Goal: Task Accomplishment & Management: Complete application form

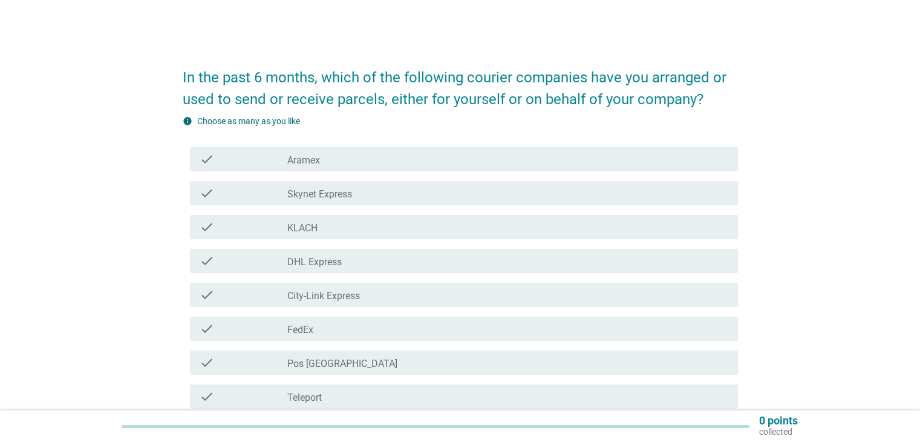
click at [205, 195] on icon "check" at bounding box center [207, 193] width 15 height 15
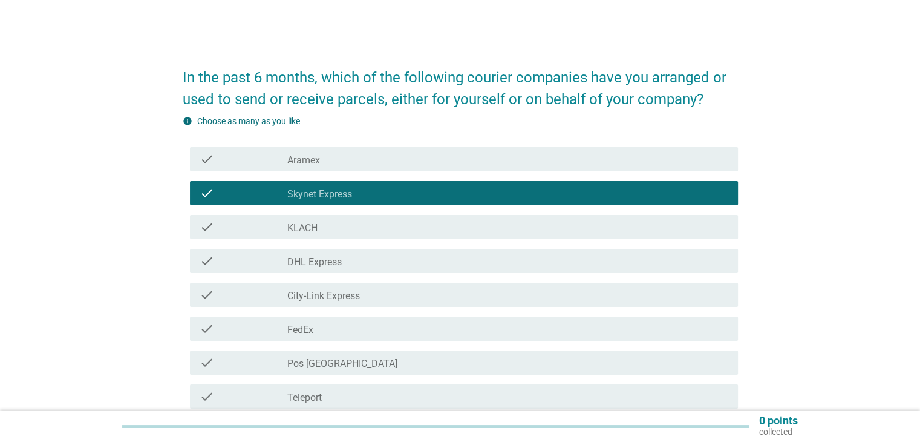
scroll to position [60, 0]
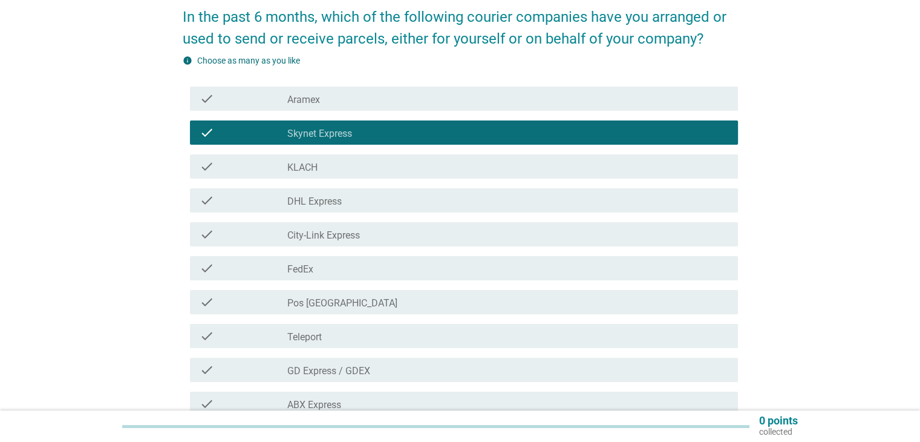
click at [204, 137] on icon "check" at bounding box center [207, 132] width 15 height 15
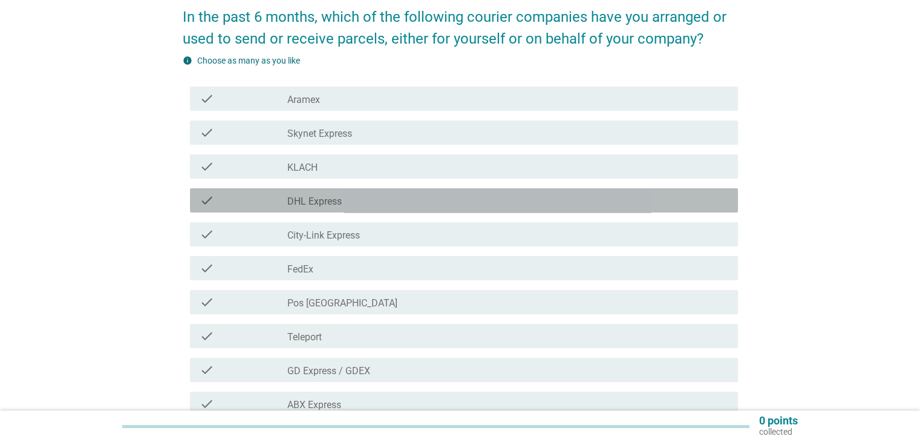
click at [209, 195] on icon "check" at bounding box center [207, 200] width 15 height 15
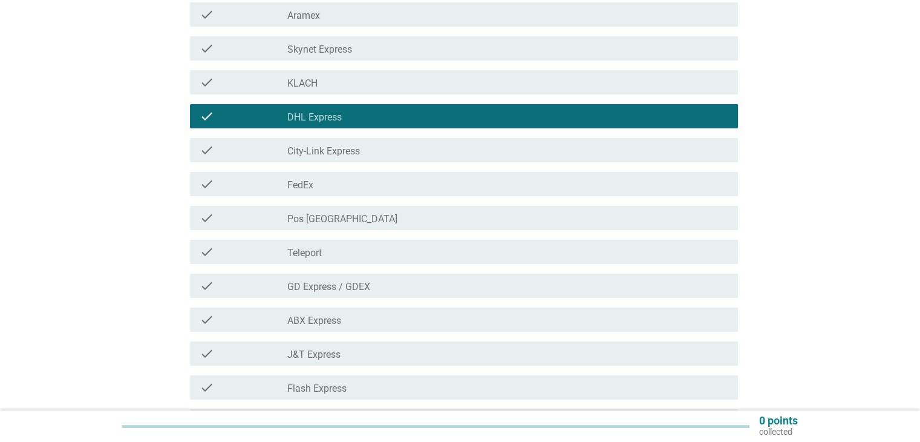
scroll to position [181, 0]
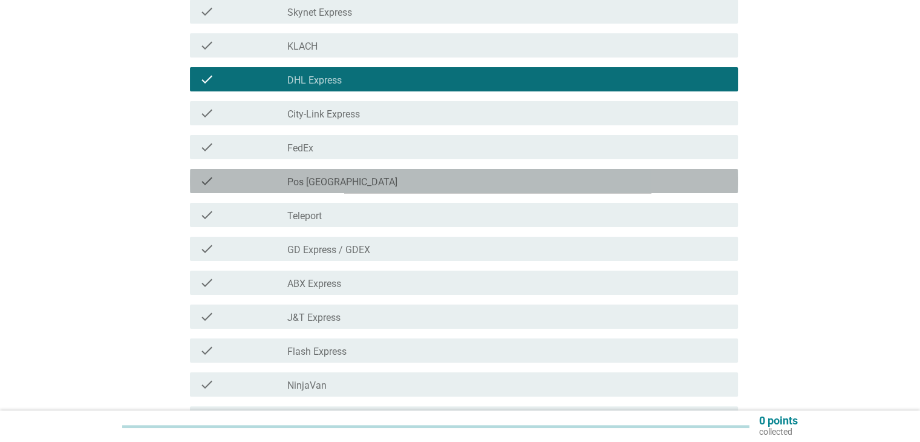
click at [205, 175] on icon "check" at bounding box center [207, 181] width 15 height 15
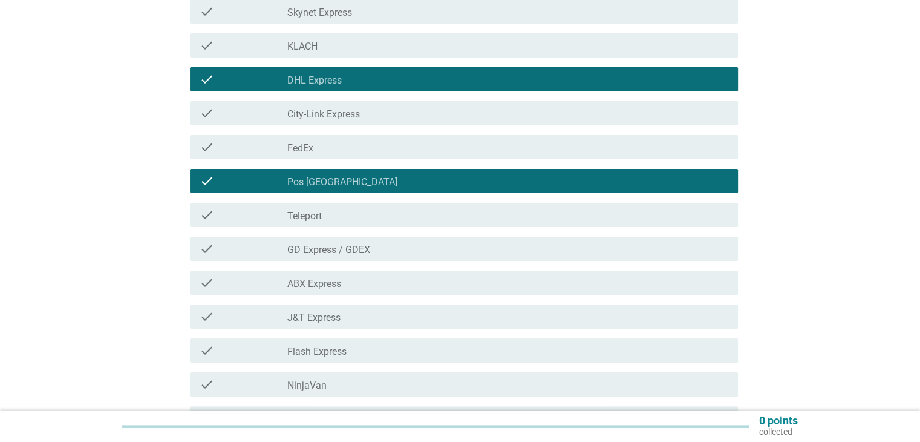
click at [249, 253] on div "check" at bounding box center [244, 248] width 88 height 15
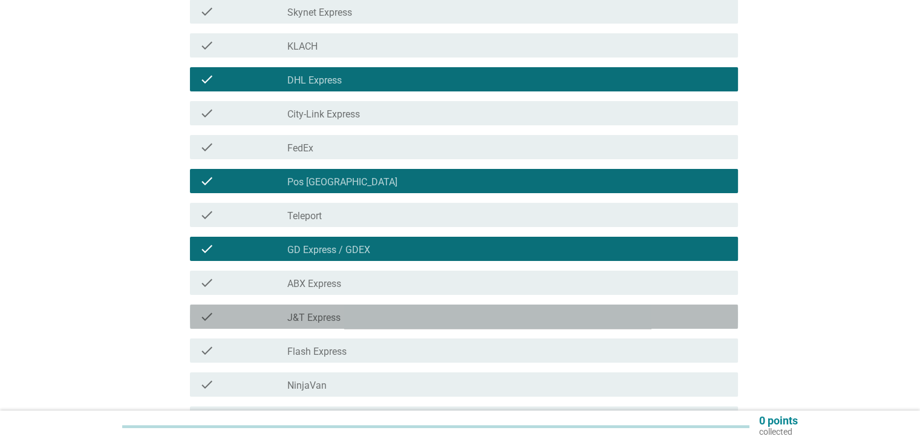
click at [238, 316] on div "check" at bounding box center [244, 316] width 88 height 15
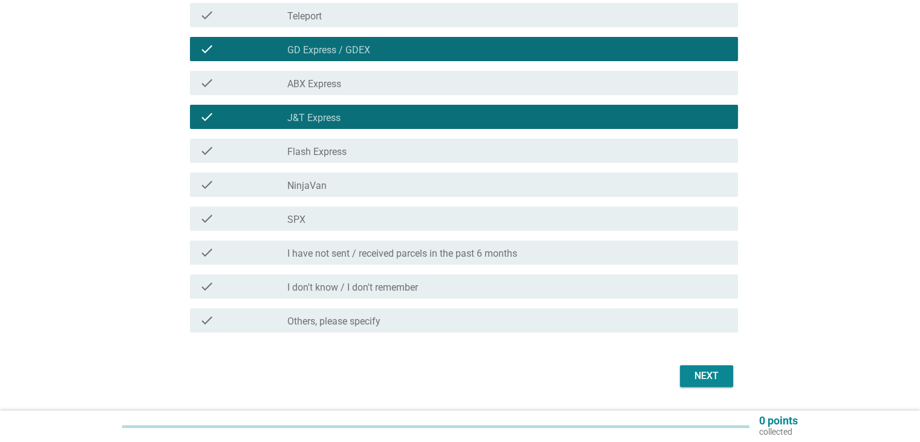
scroll to position [416, 0]
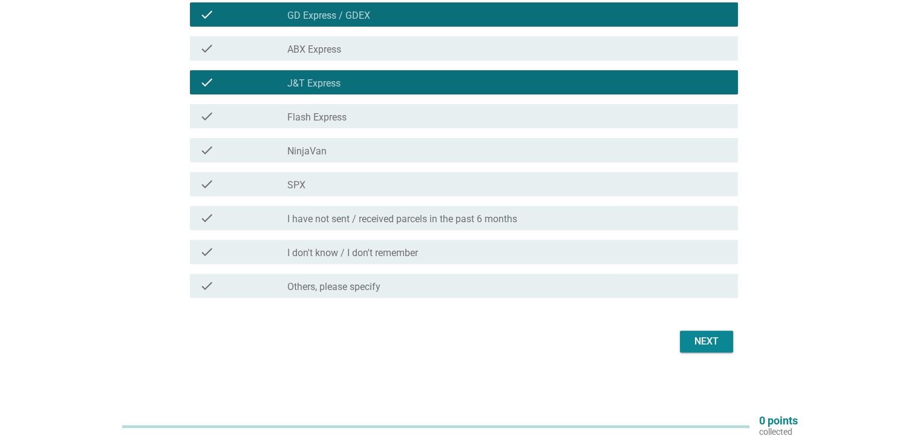
click at [377, 155] on div "check_box_outline_blank NinjaVan" at bounding box center [507, 150] width 440 height 15
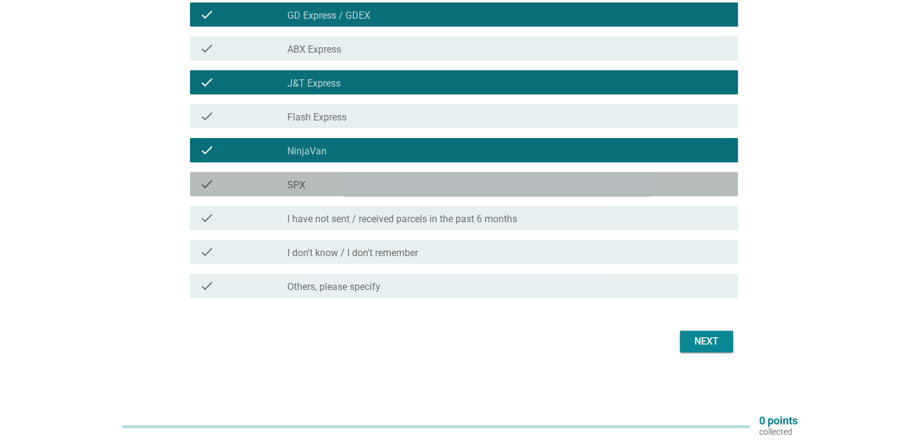
click at [376, 175] on div "check check_box_outline_blank SPX" at bounding box center [464, 184] width 548 height 24
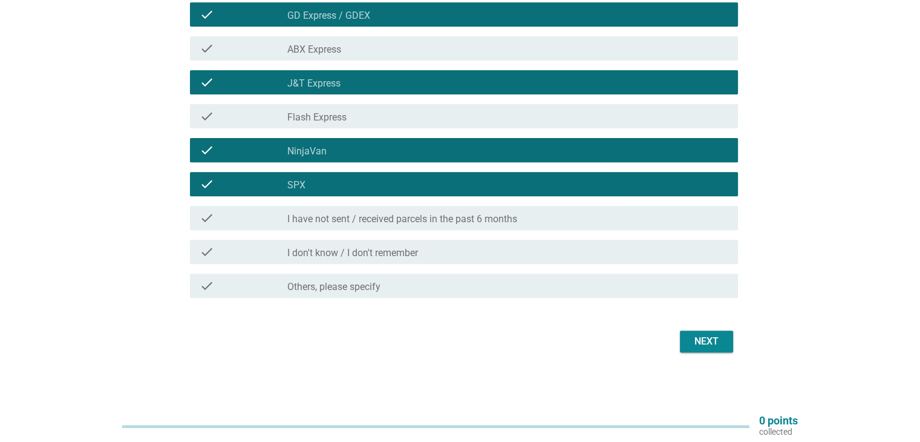
click at [704, 338] on div "Next" at bounding box center [707, 341] width 34 height 15
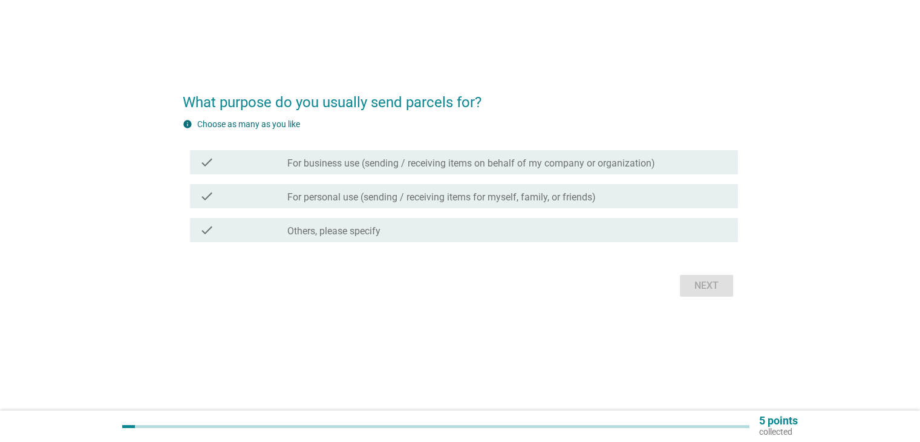
scroll to position [0, 0]
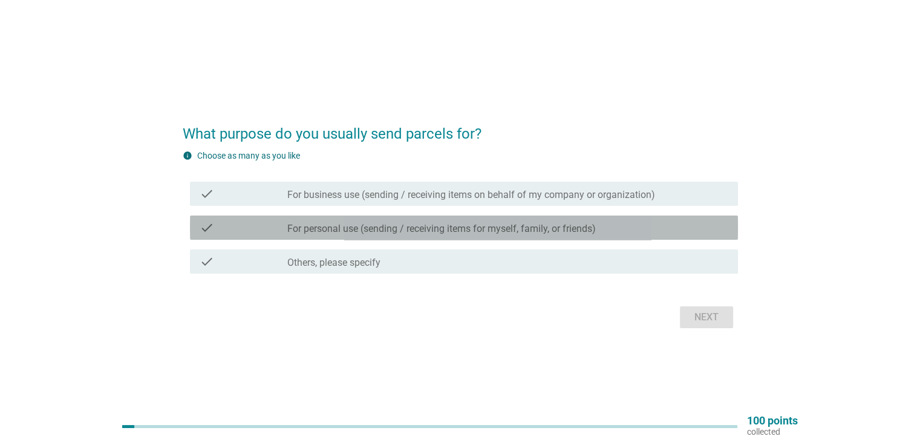
click at [678, 224] on div "check_box_outline_blank For personal use (sending / receiving items for myself,…" at bounding box center [507, 227] width 440 height 15
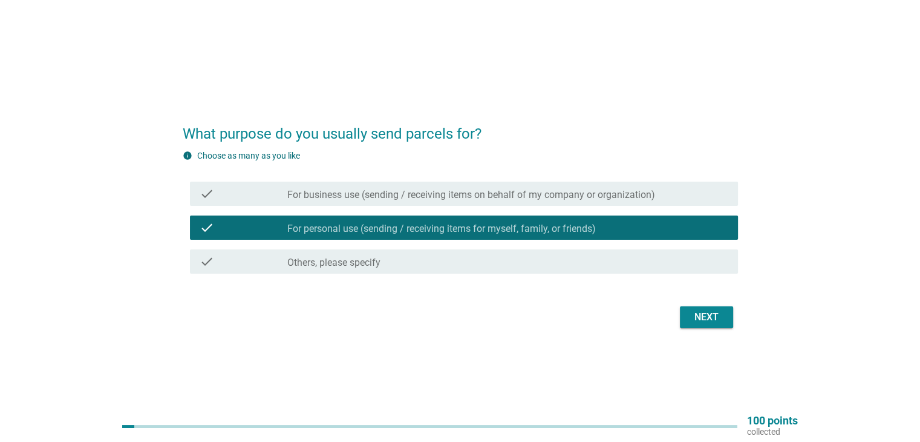
click at [710, 326] on button "Next" at bounding box center [706, 317] width 53 height 22
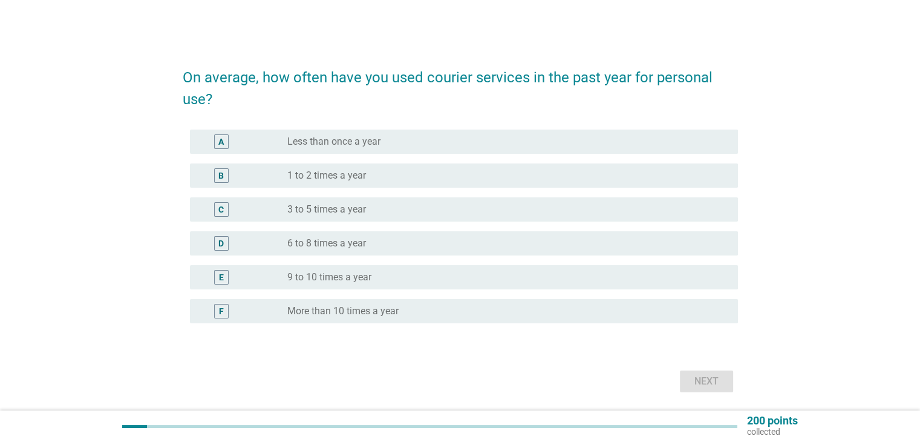
click at [337, 308] on label "More than 10 times a year" at bounding box center [342, 311] width 111 height 12
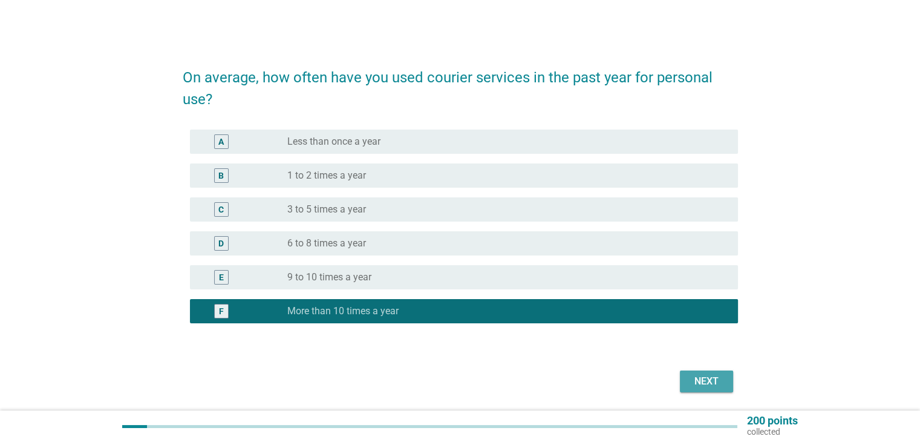
click at [687, 377] on button "Next" at bounding box center [706, 381] width 53 height 22
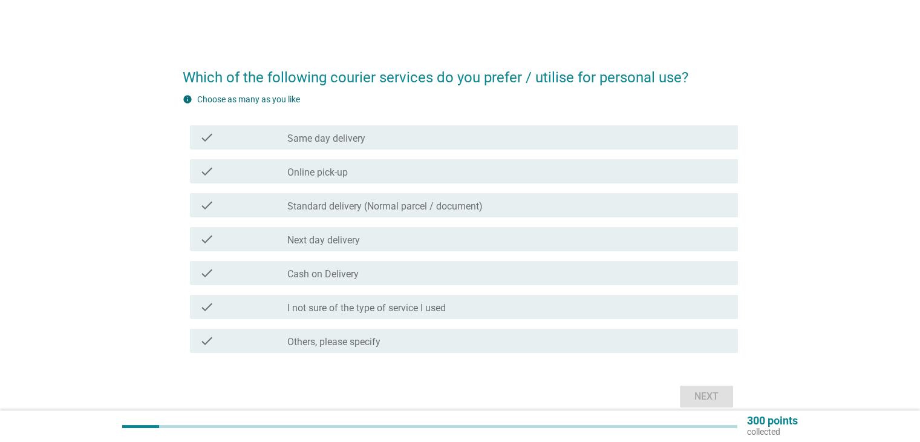
click at [298, 172] on label "Online pick-up" at bounding box center [317, 172] width 60 height 12
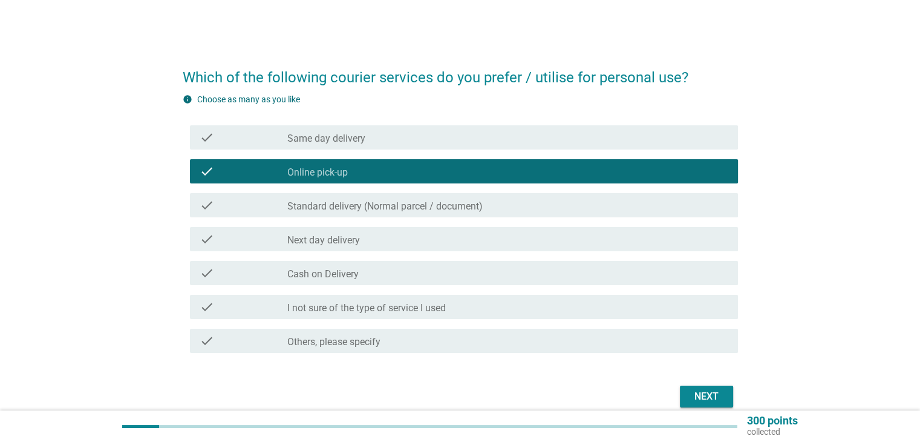
click at [319, 236] on label "Next day delivery" at bounding box center [323, 240] width 73 height 12
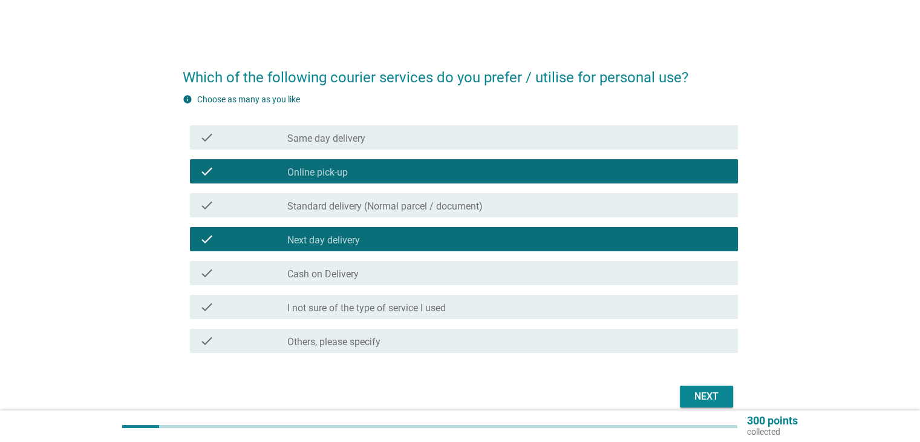
click at [722, 400] on div "Next" at bounding box center [707, 396] width 34 height 15
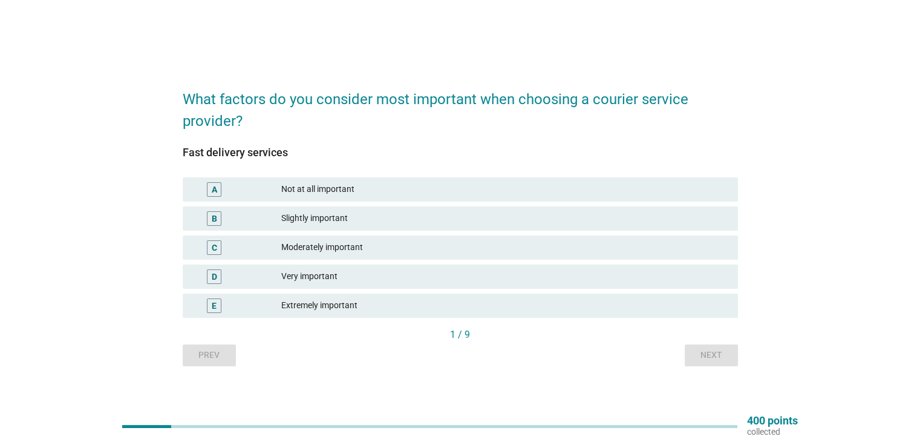
click at [324, 273] on div "Very important" at bounding box center [504, 276] width 446 height 15
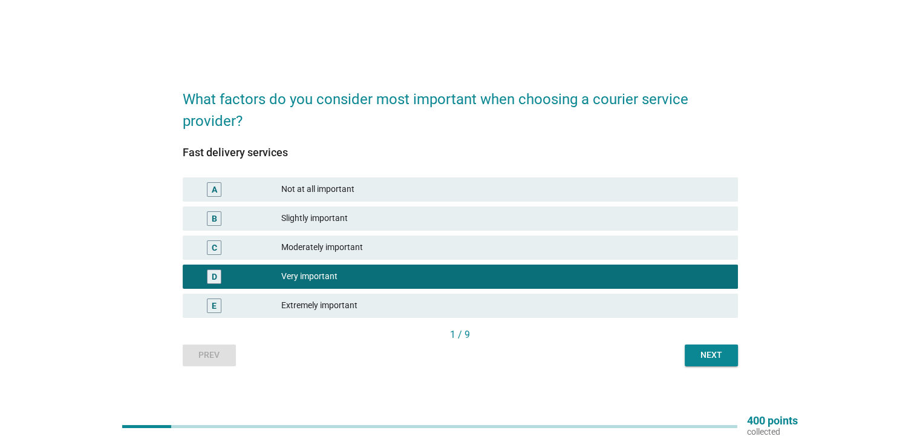
click at [699, 362] on button "Next" at bounding box center [711, 355] width 53 height 22
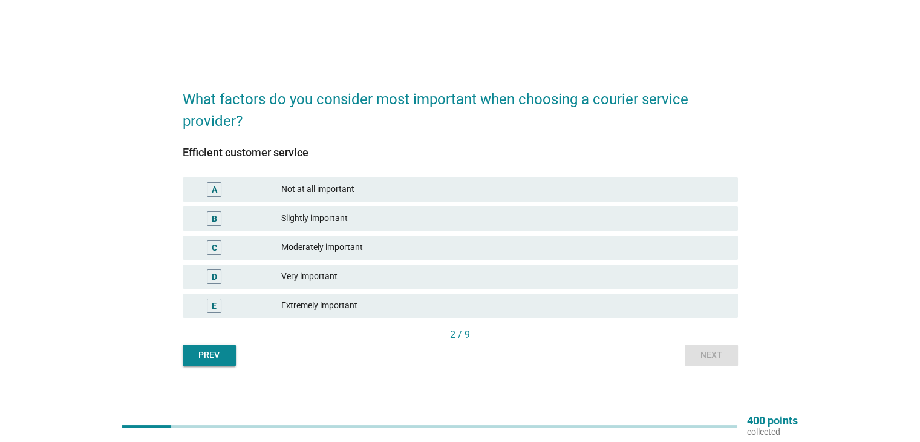
drag, startPoint x: 325, startPoint y: 250, endPoint x: 350, endPoint y: 255, distance: 25.3
click at [326, 250] on div "Moderately important" at bounding box center [504, 247] width 446 height 15
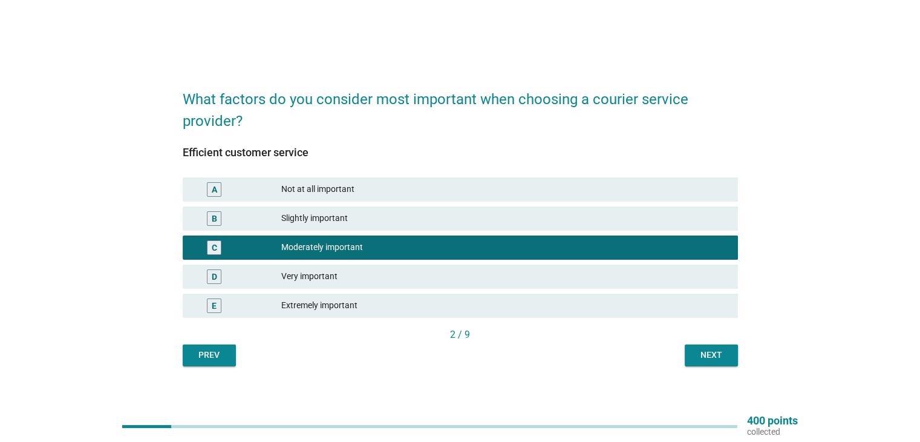
click at [720, 359] on div "Next" at bounding box center [711, 354] width 34 height 13
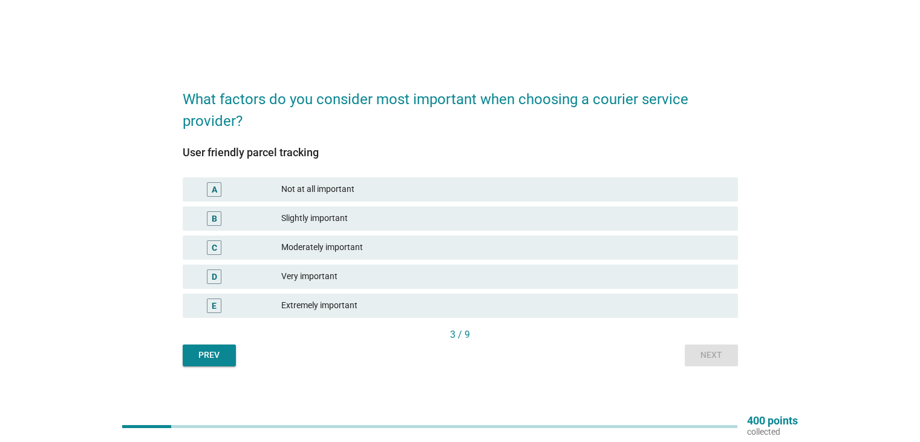
click at [527, 306] on div "Extremely important" at bounding box center [504, 305] width 446 height 15
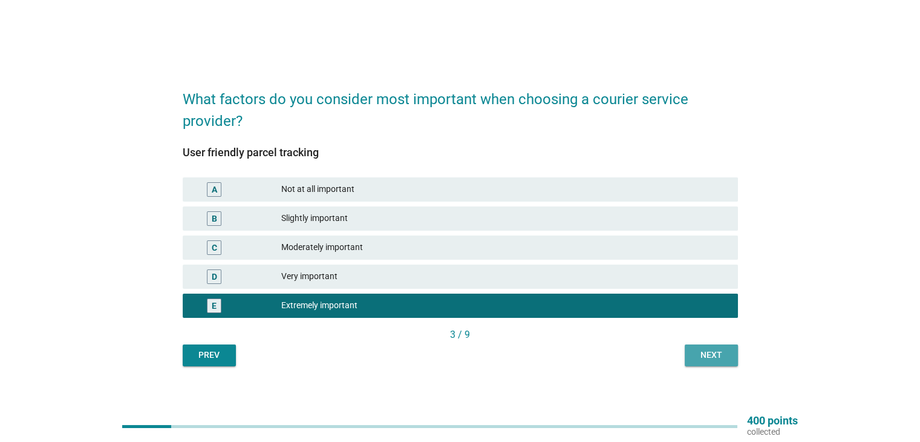
click at [709, 354] on div "Next" at bounding box center [711, 354] width 34 height 13
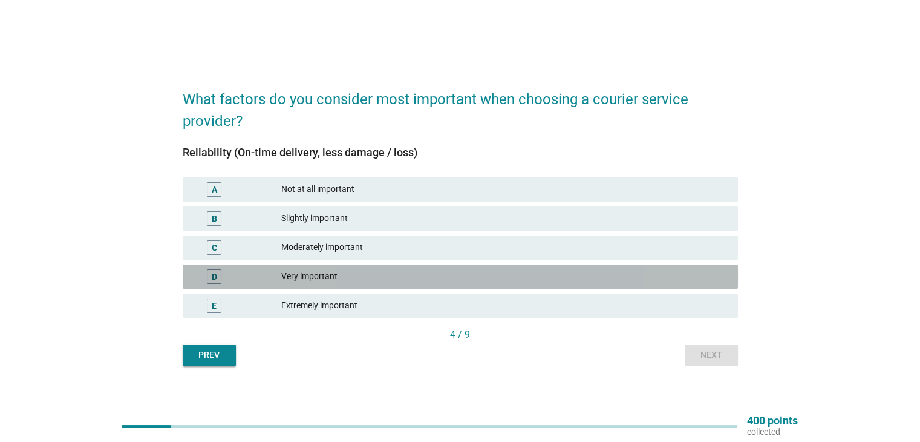
click at [513, 275] on div "Very important" at bounding box center [504, 276] width 446 height 15
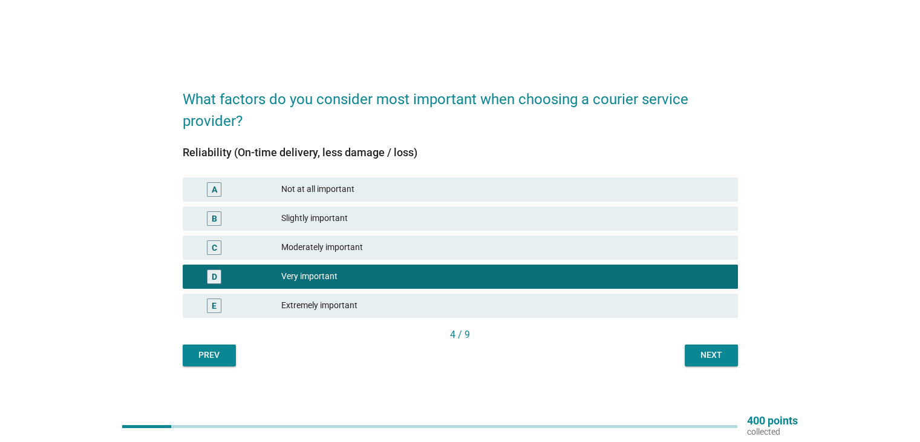
click at [728, 354] on button "Next" at bounding box center [711, 355] width 53 height 22
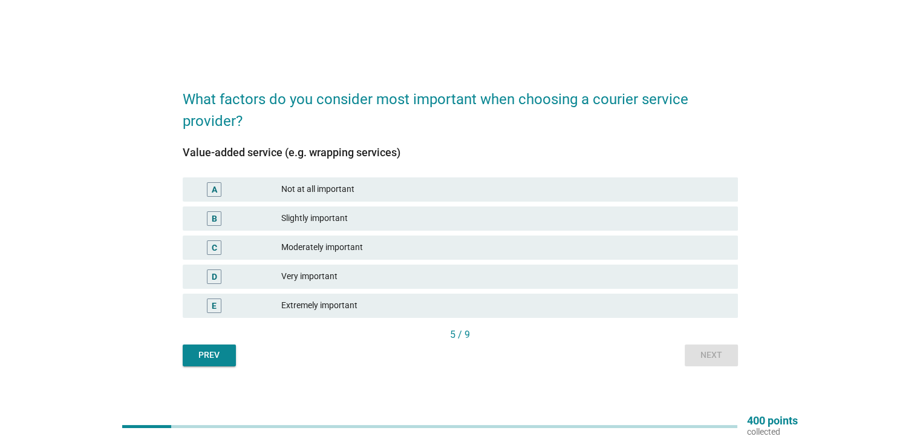
drag, startPoint x: 356, startPoint y: 223, endPoint x: 410, endPoint y: 233, distance: 55.3
click at [358, 221] on div "Slightly important" at bounding box center [504, 218] width 446 height 15
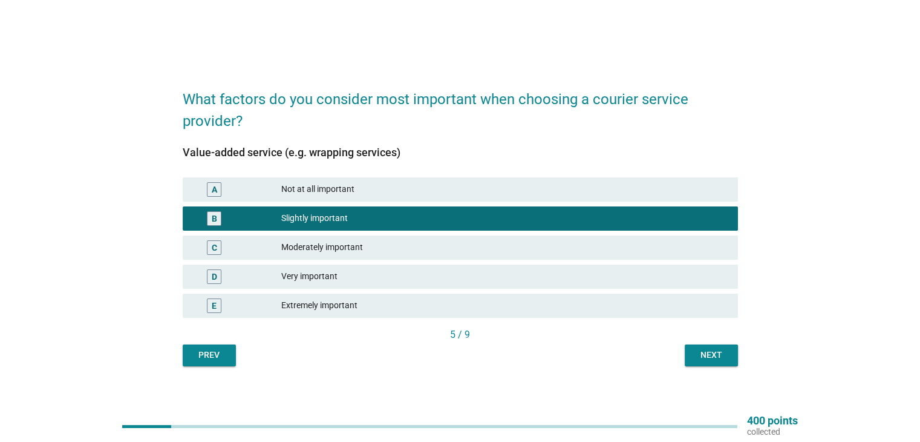
click at [694, 354] on div "Next" at bounding box center [711, 354] width 34 height 13
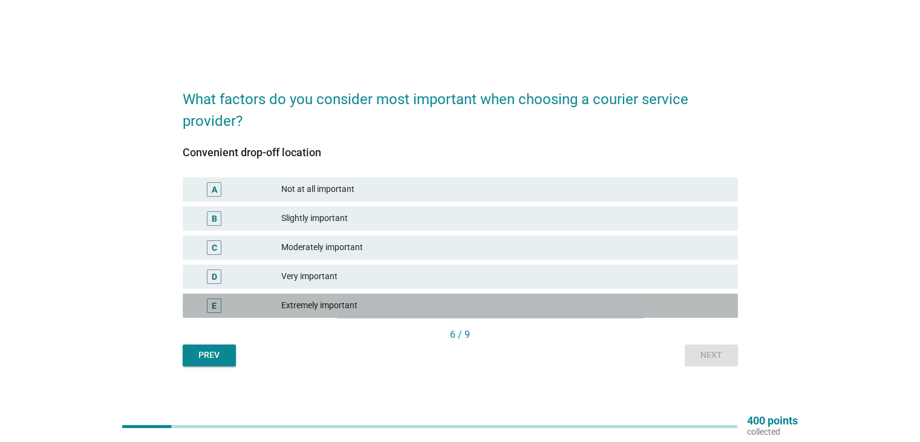
click at [501, 300] on div "Extremely important" at bounding box center [504, 305] width 446 height 15
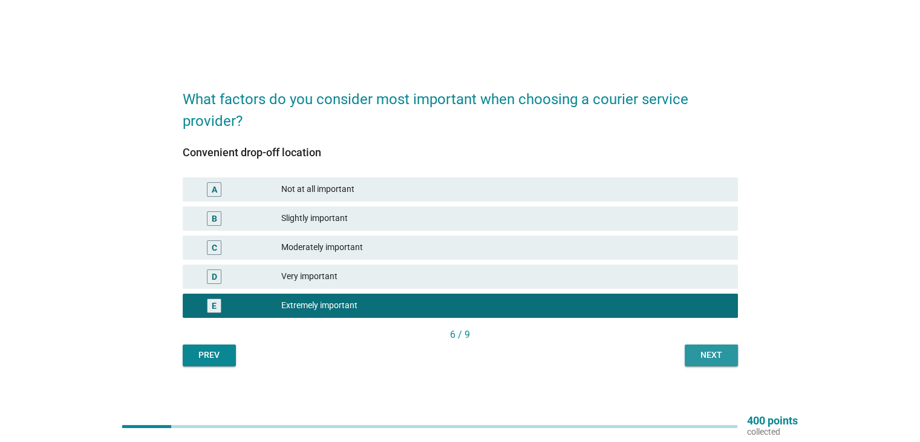
click at [693, 353] on button "Next" at bounding box center [711, 355] width 53 height 22
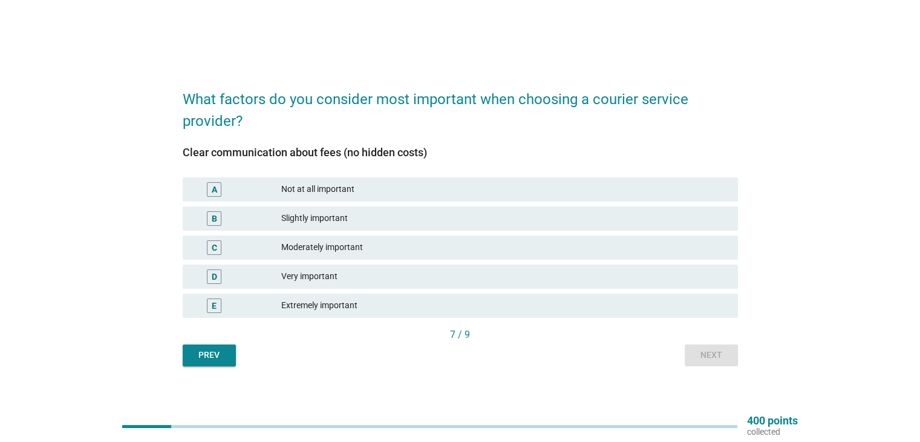
click at [512, 303] on div "Extremely important" at bounding box center [504, 305] width 446 height 15
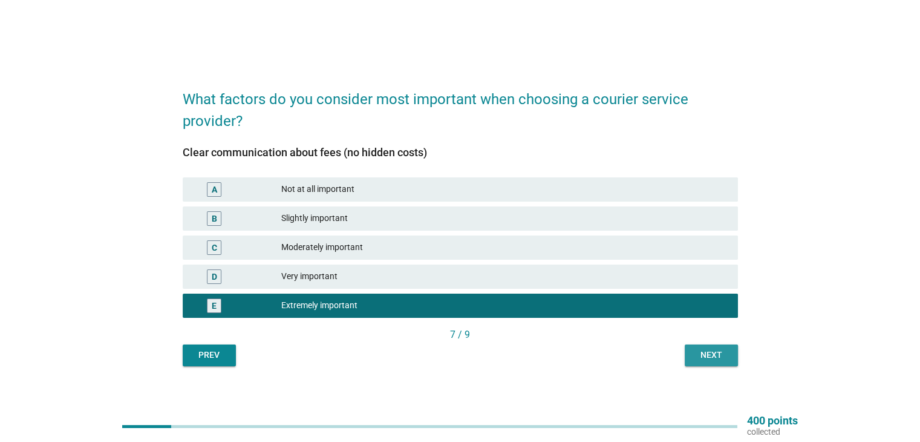
click at [707, 362] on button "Next" at bounding box center [711, 355] width 53 height 22
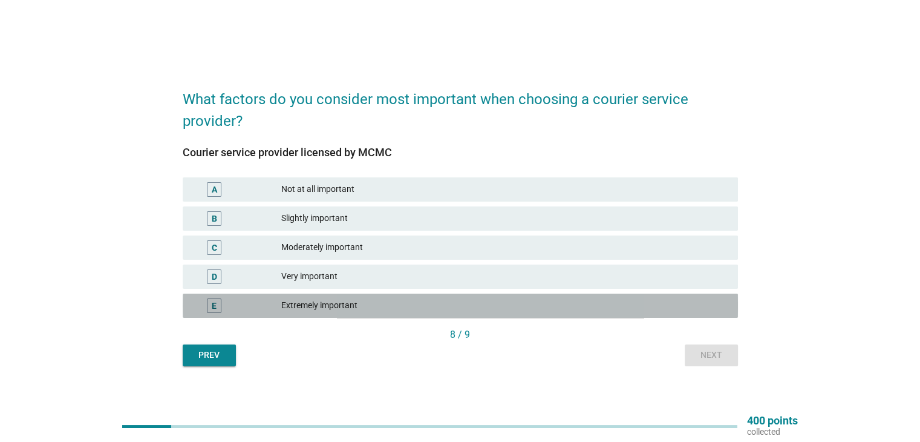
click at [543, 304] on div "Extremely important" at bounding box center [504, 305] width 446 height 15
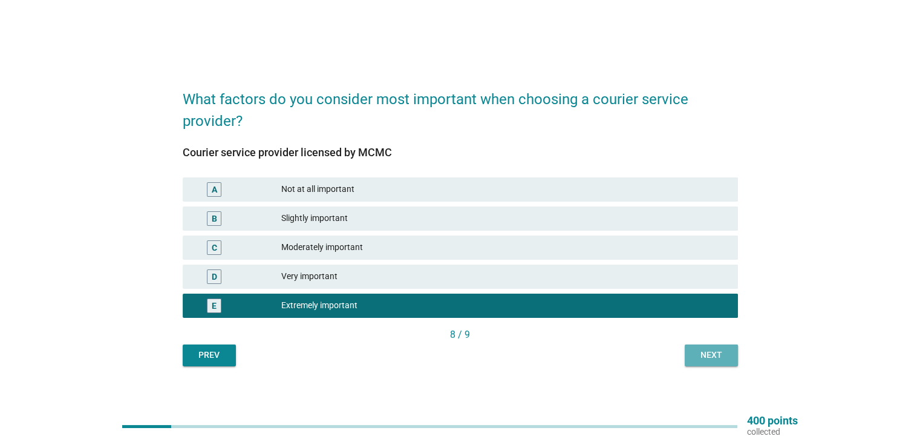
click at [715, 355] on div "Next" at bounding box center [711, 354] width 34 height 13
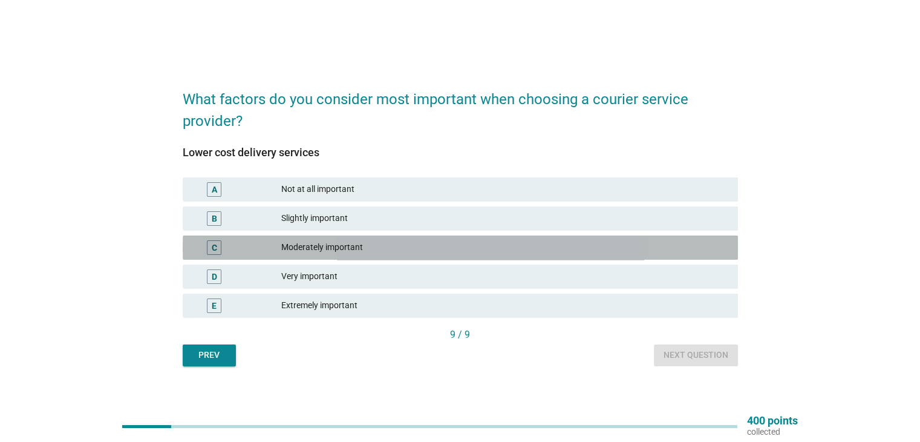
drag, startPoint x: 400, startPoint y: 248, endPoint x: 645, endPoint y: 341, distance: 261.9
click at [403, 248] on div "Moderately important" at bounding box center [504, 247] width 446 height 15
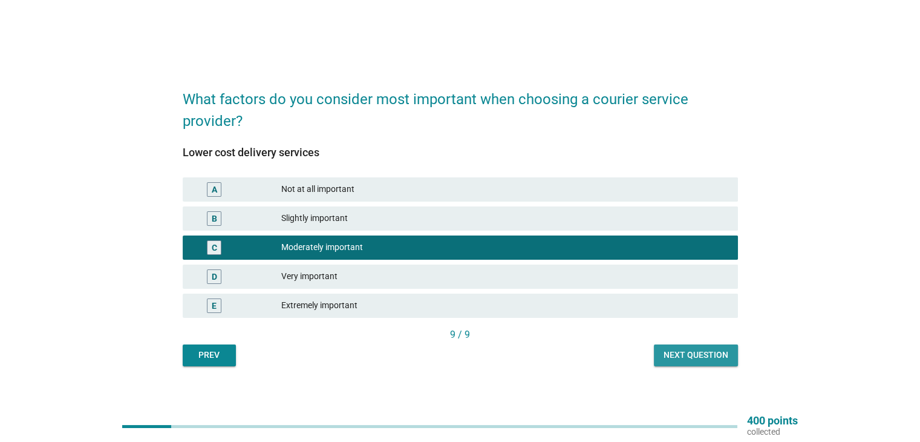
click at [687, 356] on div "Next question" at bounding box center [696, 354] width 65 height 13
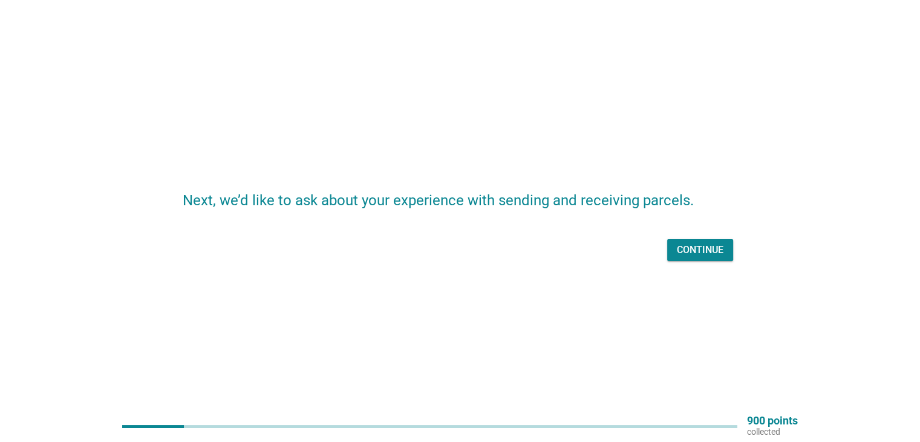
click at [720, 250] on div "Continue" at bounding box center [700, 250] width 47 height 15
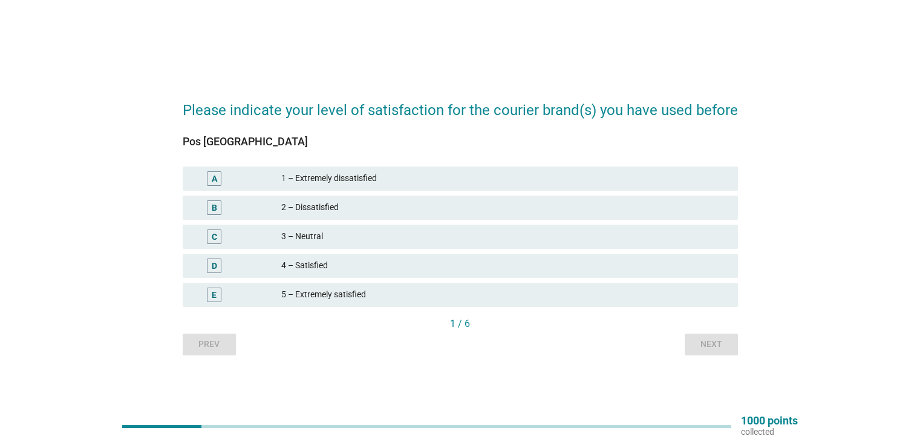
click at [328, 263] on div "4 – Satisfied" at bounding box center [504, 265] width 446 height 15
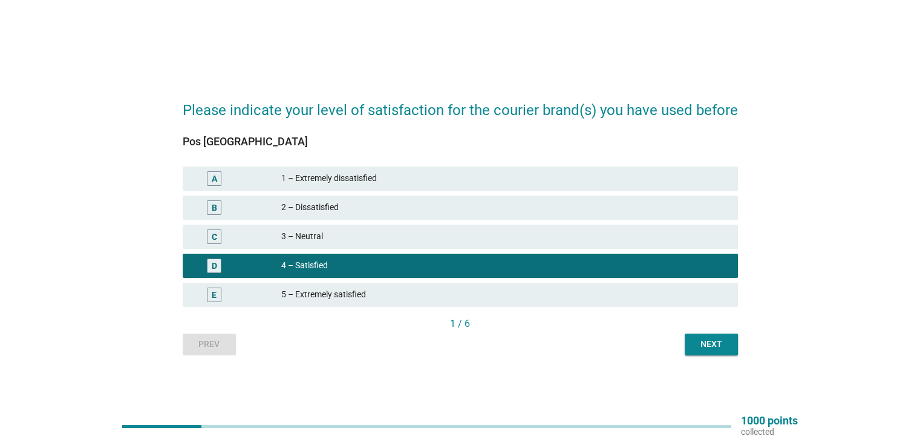
click at [731, 347] on button "Next" at bounding box center [711, 344] width 53 height 22
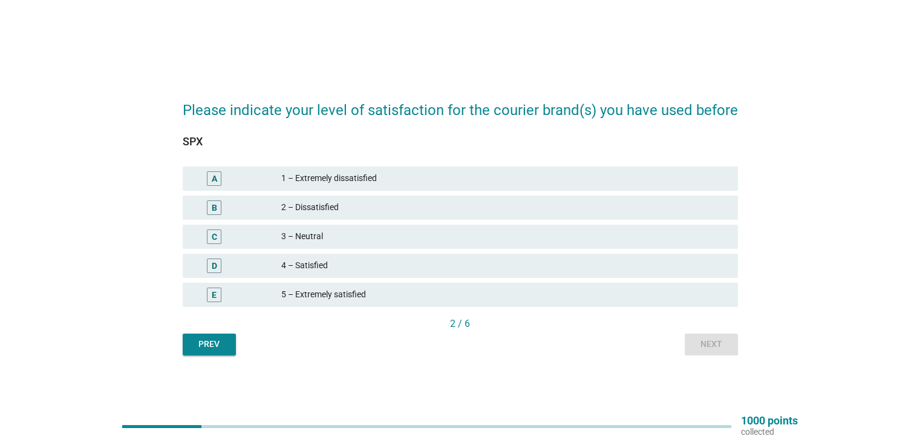
drag, startPoint x: 359, startPoint y: 292, endPoint x: 482, endPoint y: 297, distance: 122.3
click at [360, 292] on div "5 – Extremely satisfied" at bounding box center [504, 294] width 446 height 15
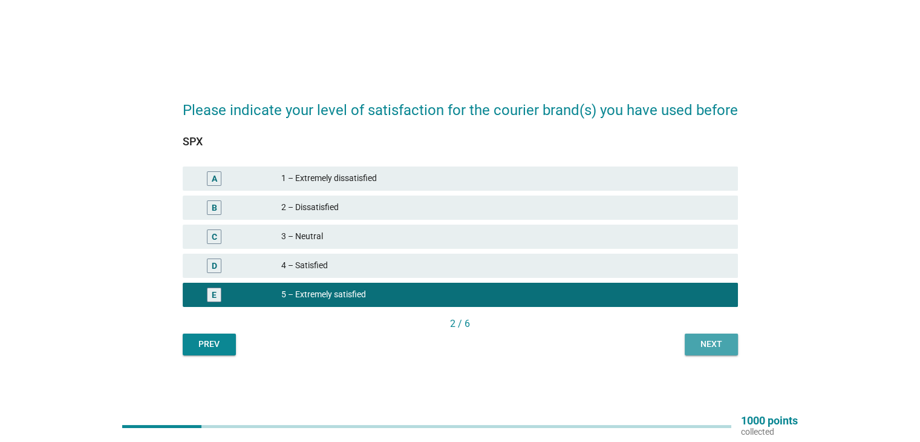
click at [733, 345] on button "Next" at bounding box center [711, 344] width 53 height 22
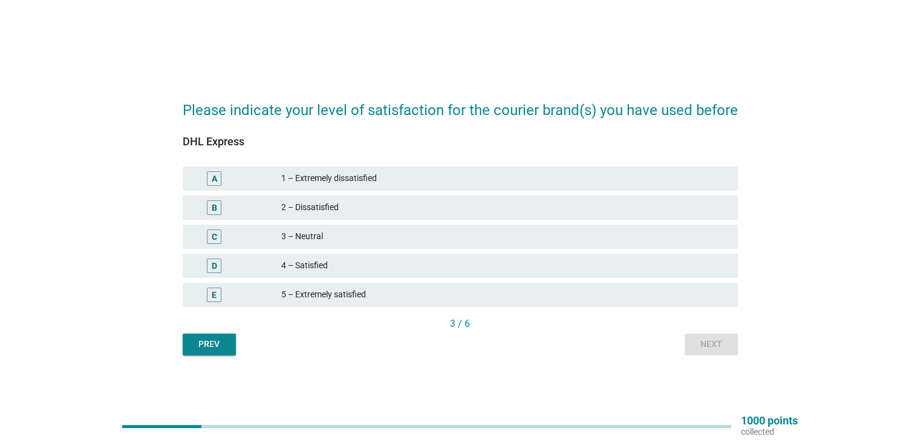
click at [524, 300] on div "5 – Extremely satisfied" at bounding box center [504, 294] width 446 height 15
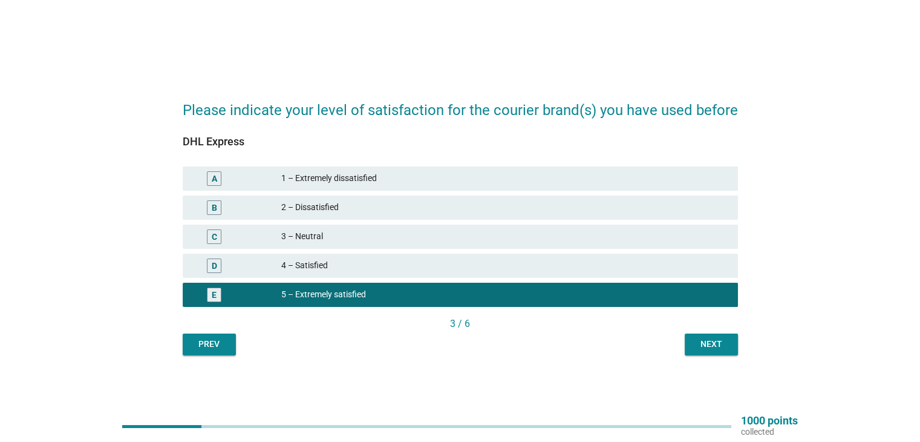
click at [714, 344] on div "Next" at bounding box center [711, 344] width 34 height 13
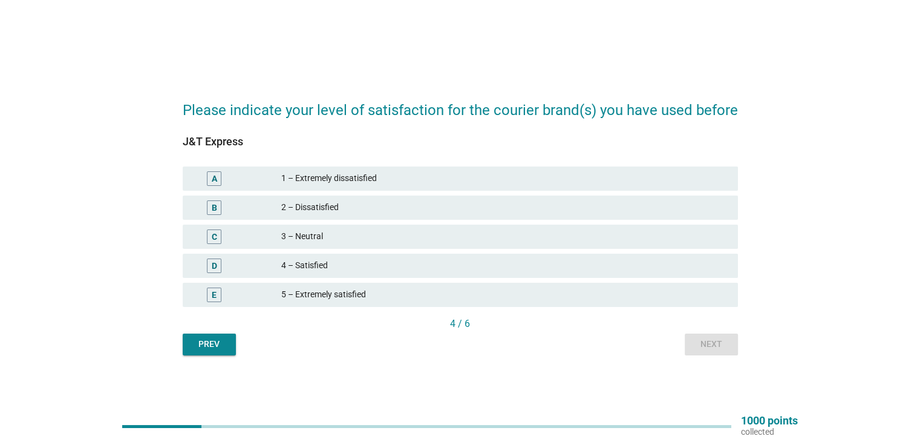
click at [690, 260] on div "4 – Satisfied" at bounding box center [504, 265] width 446 height 15
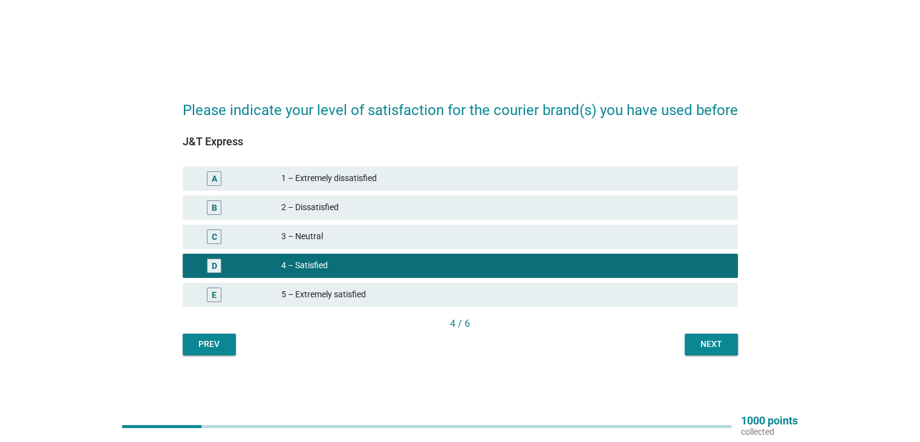
click at [718, 345] on div "Next" at bounding box center [711, 344] width 34 height 13
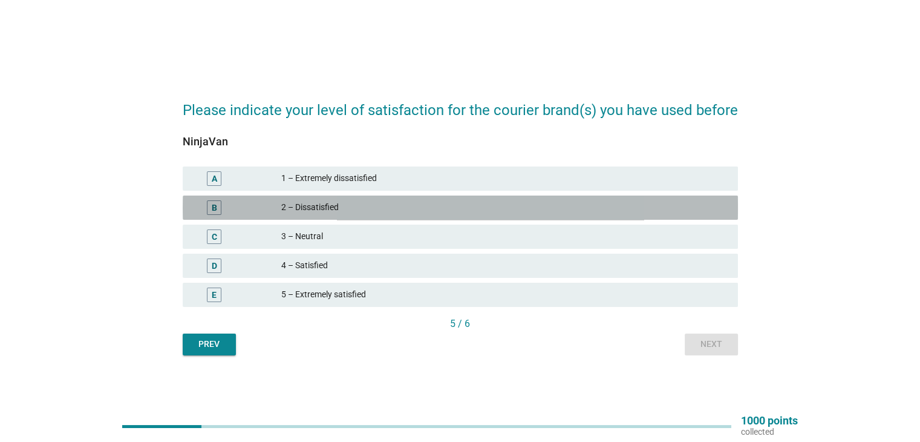
click at [334, 204] on div "2 – Dissatisfied" at bounding box center [504, 207] width 446 height 15
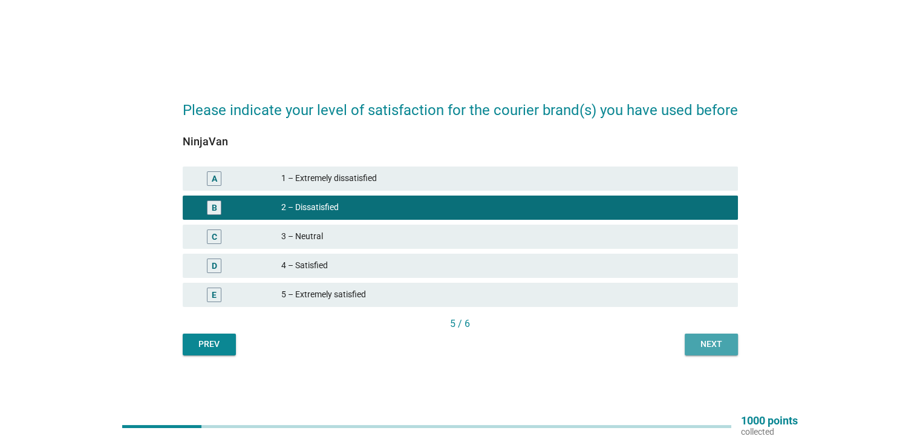
click at [719, 344] on div "Next" at bounding box center [711, 344] width 34 height 13
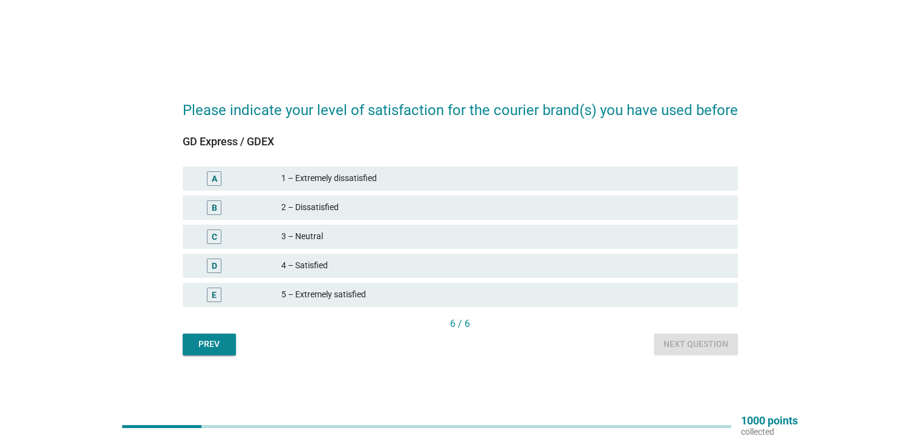
click at [476, 290] on div "5 – Extremely satisfied" at bounding box center [504, 294] width 446 height 15
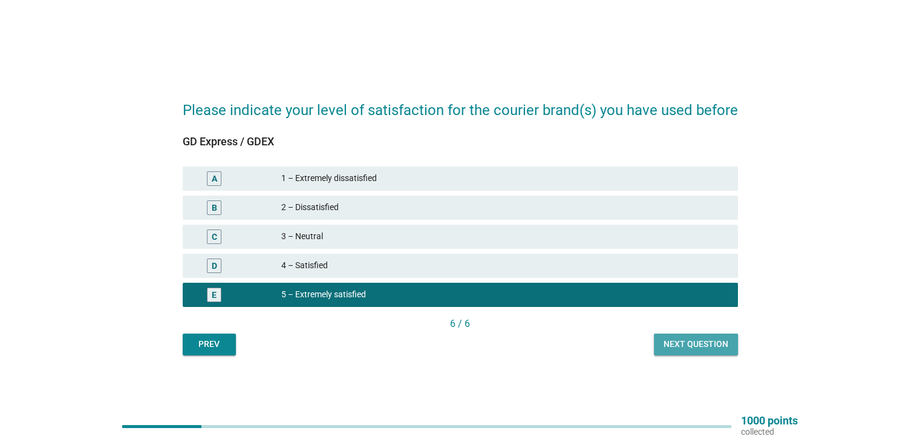
click at [688, 342] on div "Next question" at bounding box center [696, 344] width 65 height 13
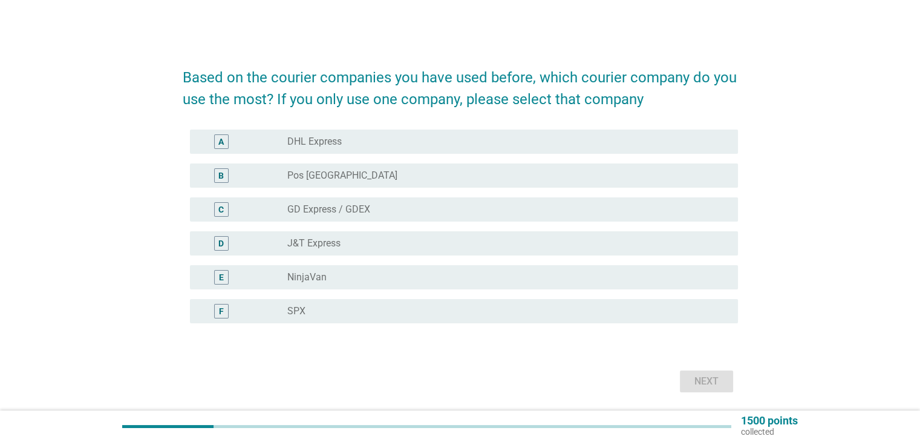
click at [361, 179] on div "radio_button_unchecked Pos [GEOGRAPHIC_DATA]" at bounding box center [502, 175] width 431 height 12
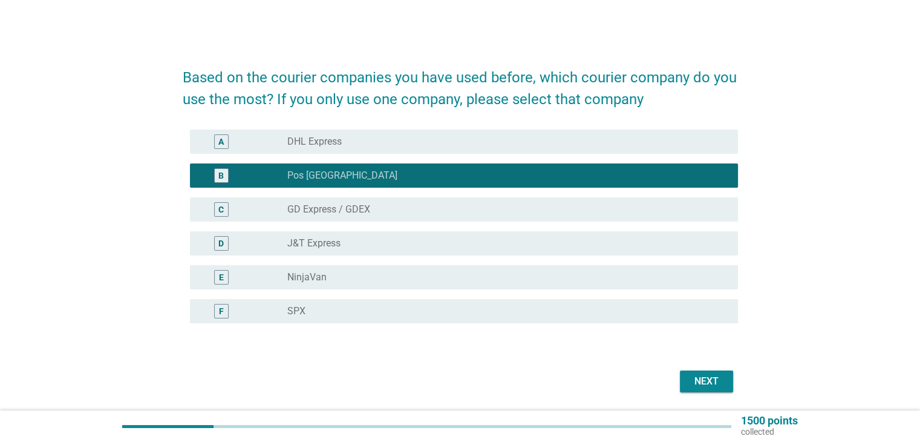
click at [706, 385] on div "Next" at bounding box center [707, 381] width 34 height 15
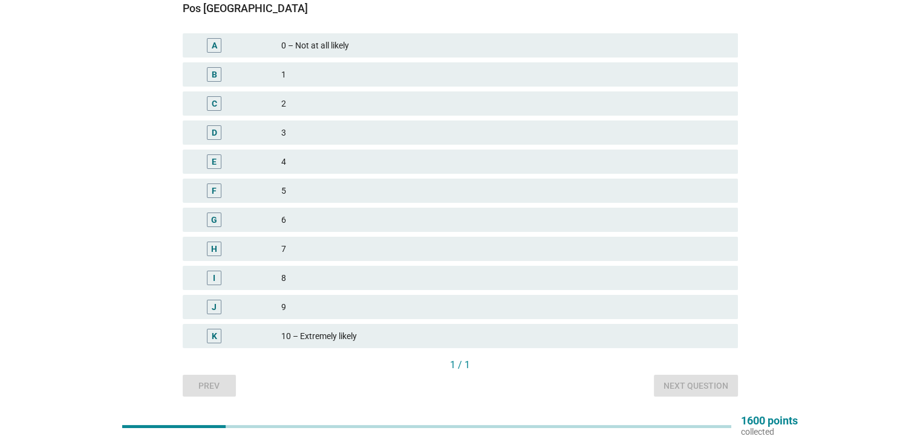
scroll to position [80, 0]
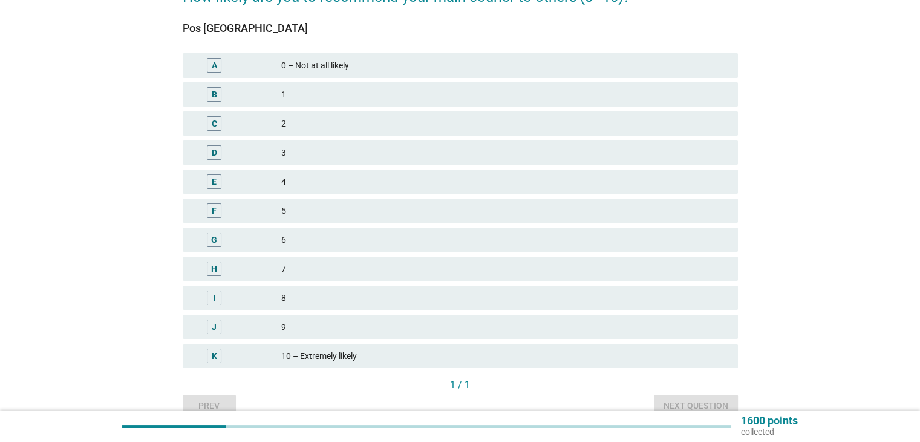
click at [341, 302] on div "8" at bounding box center [504, 297] width 446 height 15
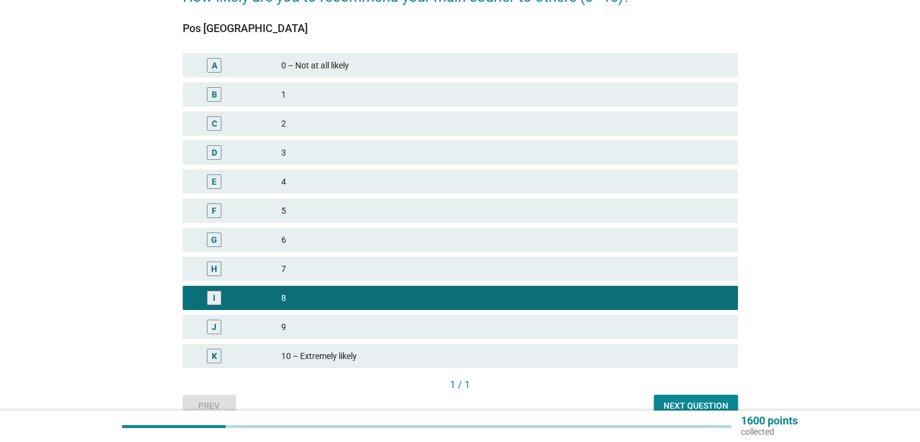
click at [665, 397] on button "Next question" at bounding box center [696, 405] width 84 height 22
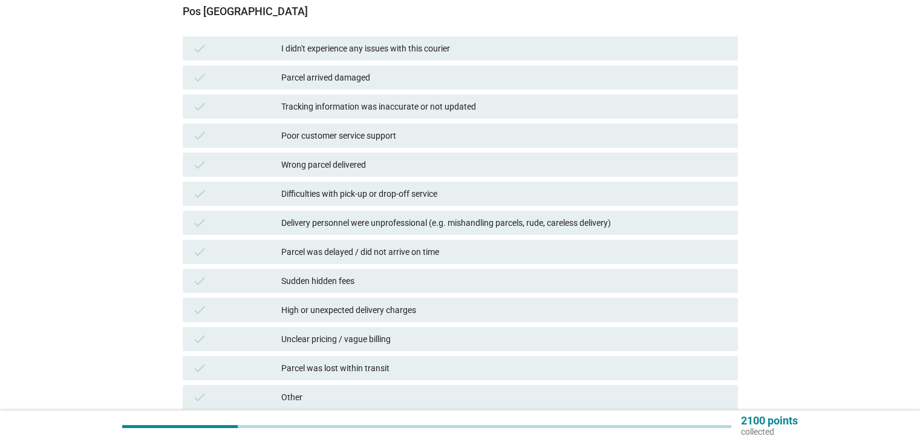
scroll to position [121, 0]
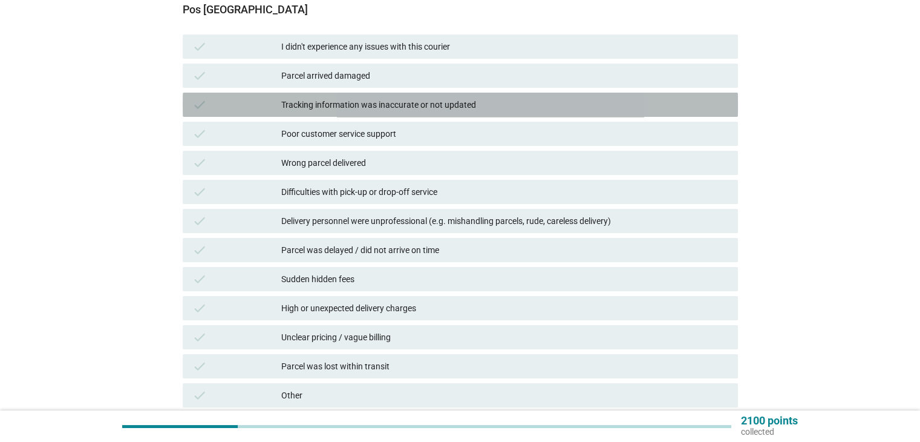
click at [416, 108] on div "Tracking information was inaccurate or not updated" at bounding box center [504, 104] width 446 height 15
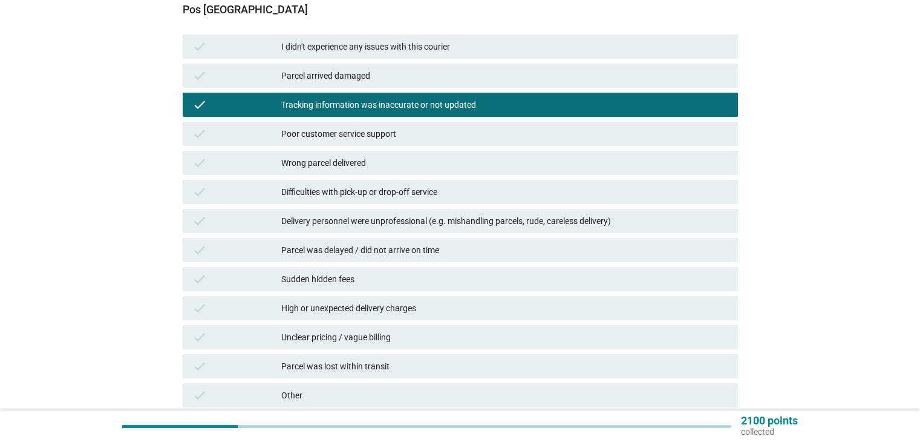
click at [406, 134] on div "Poor customer service support" at bounding box center [504, 133] width 446 height 15
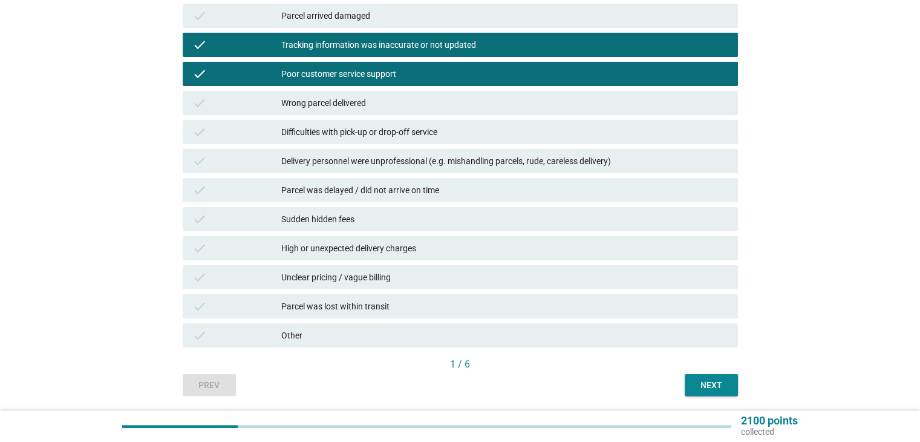
scroll to position [181, 0]
click at [373, 187] on div "Parcel was delayed / did not arrive on time" at bounding box center [504, 189] width 446 height 15
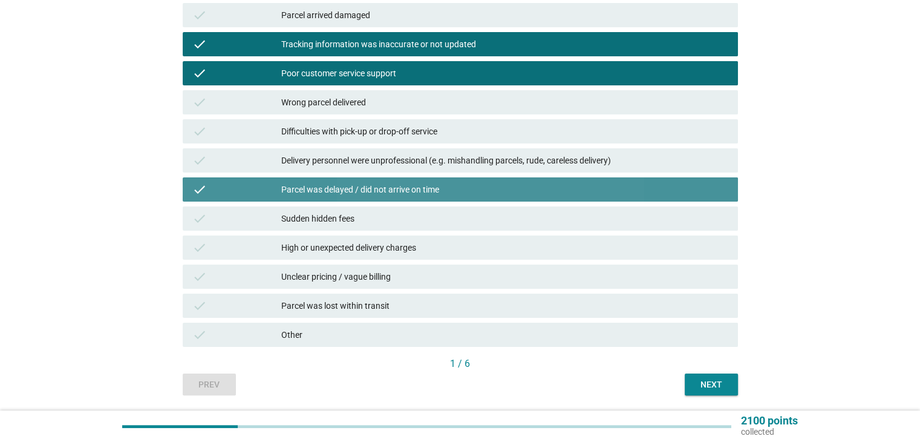
click at [379, 188] on div "Parcel was delayed / did not arrive on time" at bounding box center [504, 189] width 446 height 15
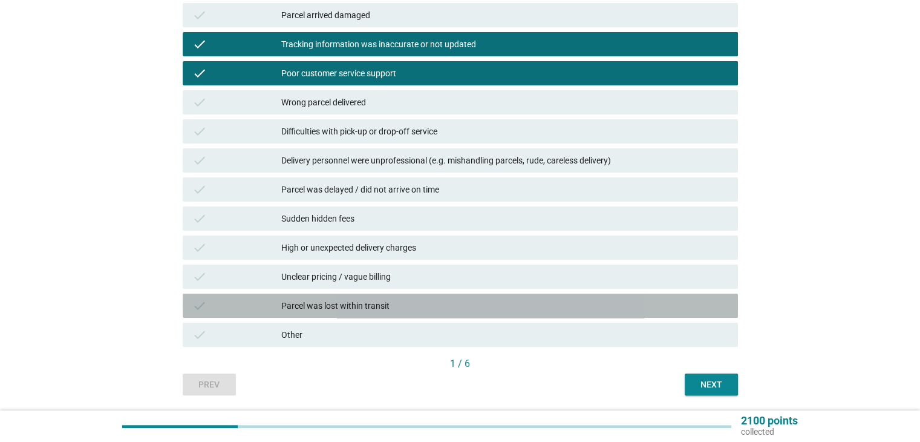
click at [397, 301] on div "Parcel was lost within transit" at bounding box center [504, 305] width 446 height 15
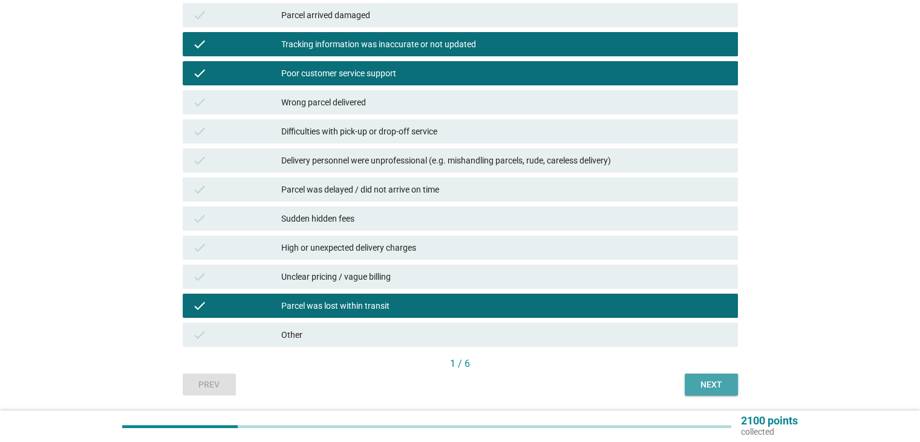
click at [708, 382] on div "Next" at bounding box center [711, 384] width 34 height 13
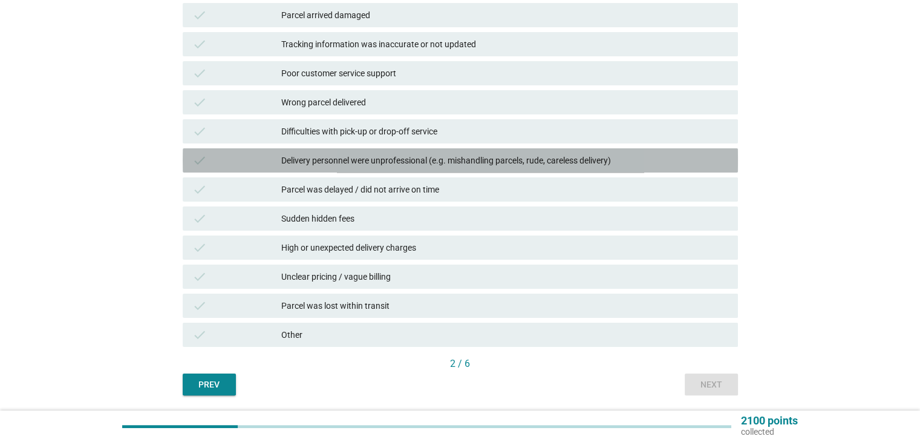
click at [344, 162] on div "Delivery personnel were unprofessional (e.g. mishandling parcels, rude, careles…" at bounding box center [504, 160] width 446 height 15
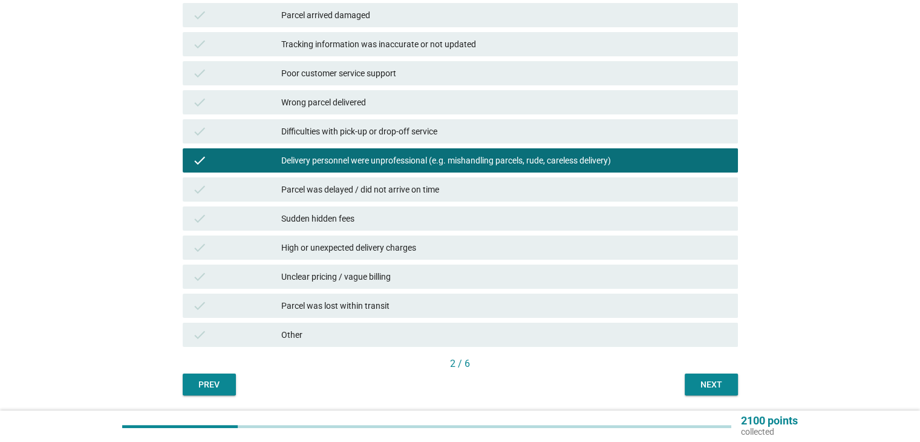
click at [714, 376] on button "Next" at bounding box center [711, 384] width 53 height 22
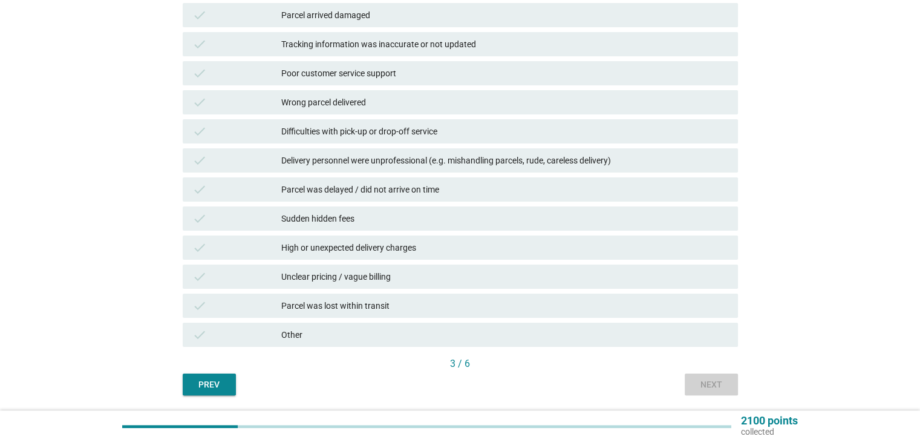
scroll to position [0, 0]
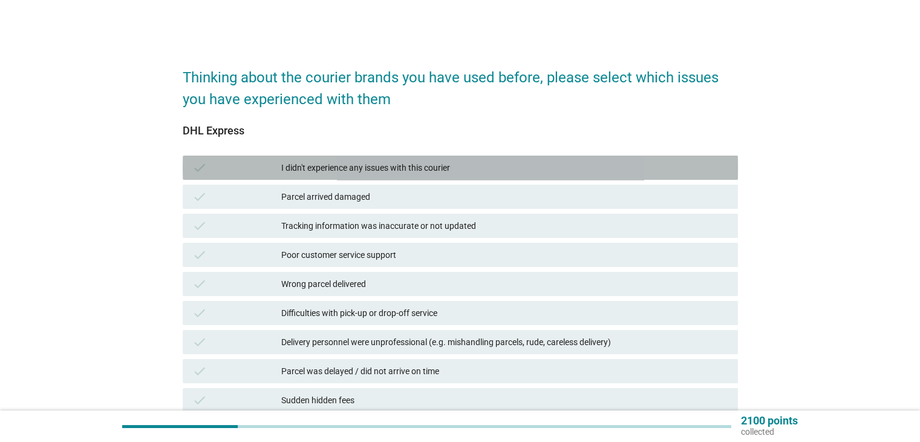
click at [416, 160] on div "I didn't experience any issues with this courier" at bounding box center [504, 167] width 446 height 15
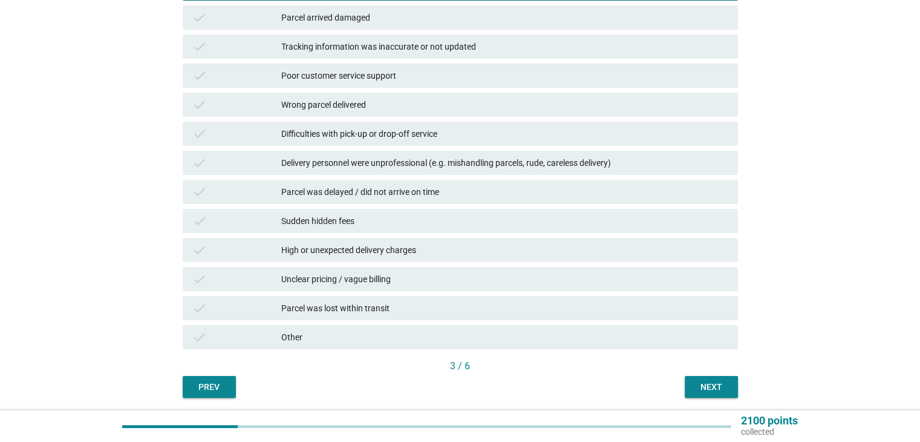
scroll to position [181, 0]
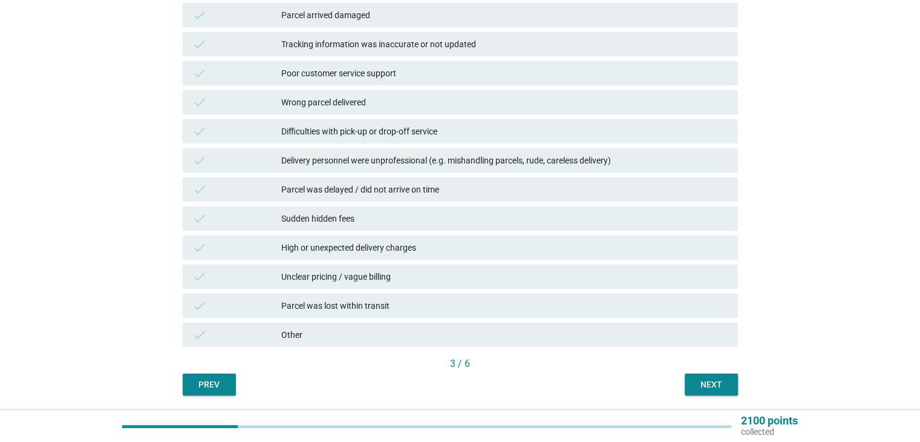
click at [731, 377] on button "Next" at bounding box center [711, 384] width 53 height 22
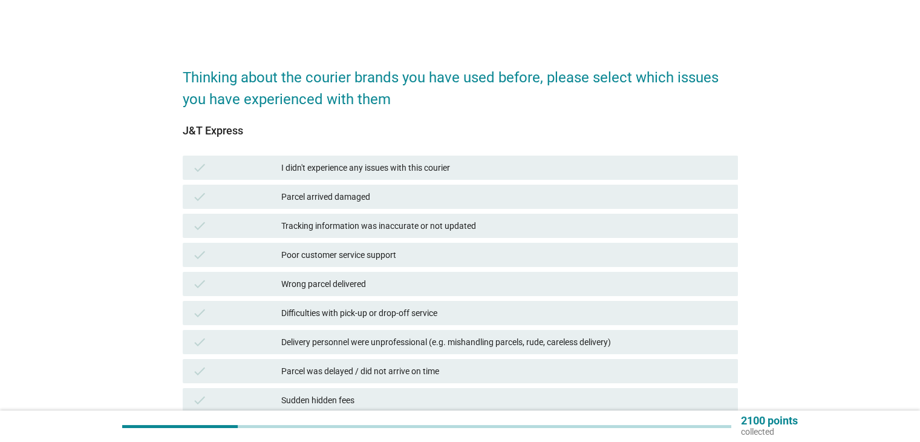
click at [436, 166] on div "I didn't experience any issues with this courier" at bounding box center [504, 167] width 446 height 15
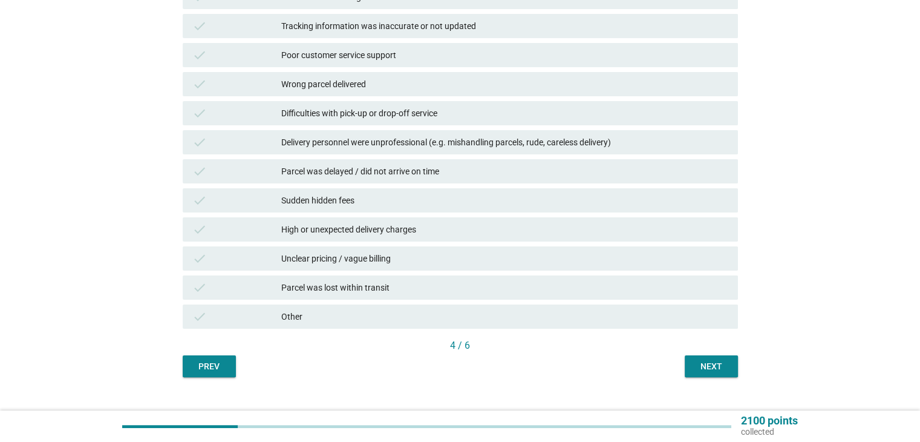
scroll to position [221, 0]
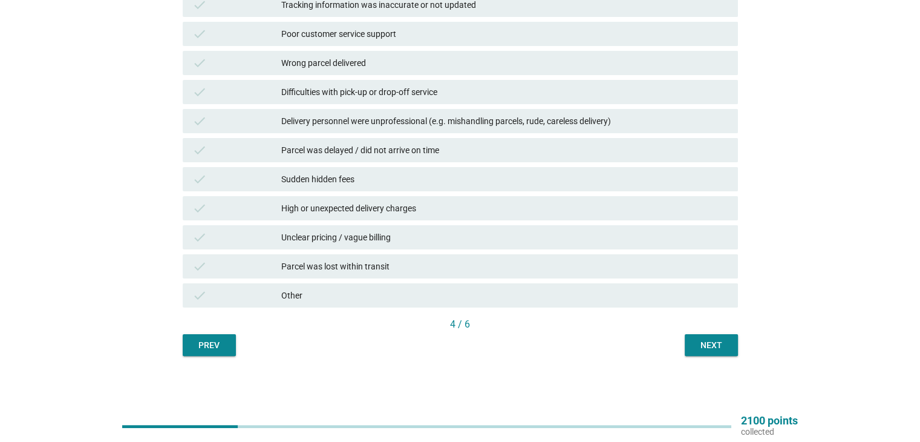
click at [718, 340] on div "Next" at bounding box center [711, 345] width 34 height 13
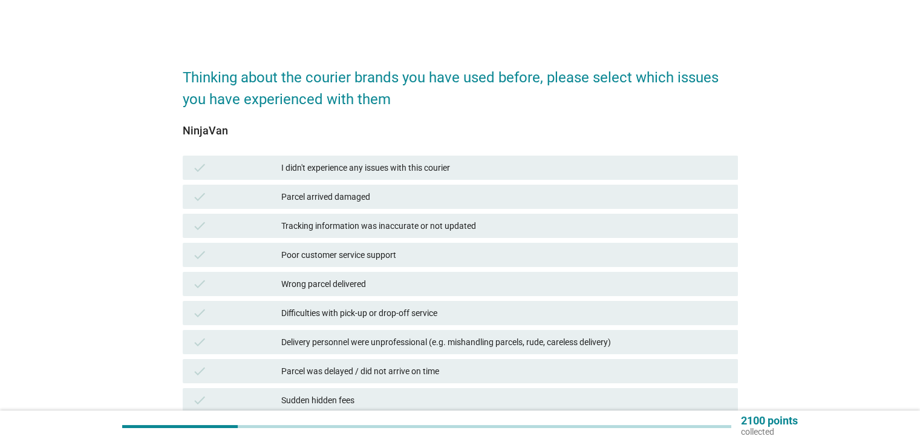
click at [492, 160] on div "I didn't experience any issues with this courier" at bounding box center [504, 167] width 446 height 15
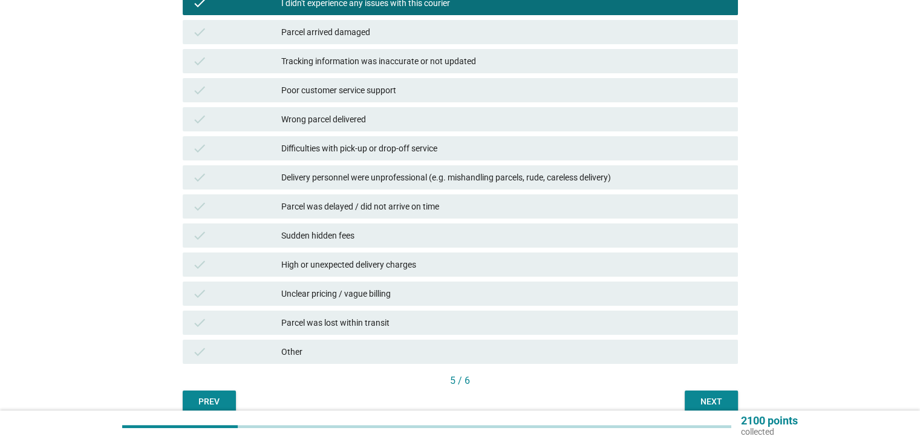
scroll to position [221, 0]
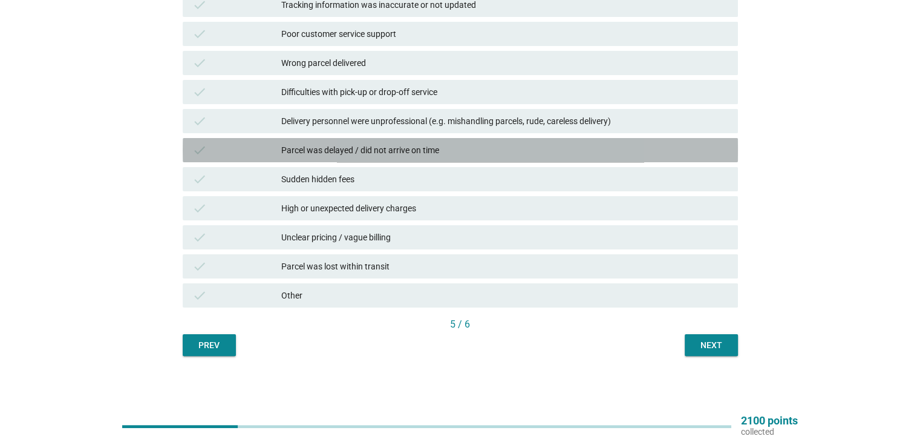
click at [375, 153] on div "Parcel was delayed / did not arrive on time" at bounding box center [504, 150] width 446 height 15
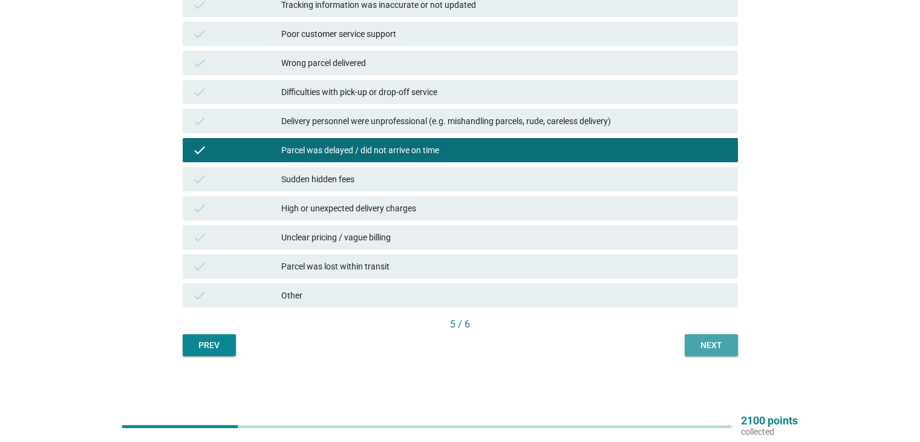
click at [720, 345] on div "Next" at bounding box center [711, 345] width 34 height 13
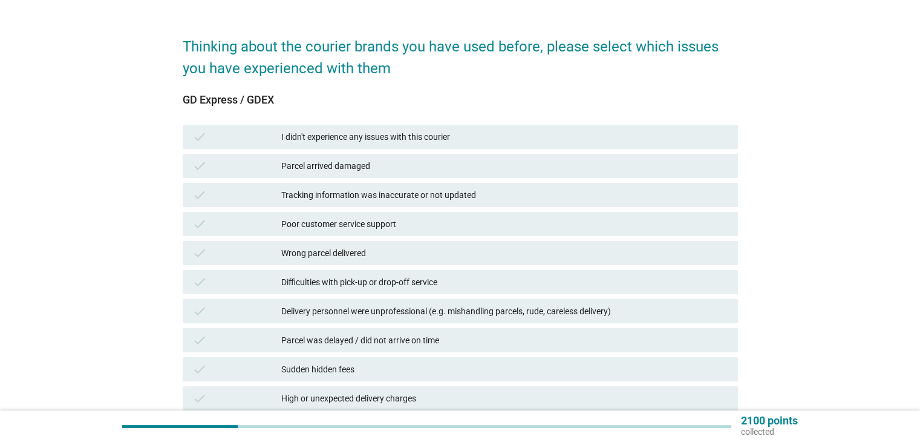
scroll to position [0, 0]
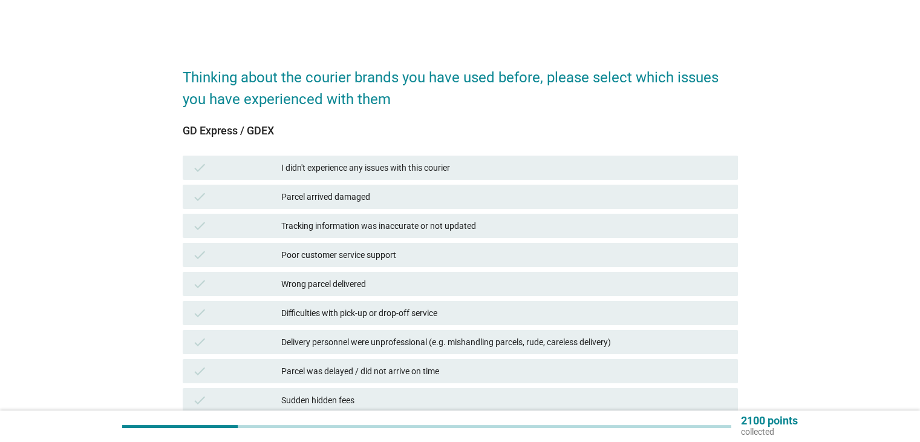
click at [469, 158] on div "check I didn't experience any issues with this courier" at bounding box center [460, 167] width 555 height 24
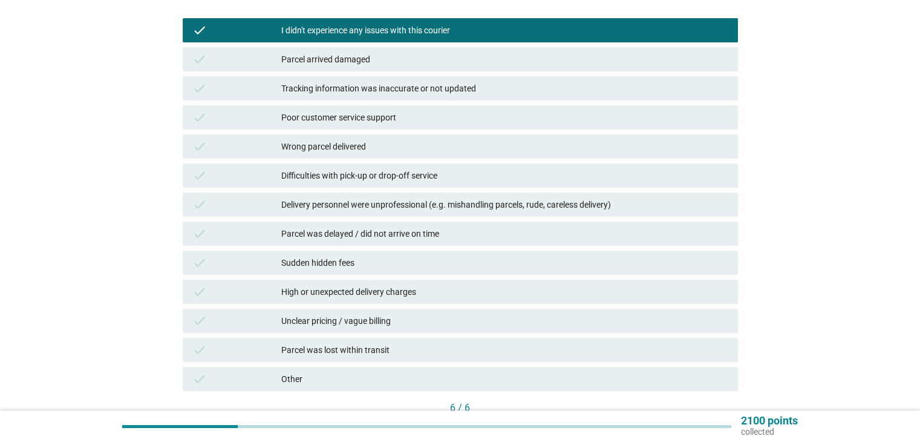
scroll to position [221, 0]
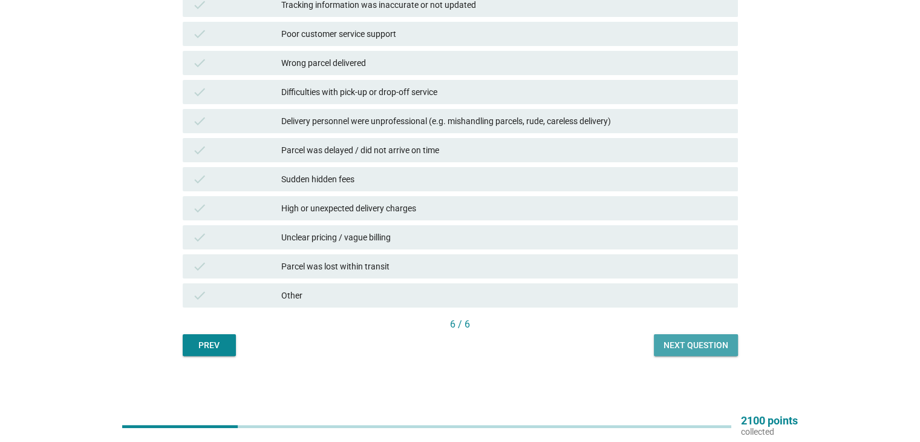
click at [720, 350] on div "Next question" at bounding box center [696, 345] width 65 height 13
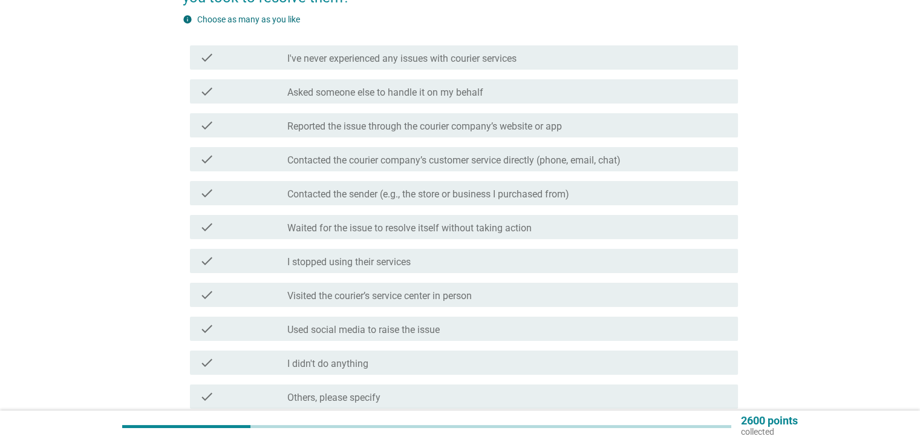
scroll to position [121, 0]
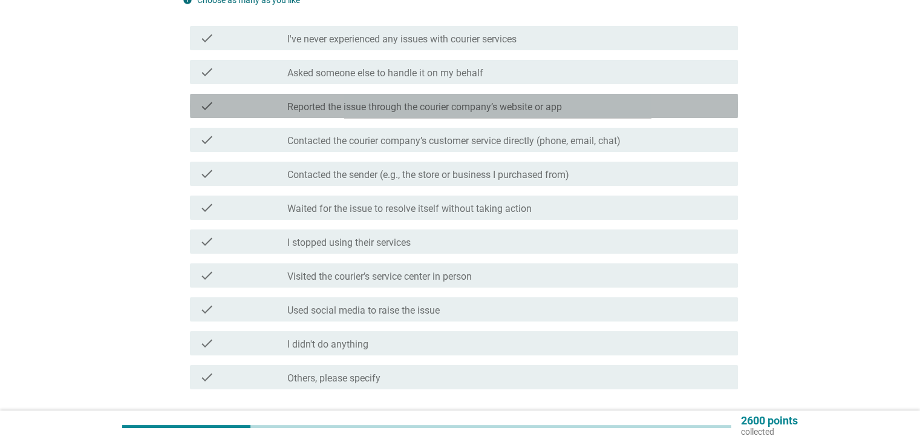
click at [550, 97] on div "check check_box_outline_blank Reported the issue through the courier company’s …" at bounding box center [464, 106] width 548 height 24
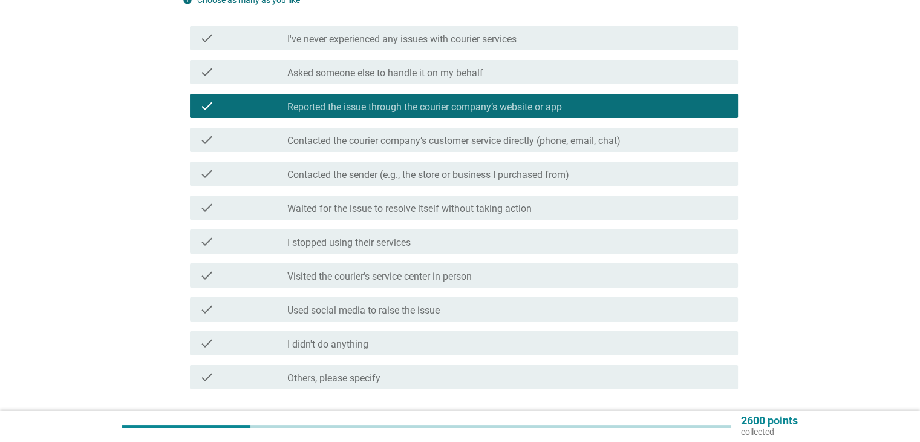
click at [552, 132] on div "check_box_outline_blank Contacted the courier company’s customer service direct…" at bounding box center [507, 139] width 440 height 15
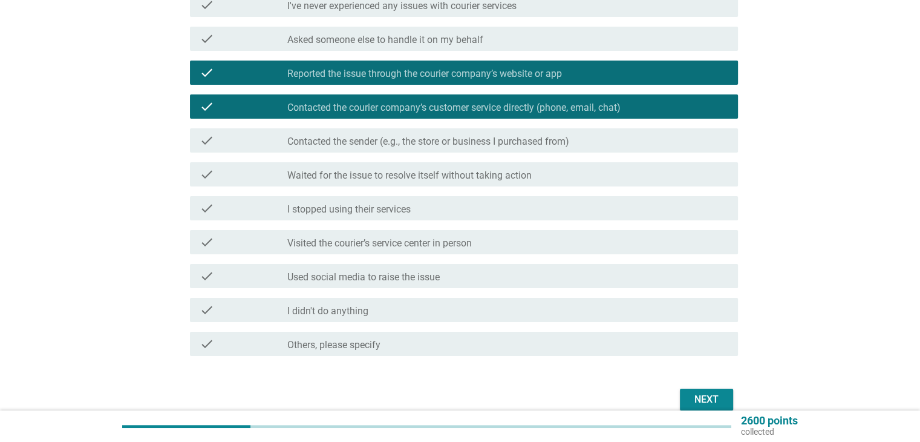
scroll to position [181, 0]
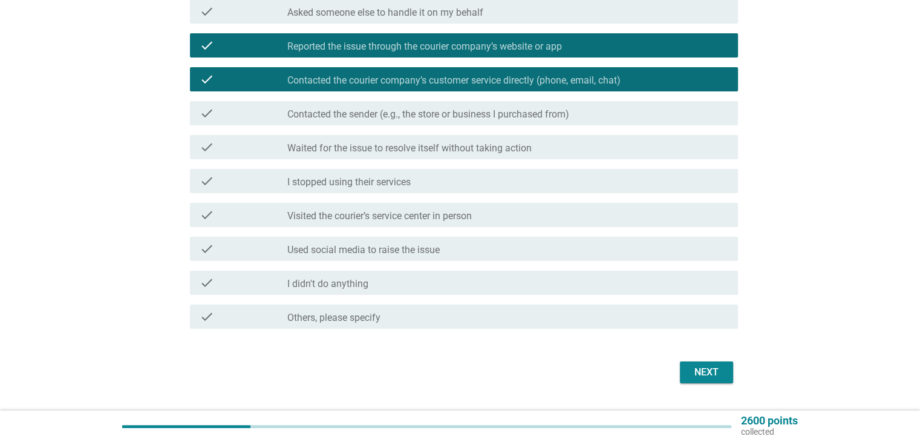
click at [420, 255] on label "Used social media to raise the issue" at bounding box center [363, 250] width 152 height 12
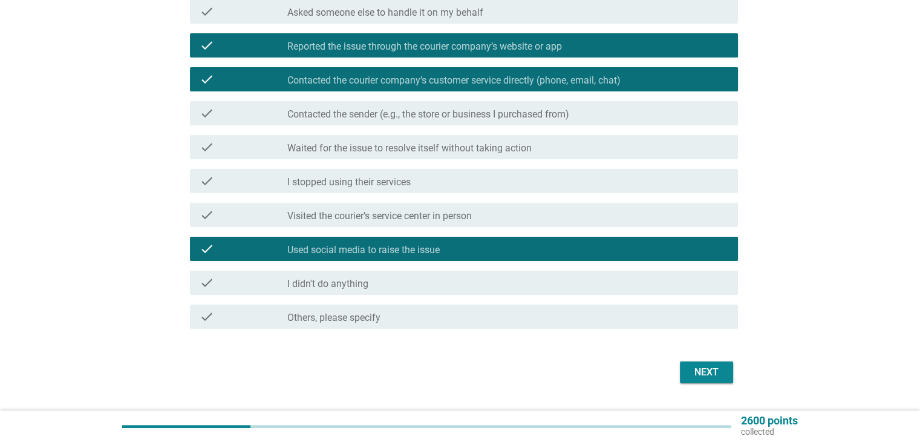
click at [693, 378] on div "Next" at bounding box center [707, 372] width 34 height 15
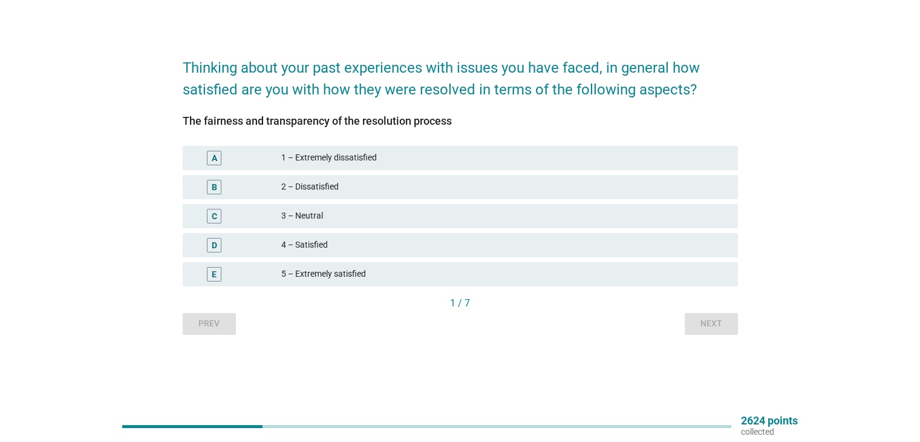
scroll to position [0, 0]
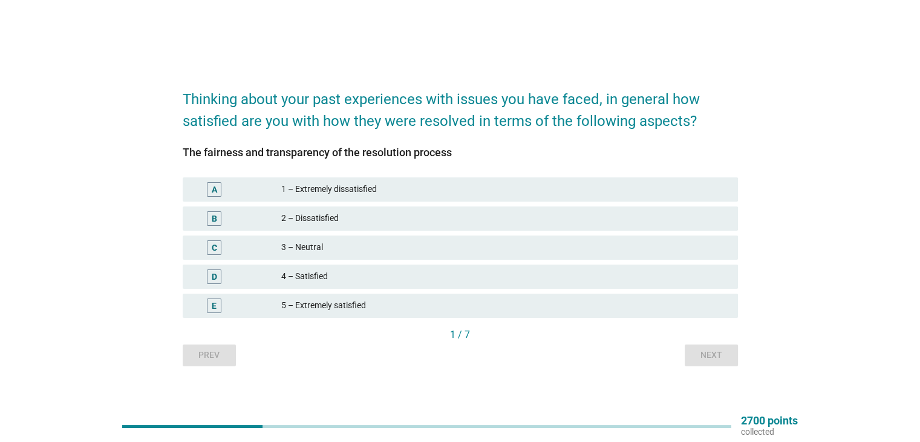
click at [344, 251] on div "3 – Neutral" at bounding box center [504, 247] width 446 height 15
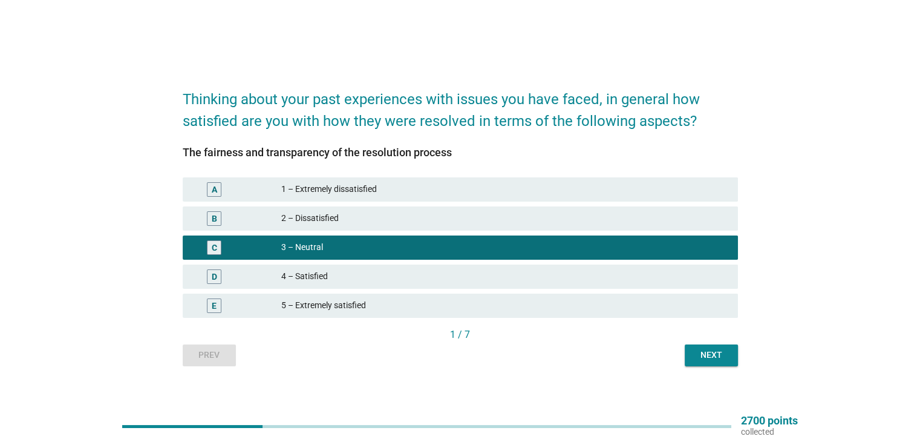
click at [728, 360] on button "Next" at bounding box center [711, 355] width 53 height 22
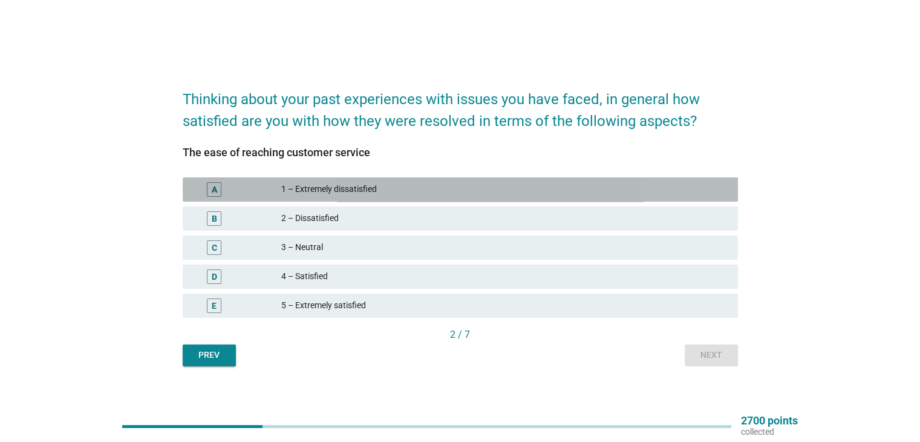
drag, startPoint x: 361, startPoint y: 189, endPoint x: 546, endPoint y: 270, distance: 202.4
click at [361, 189] on div "1 – Extremely dissatisfied" at bounding box center [504, 189] width 446 height 15
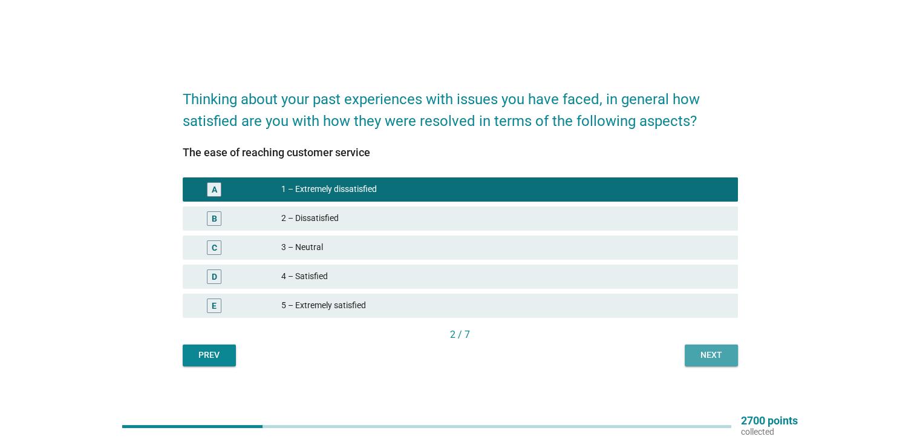
click at [699, 351] on div "Next" at bounding box center [711, 354] width 34 height 13
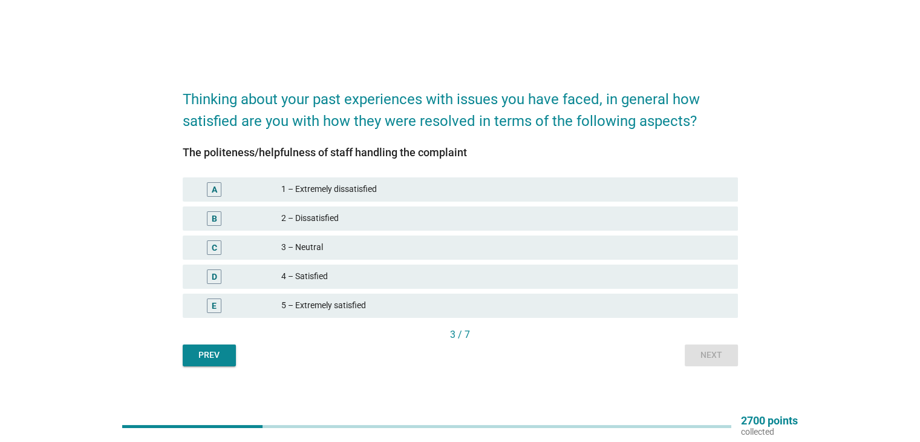
click at [419, 281] on div "4 – Satisfied" at bounding box center [504, 276] width 446 height 15
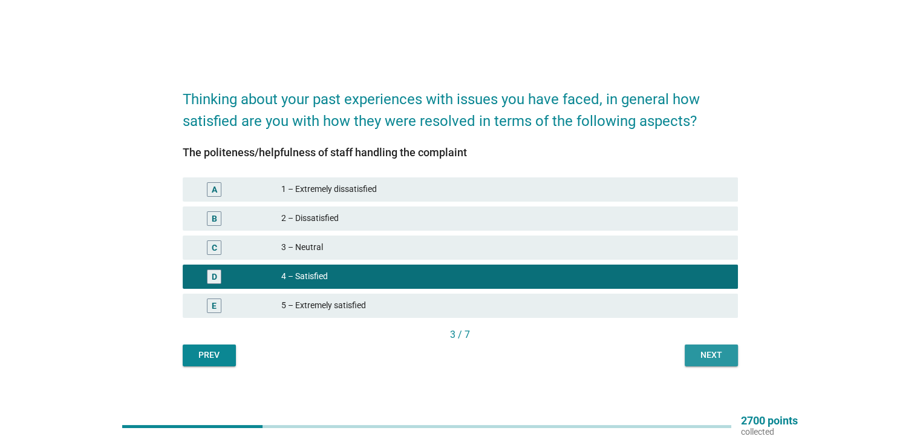
click at [697, 352] on div "Next" at bounding box center [711, 354] width 34 height 13
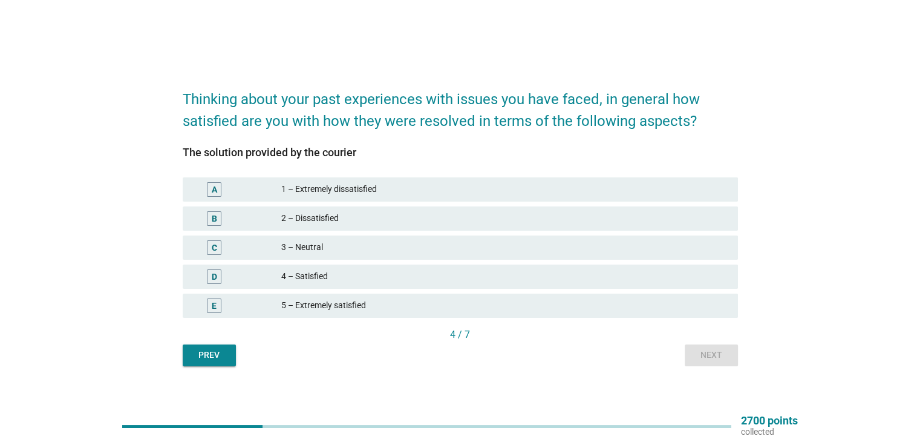
click at [344, 189] on div "1 – Extremely dissatisfied" at bounding box center [504, 189] width 446 height 15
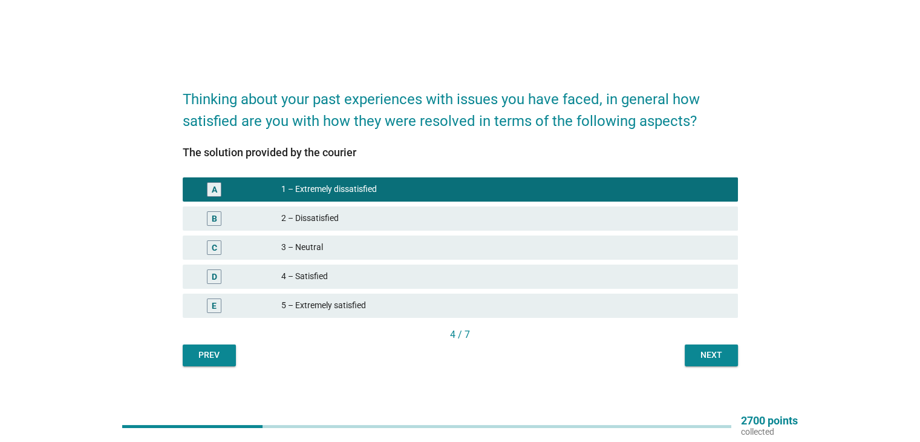
click at [309, 250] on div "3 – Neutral" at bounding box center [504, 247] width 446 height 15
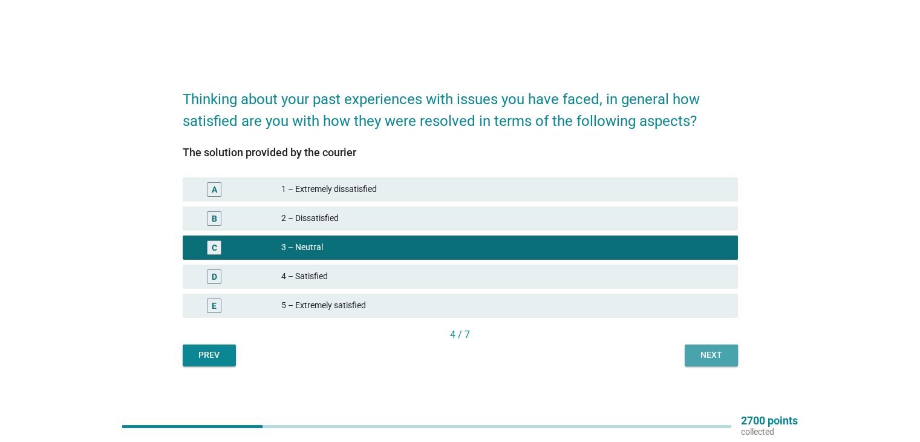
click at [706, 357] on div "Next" at bounding box center [711, 354] width 34 height 13
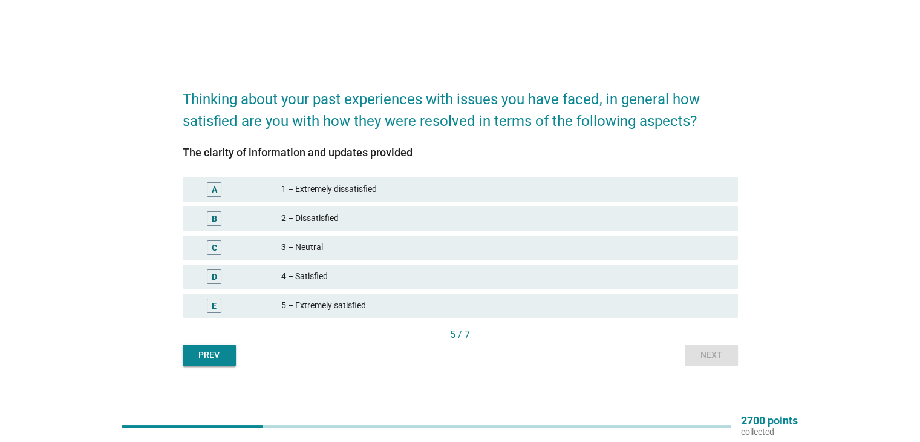
click at [301, 177] on div "A 1 – Extremely dissatisfied" at bounding box center [460, 189] width 555 height 24
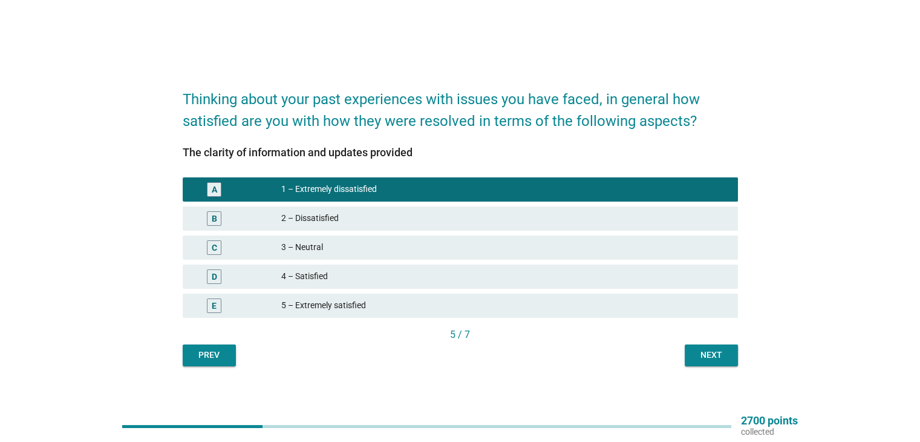
click at [709, 338] on div "5 / 7" at bounding box center [460, 334] width 555 height 15
click at [714, 351] on div "Next" at bounding box center [711, 354] width 34 height 13
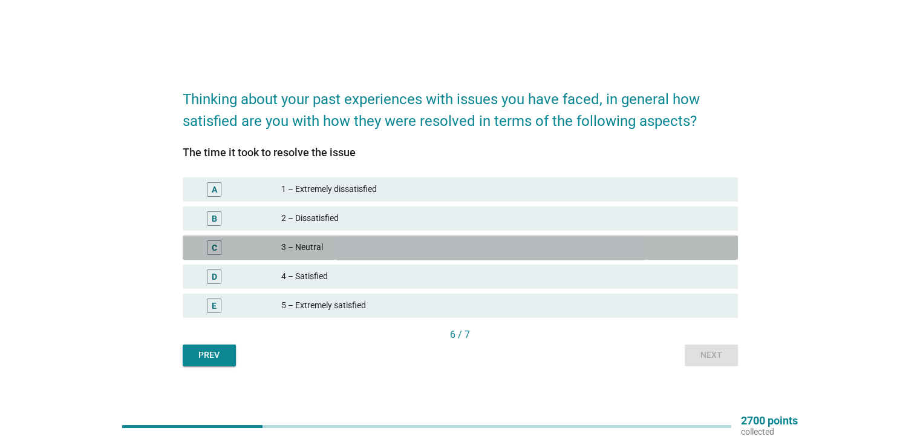
click at [370, 245] on div "3 – Neutral" at bounding box center [504, 247] width 446 height 15
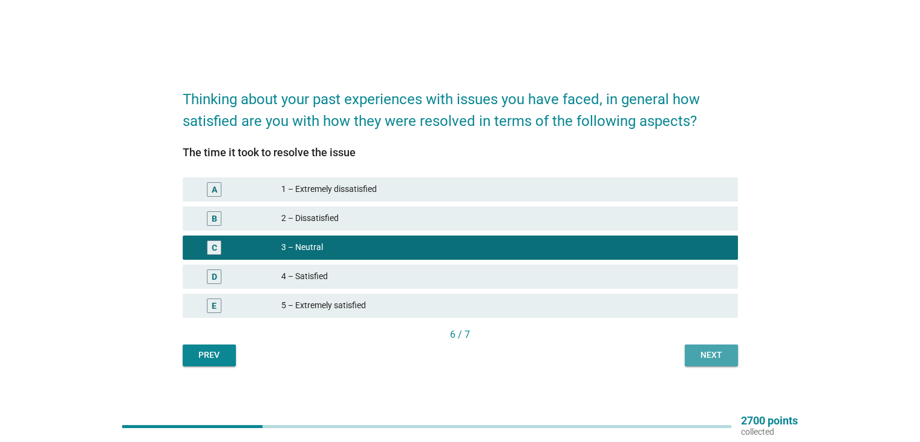
click at [700, 358] on div "Next" at bounding box center [711, 354] width 34 height 13
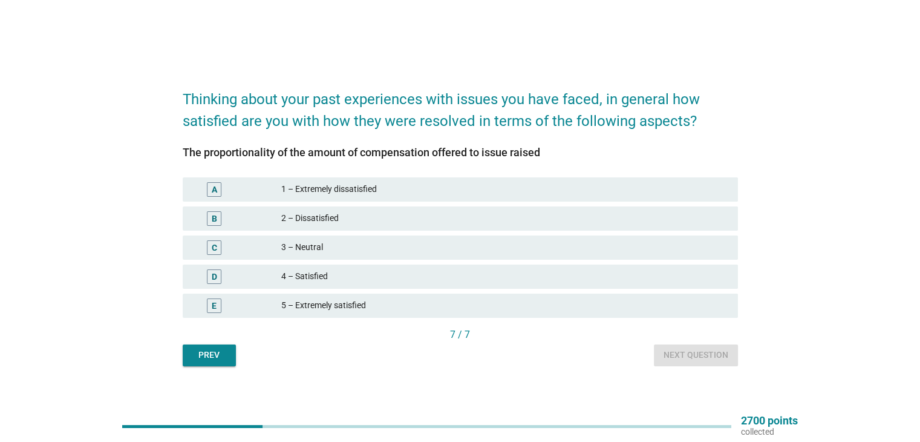
click at [353, 307] on div "5 – Extremely satisfied" at bounding box center [504, 305] width 446 height 15
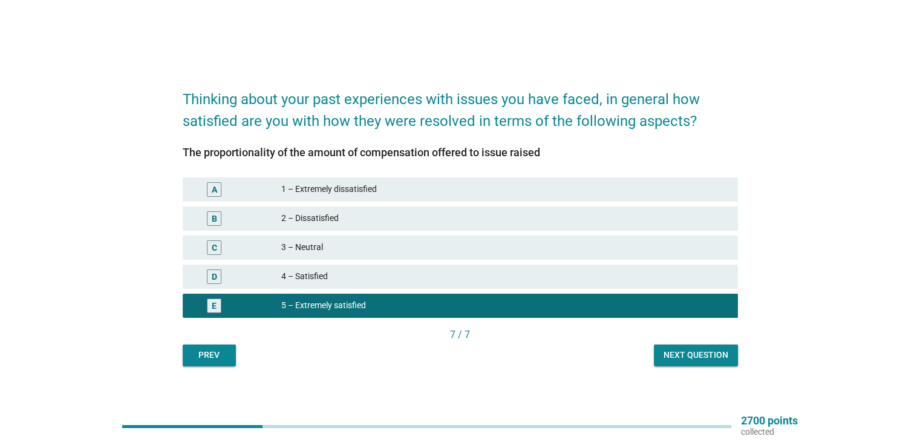
click at [663, 362] on button "Next question" at bounding box center [696, 355] width 84 height 22
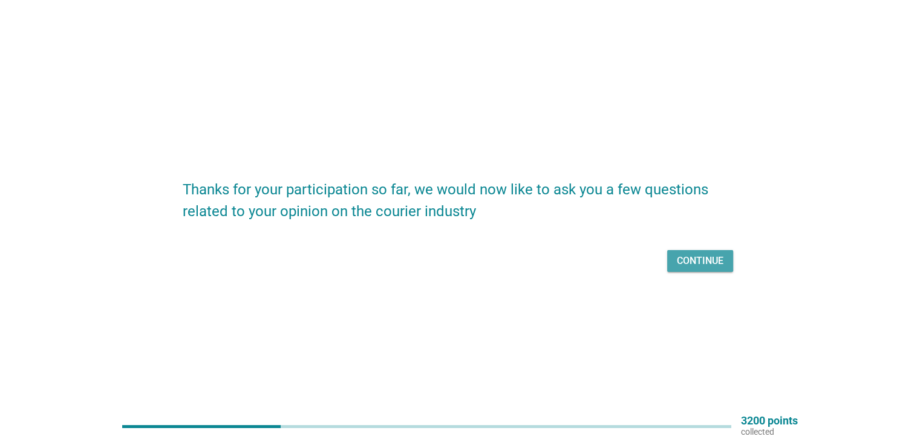
click at [685, 262] on div "Continue" at bounding box center [700, 260] width 47 height 15
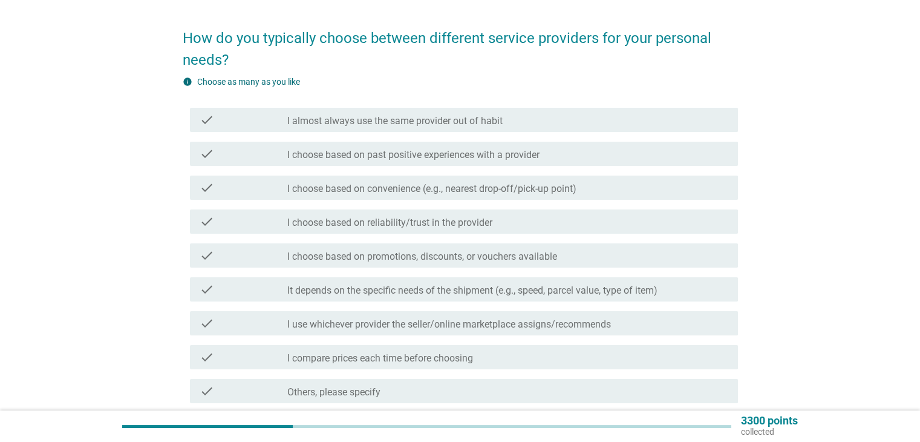
scroll to position [60, 0]
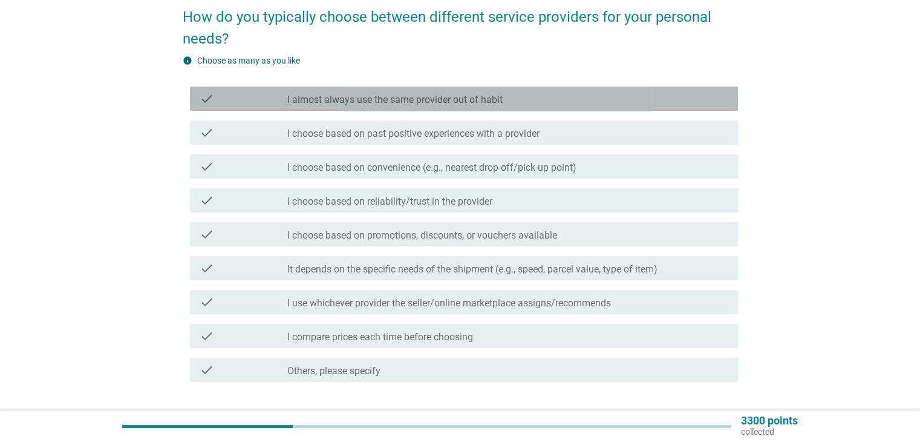
click at [522, 94] on div "check_box_outline_blank I almost always use the same provider out of habit" at bounding box center [507, 98] width 440 height 15
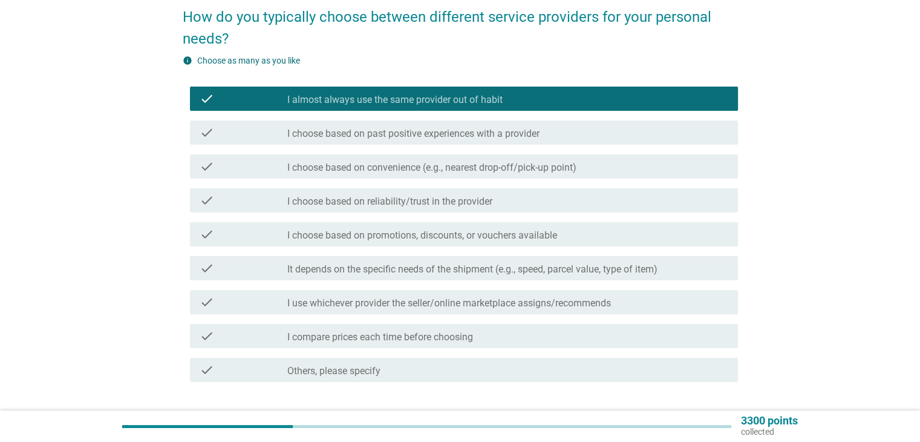
click at [522, 94] on div "check_box_outline_blank I almost always use the same provider out of habit" at bounding box center [507, 98] width 440 height 15
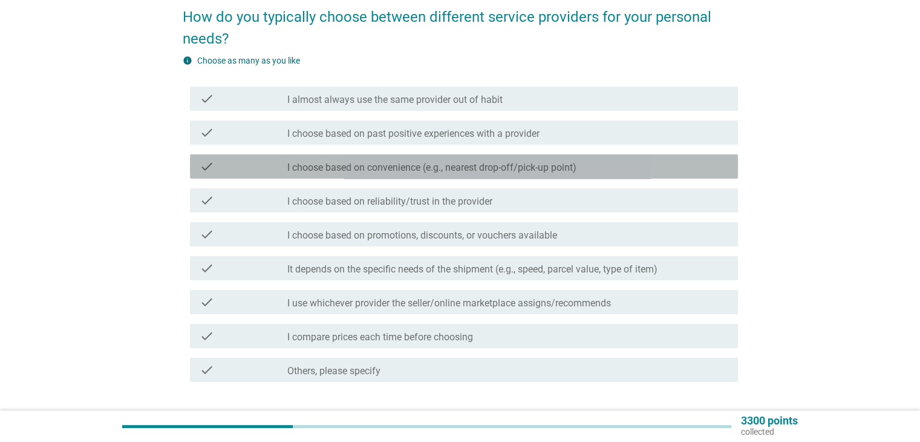
click at [494, 171] on label "I choose based on convenience (e.g., nearest drop-off/pick-up point)" at bounding box center [431, 168] width 289 height 12
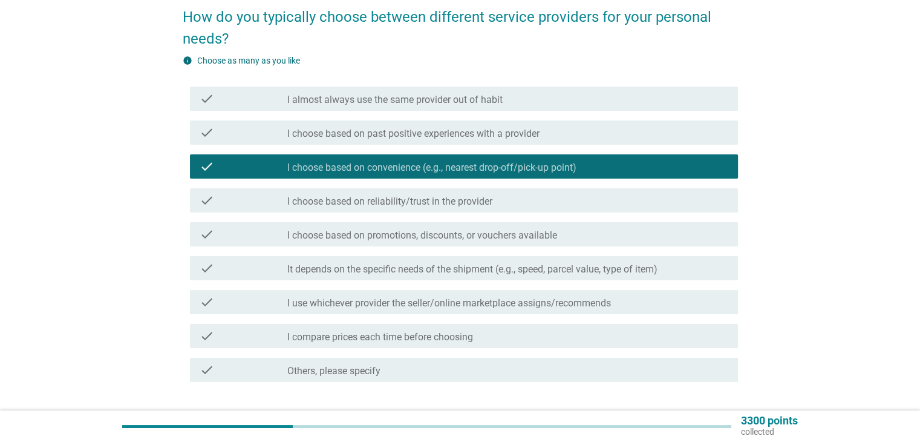
scroll to position [121, 0]
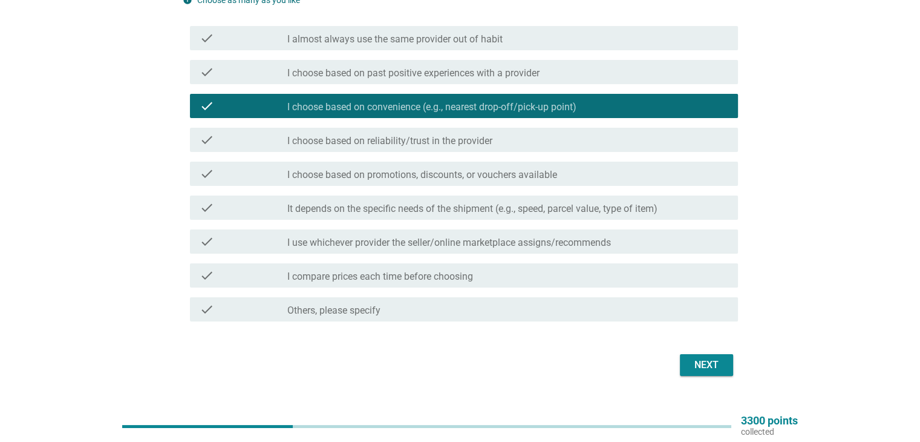
click at [722, 363] on div "Next" at bounding box center [707, 364] width 34 height 15
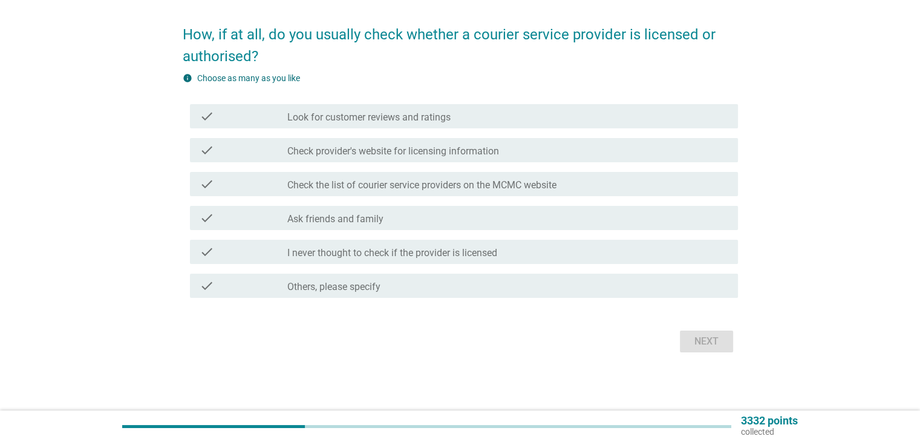
scroll to position [0, 0]
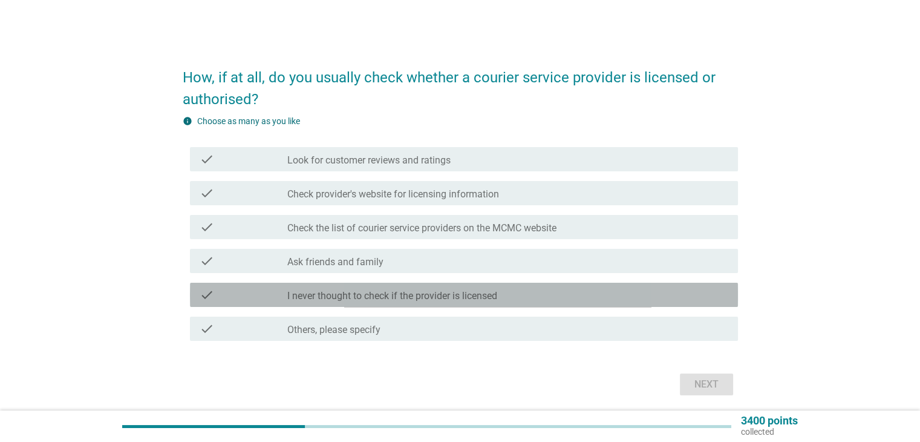
click at [559, 290] on div "check_box_outline_blank I never thought to check if the provider is licensed" at bounding box center [507, 294] width 440 height 15
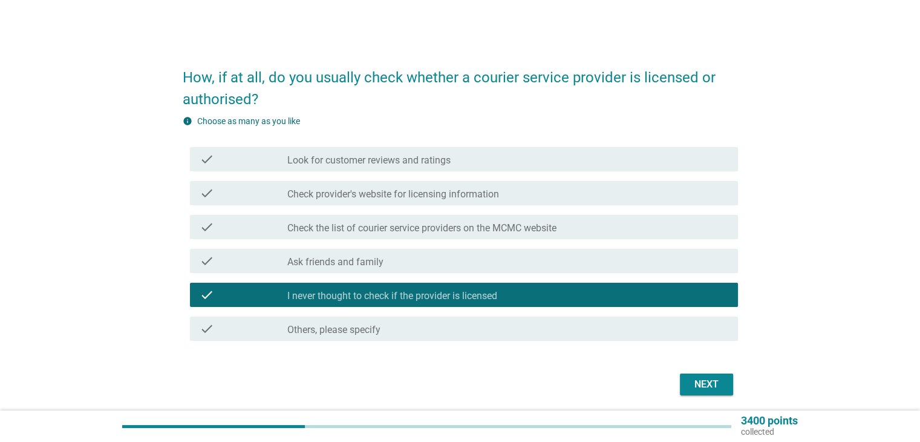
click at [723, 385] on div "Next" at bounding box center [707, 384] width 34 height 15
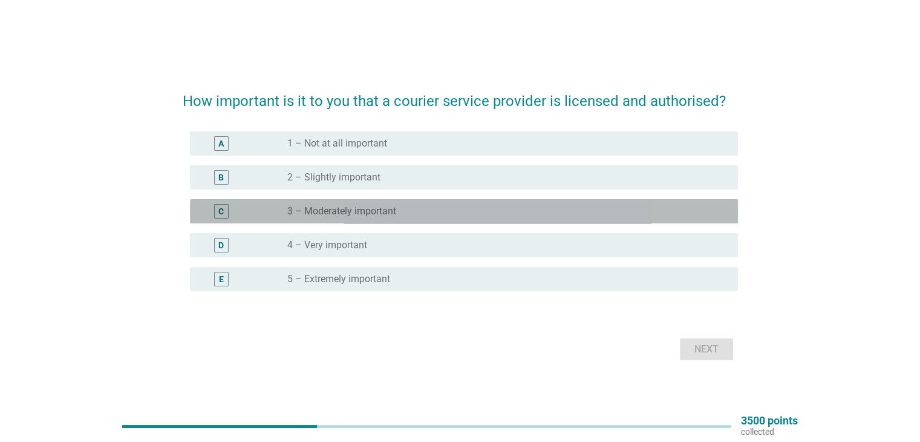
click at [414, 216] on div "radio_button_unchecked 3 – Moderately important" at bounding box center [502, 211] width 431 height 12
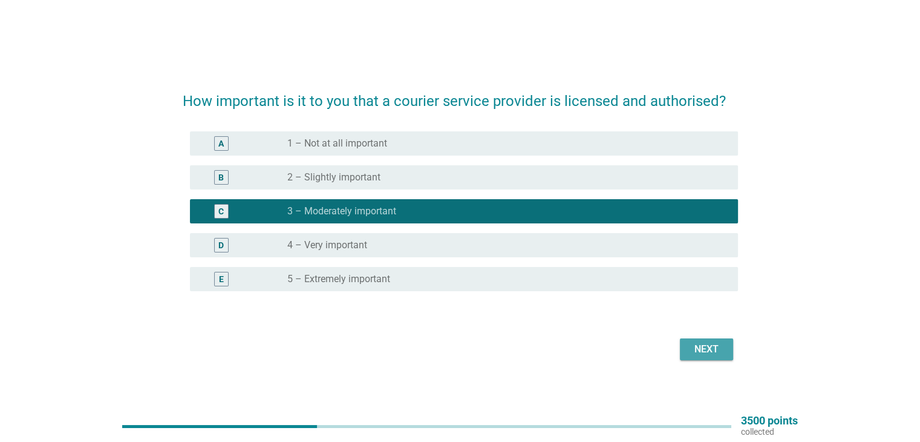
click at [682, 341] on button "Next" at bounding box center [706, 349] width 53 height 22
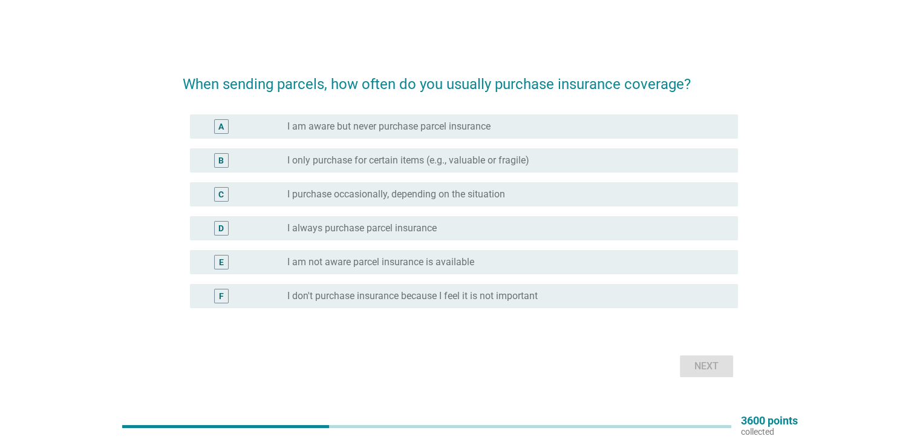
click at [397, 132] on div "radio_button_unchecked I am aware but never purchase parcel insurance" at bounding box center [507, 126] width 440 height 15
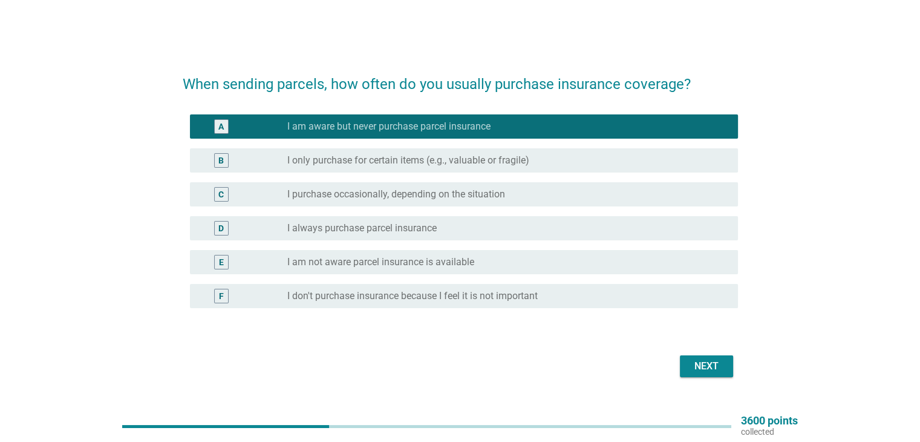
click at [402, 166] on label "I only purchase for certain items (e.g., valuable or fragile)" at bounding box center [408, 160] width 242 height 12
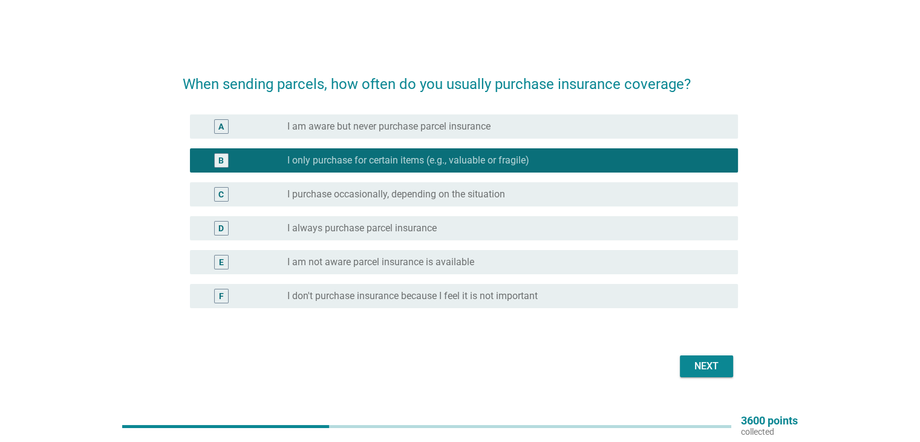
click at [725, 367] on button "Next" at bounding box center [706, 366] width 53 height 22
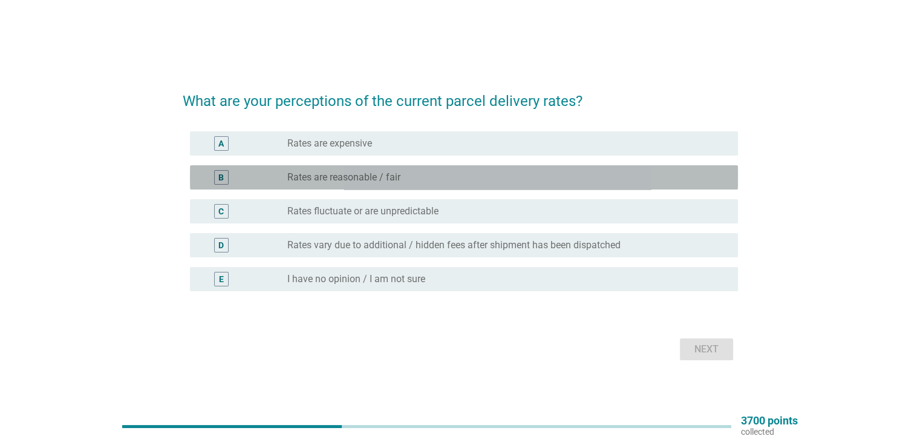
click at [324, 187] on div "B radio_button_unchecked Rates are reasonable / fair" at bounding box center [464, 177] width 548 height 24
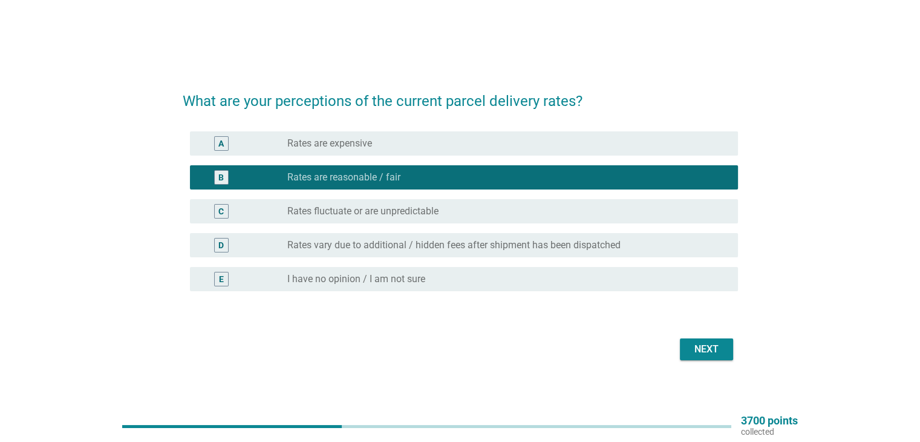
click at [713, 348] on div "Next" at bounding box center [707, 349] width 34 height 15
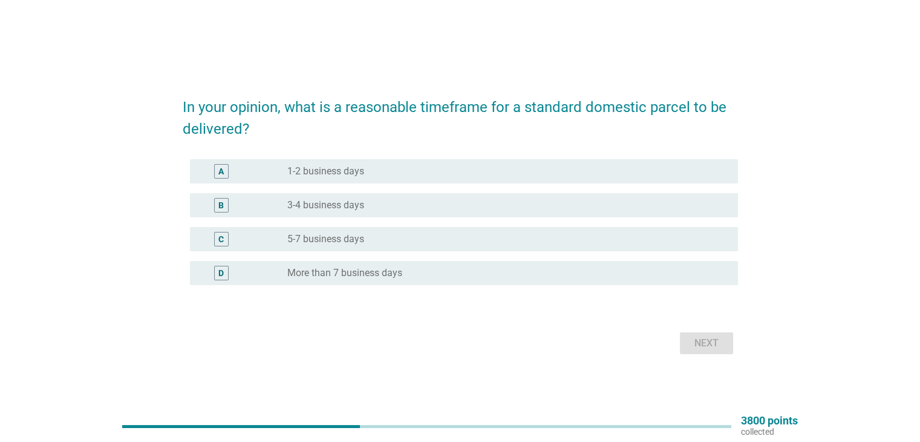
click at [357, 206] on label "3-4 business days" at bounding box center [325, 205] width 77 height 12
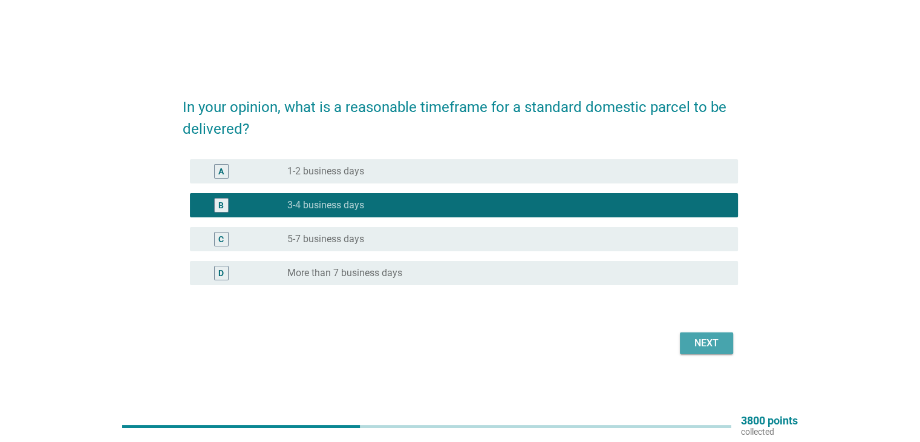
click at [690, 339] on div "Next" at bounding box center [707, 343] width 34 height 15
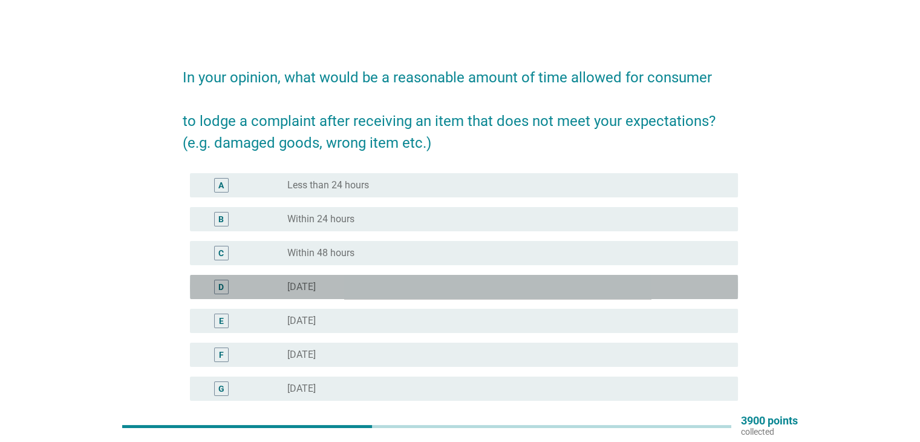
click at [356, 295] on div "D radio_button_unchecked [DATE]" at bounding box center [464, 287] width 548 height 24
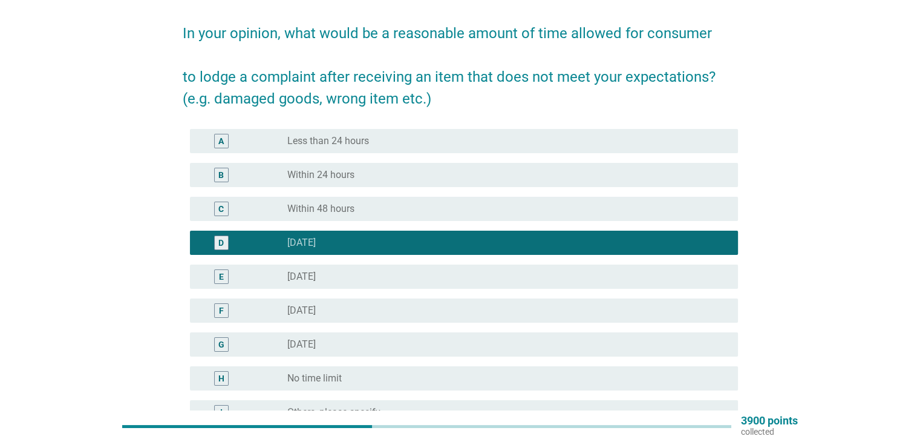
scroll to position [181, 0]
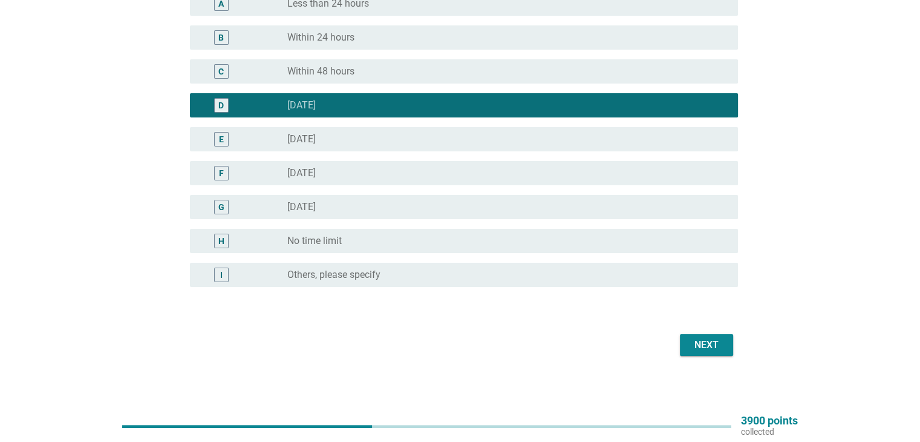
click at [714, 354] on button "Next" at bounding box center [706, 345] width 53 height 22
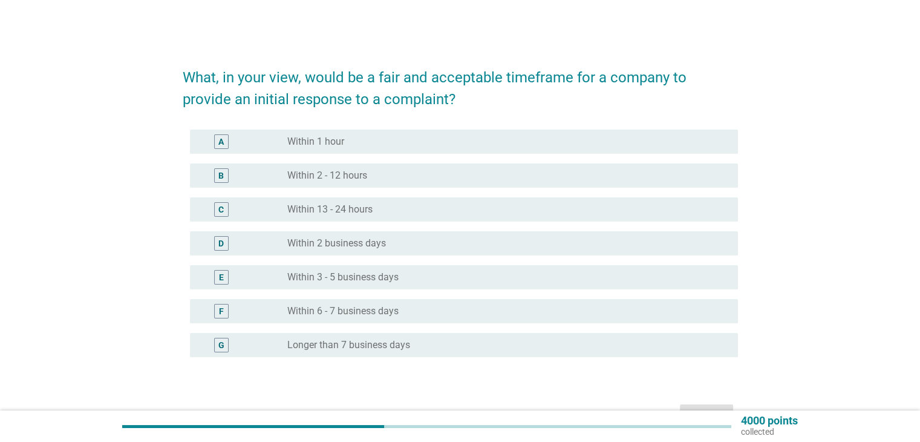
click at [540, 145] on div "radio_button_unchecked Within 1 hour" at bounding box center [502, 141] width 431 height 12
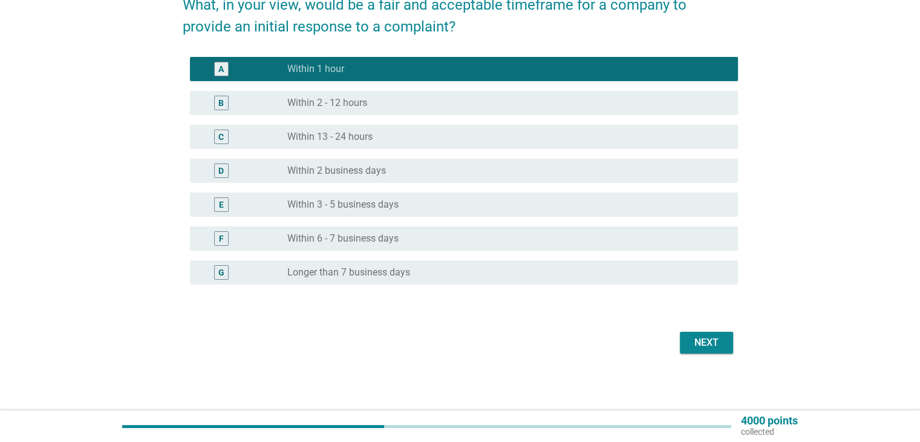
scroll to position [74, 0]
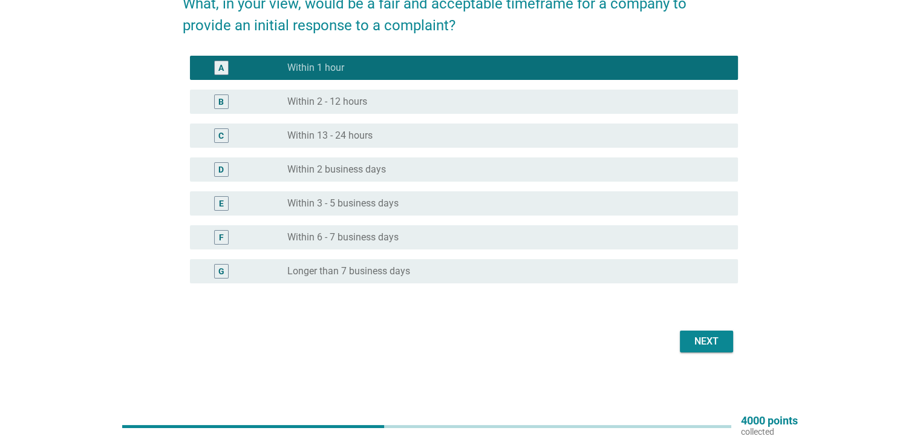
click at [696, 343] on div "Next" at bounding box center [707, 341] width 34 height 15
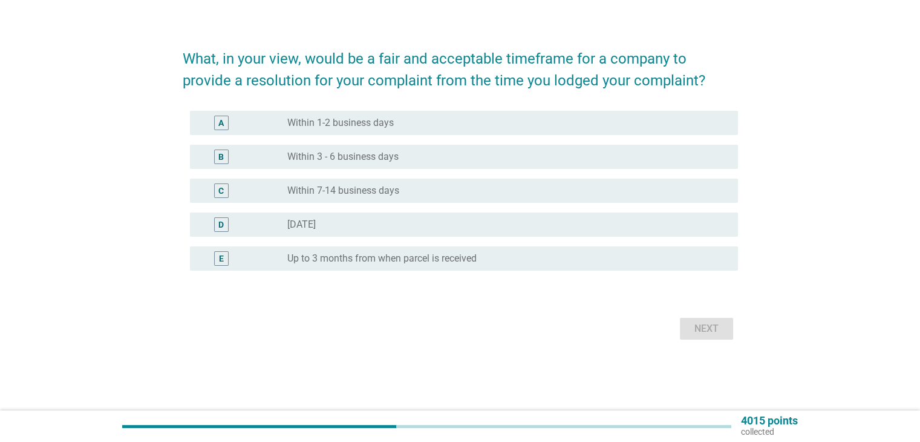
scroll to position [0, 0]
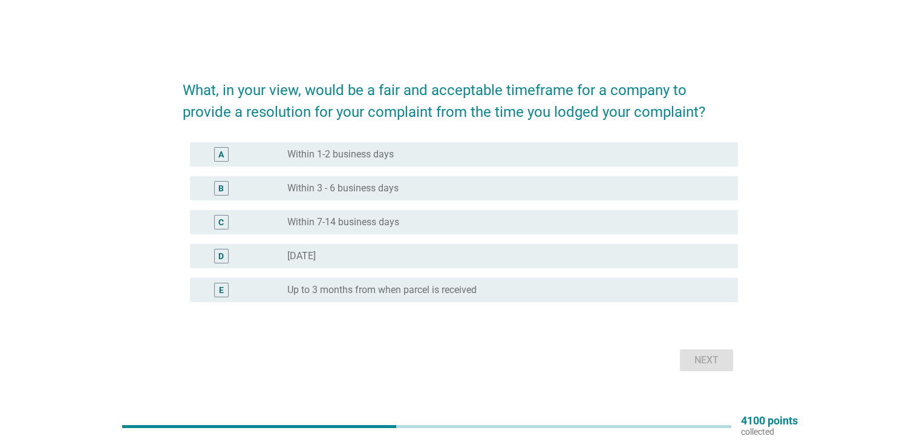
click at [380, 195] on div "B radio_button_unchecked Within 3 - 6 business days" at bounding box center [464, 188] width 548 height 24
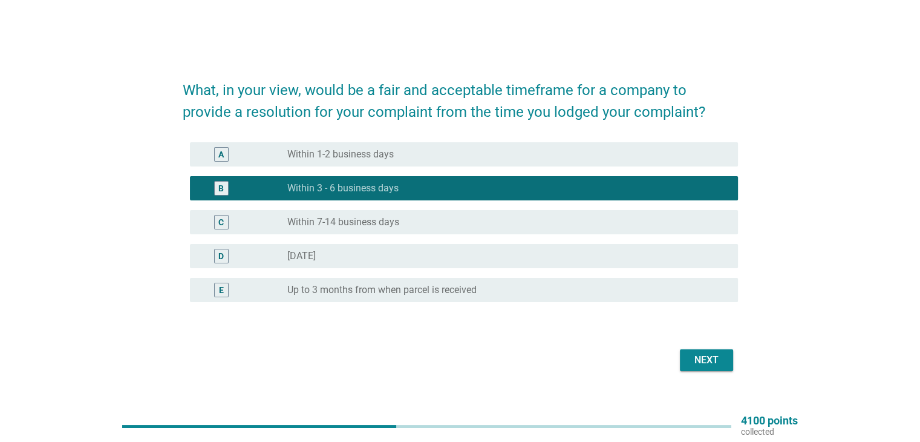
click at [717, 359] on div "Next" at bounding box center [707, 360] width 34 height 15
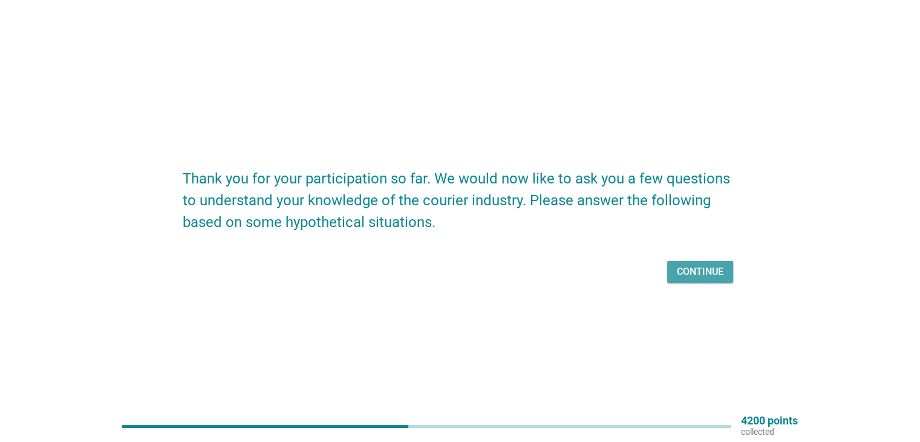
click at [685, 276] on div "Continue" at bounding box center [700, 271] width 47 height 15
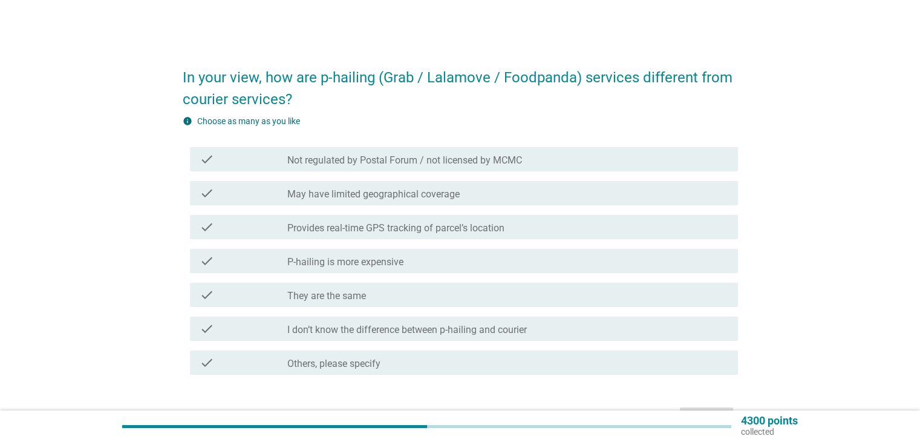
click at [550, 262] on div "check_box_outline_blank P-hailing is more expensive" at bounding box center [507, 260] width 440 height 15
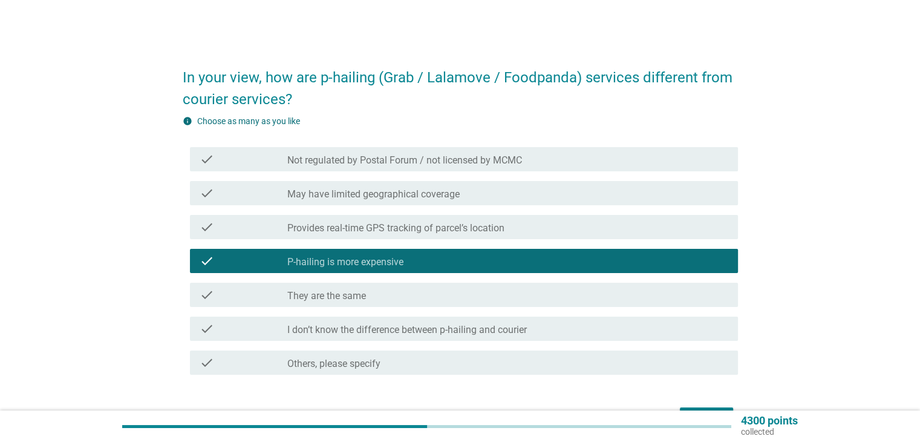
scroll to position [60, 0]
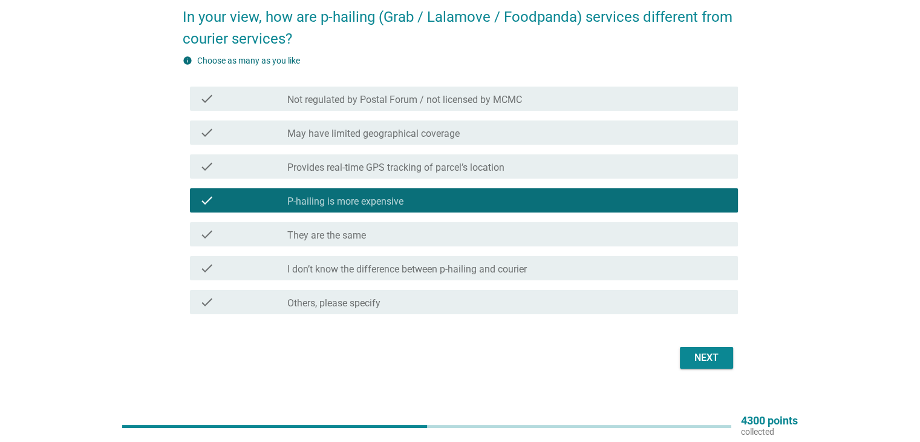
click at [699, 359] on div "Next" at bounding box center [707, 357] width 34 height 15
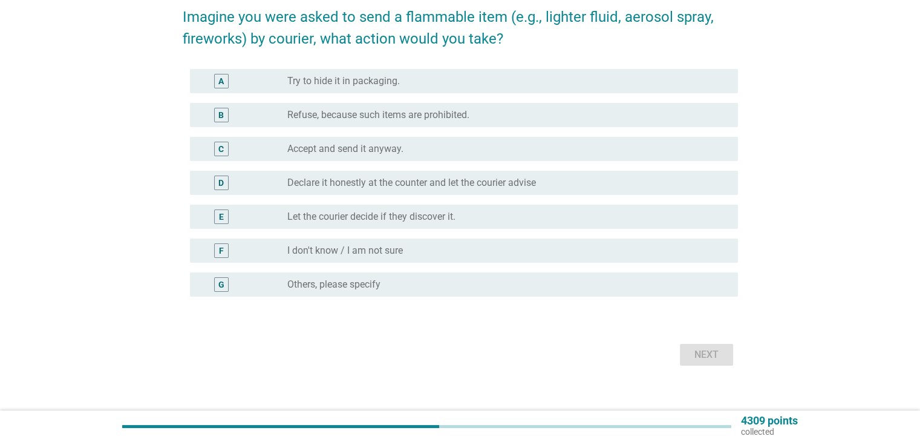
scroll to position [0, 0]
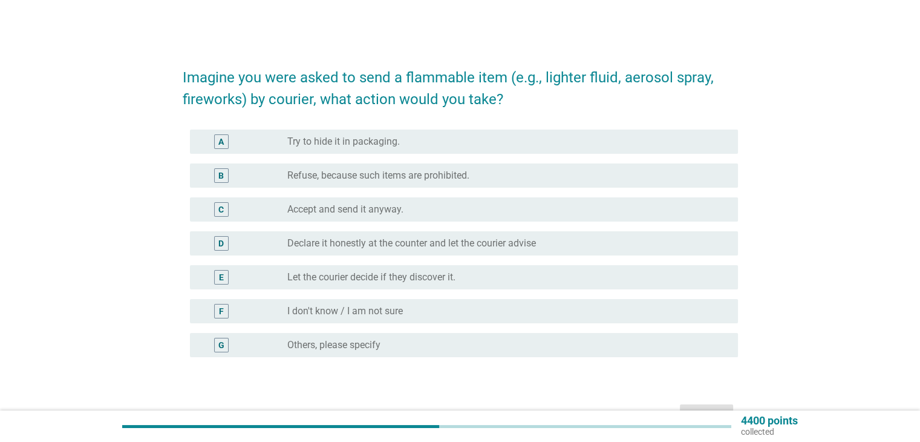
click at [396, 181] on label "Refuse, because such items are prohibited." at bounding box center [378, 175] width 182 height 12
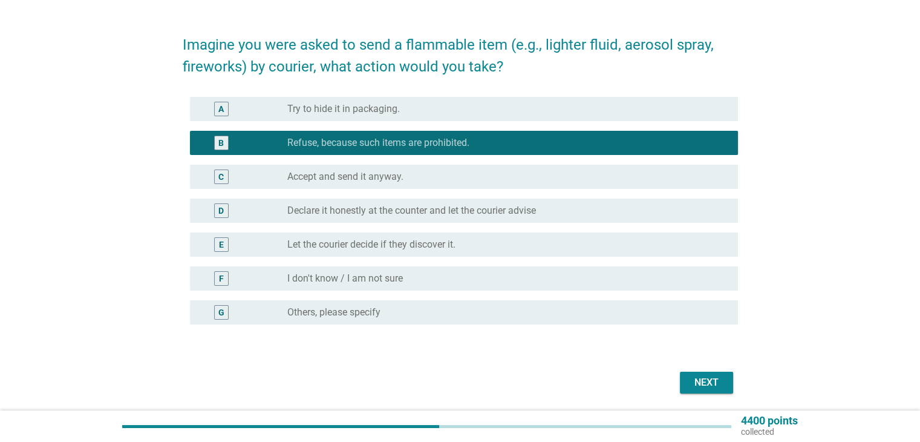
scroll to position [60, 0]
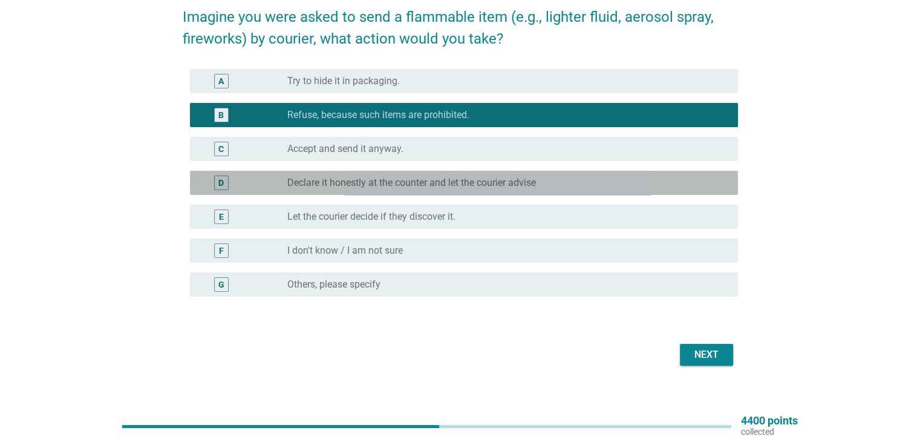
click at [453, 192] on div "D radio_button_unchecked Declare it honestly at the counter and let the courier…" at bounding box center [464, 183] width 548 height 24
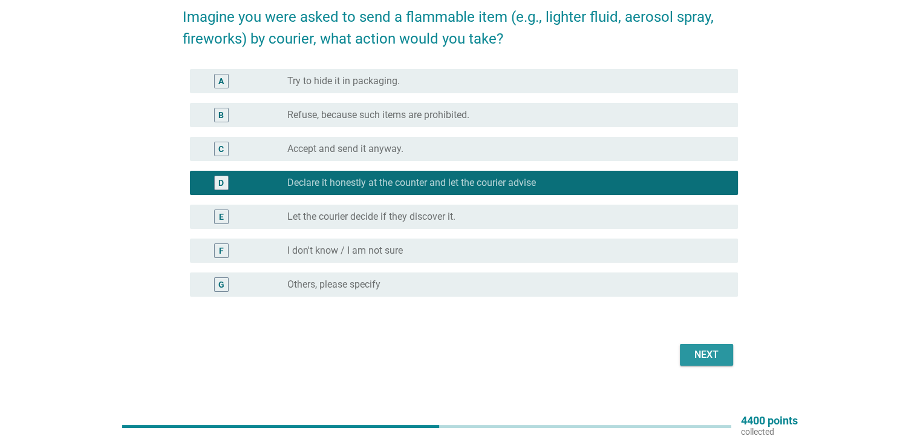
click at [723, 349] on div "Next" at bounding box center [707, 354] width 34 height 15
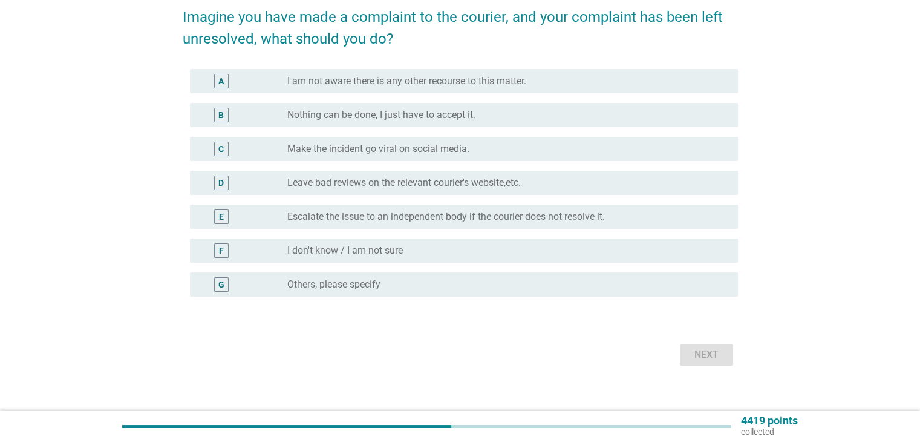
scroll to position [0, 0]
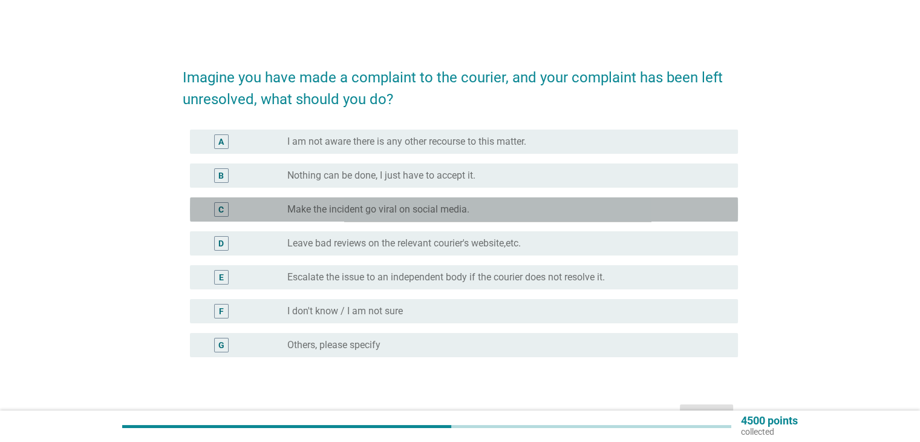
click at [468, 210] on label "Make the incident go viral on social media." at bounding box center [378, 209] width 182 height 12
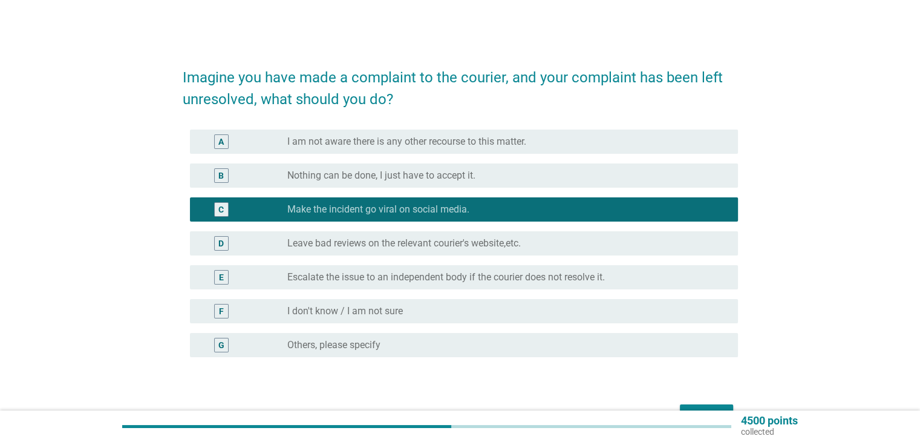
click at [501, 242] on label "Leave bad reviews on the relevant courier's website,etc." at bounding box center [403, 243] width 233 height 12
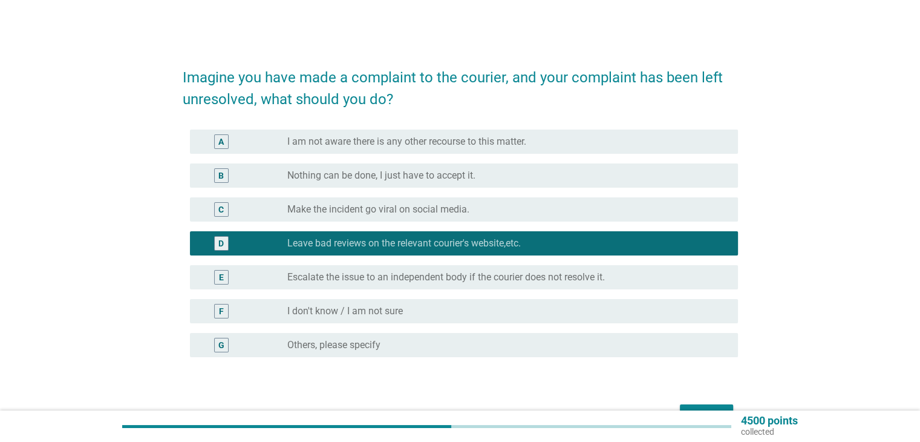
click at [502, 208] on div "radio_button_unchecked Make the incident go viral on social media." at bounding box center [502, 209] width 431 height 12
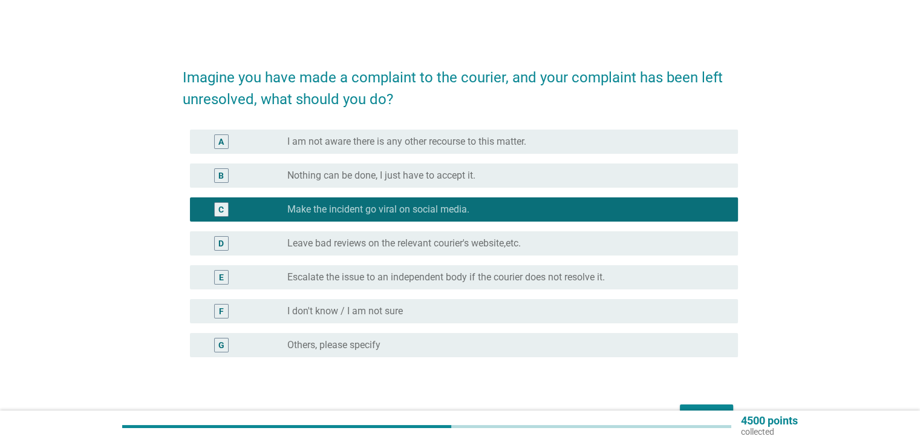
scroll to position [60, 0]
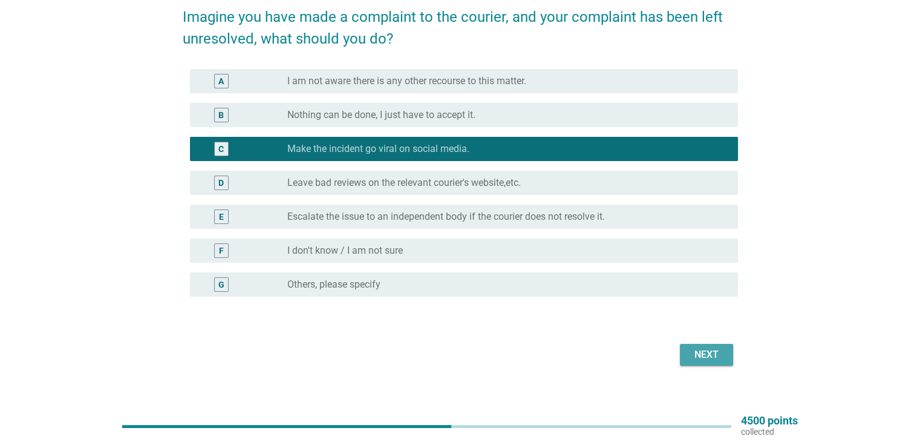
click at [723, 359] on div "Next" at bounding box center [707, 354] width 34 height 15
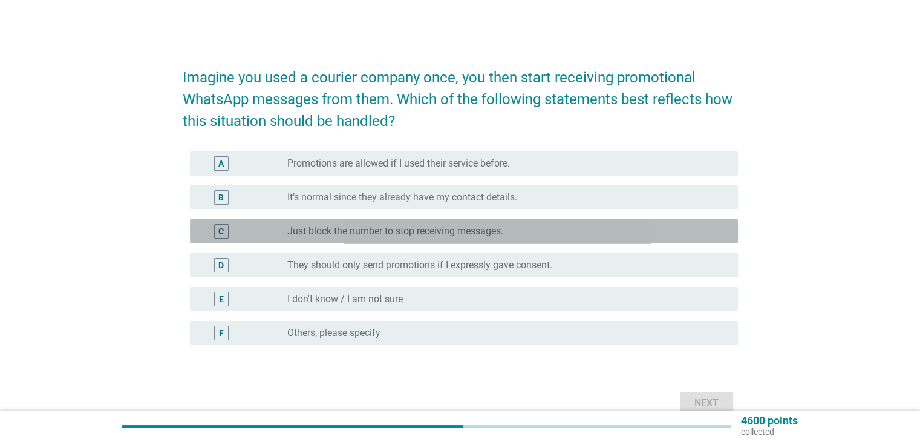
drag, startPoint x: 408, startPoint y: 226, endPoint x: 443, endPoint y: 249, distance: 42.3
click at [408, 226] on label "Just block the number to stop receiving messages." at bounding box center [395, 231] width 216 height 12
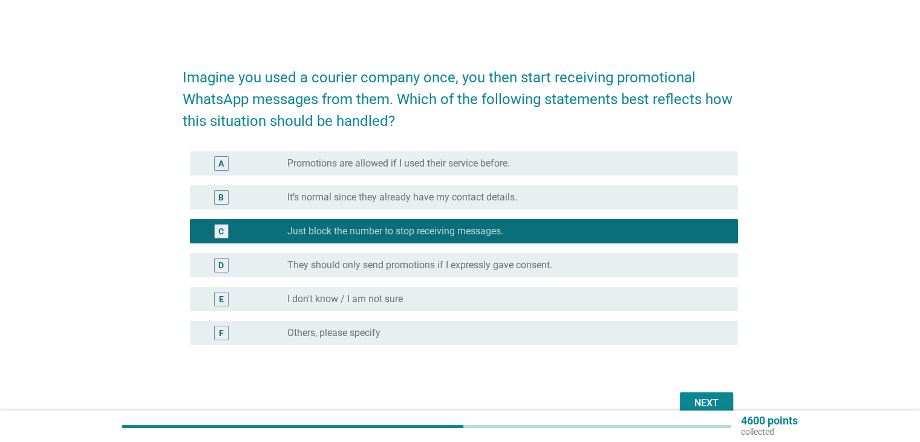
click at [691, 396] on div "Next" at bounding box center [707, 403] width 34 height 15
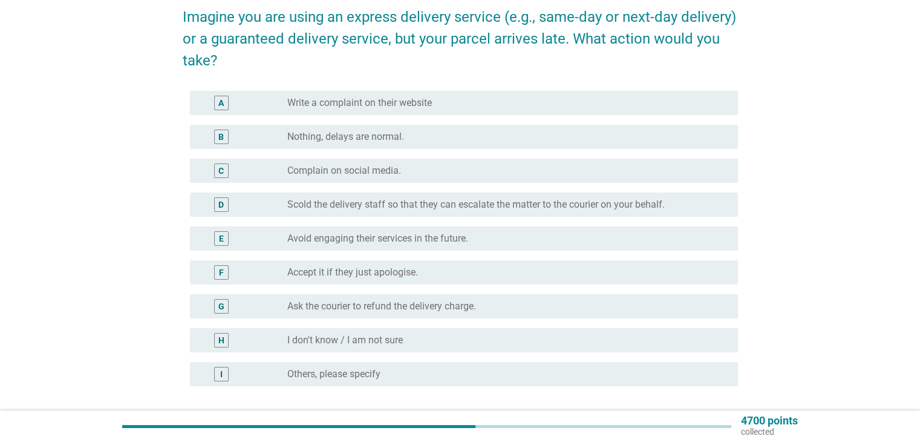
scroll to position [121, 0]
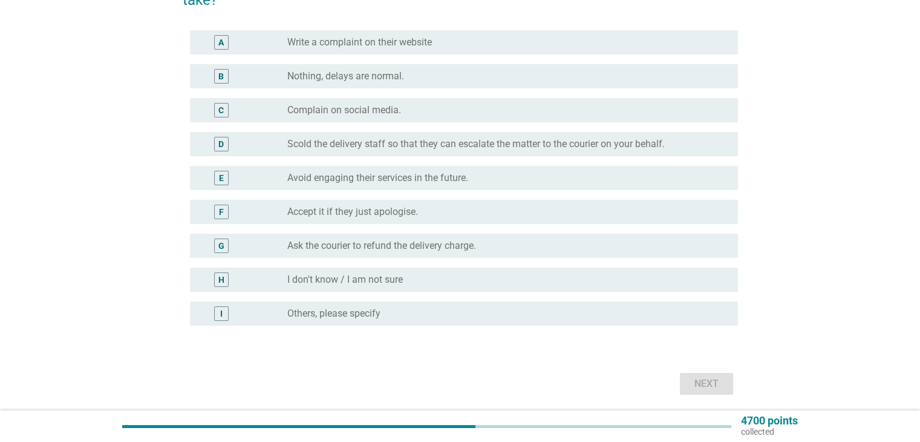
click at [456, 48] on div "radio_button_unchecked Write a complaint on their website" at bounding box center [502, 42] width 431 height 12
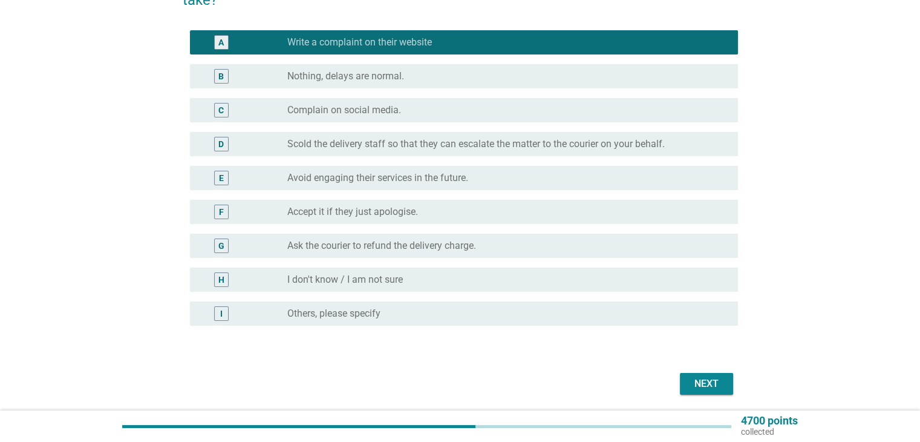
click at [702, 380] on div "Next" at bounding box center [707, 383] width 34 height 15
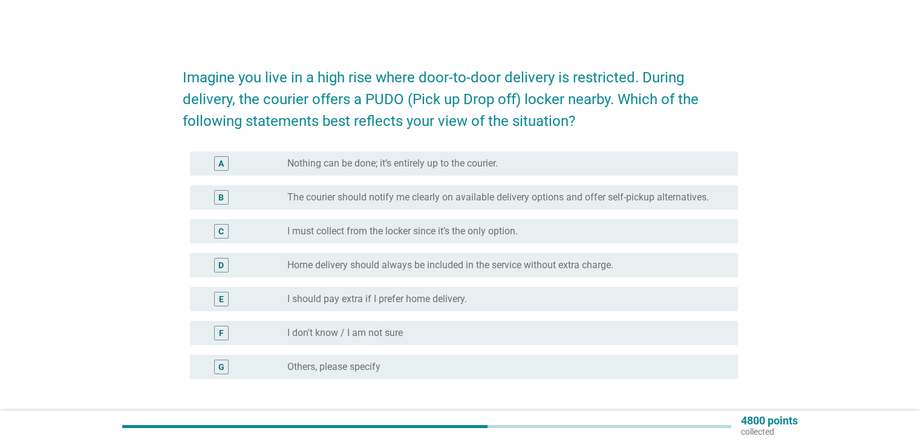
click at [443, 235] on label "I must collect from the locker since it’s the only option." at bounding box center [402, 231] width 230 height 12
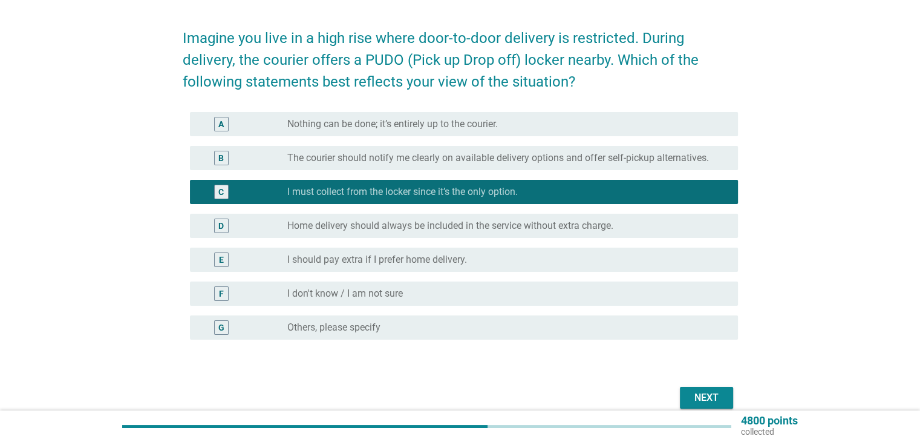
scroll to position [60, 0]
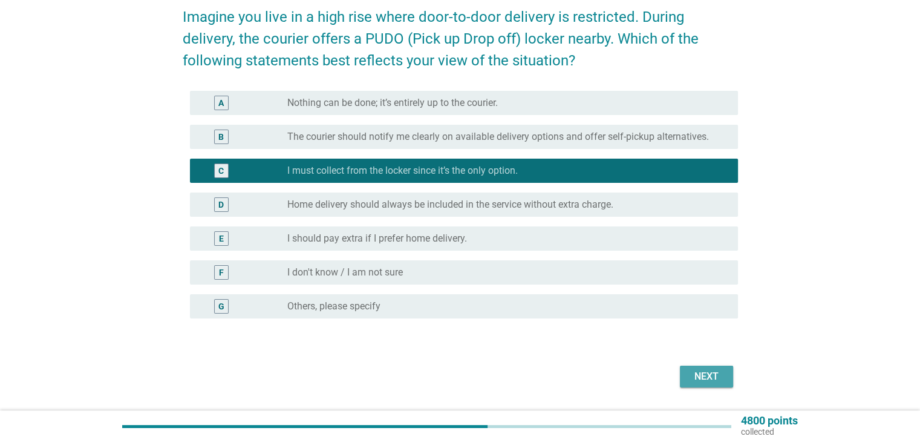
click at [722, 373] on div "Next" at bounding box center [707, 376] width 34 height 15
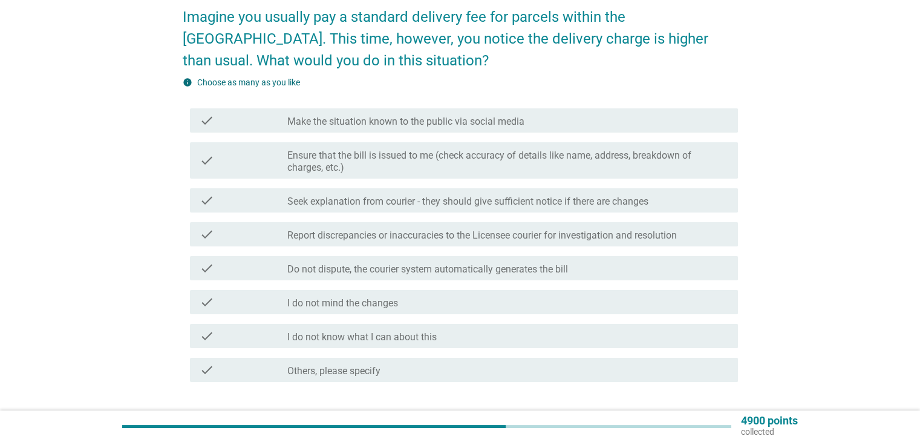
click at [547, 203] on label "Seek explanation from courier - they should give sufficient notice if there are…" at bounding box center [467, 201] width 361 height 12
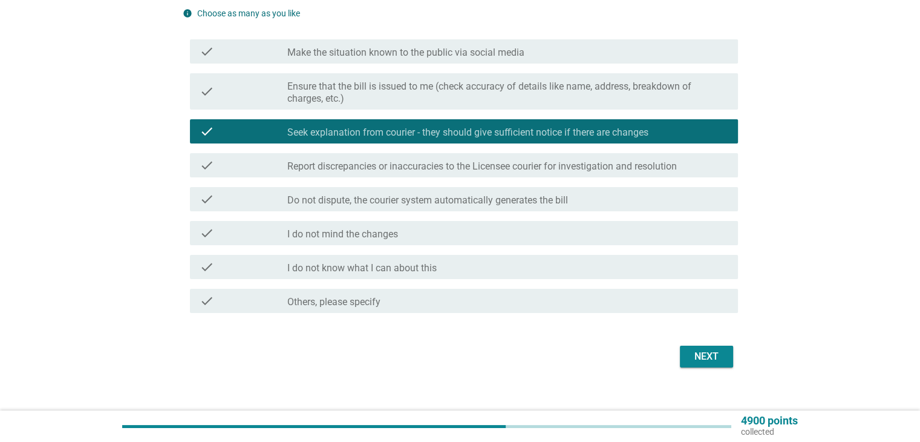
scroll to position [145, 0]
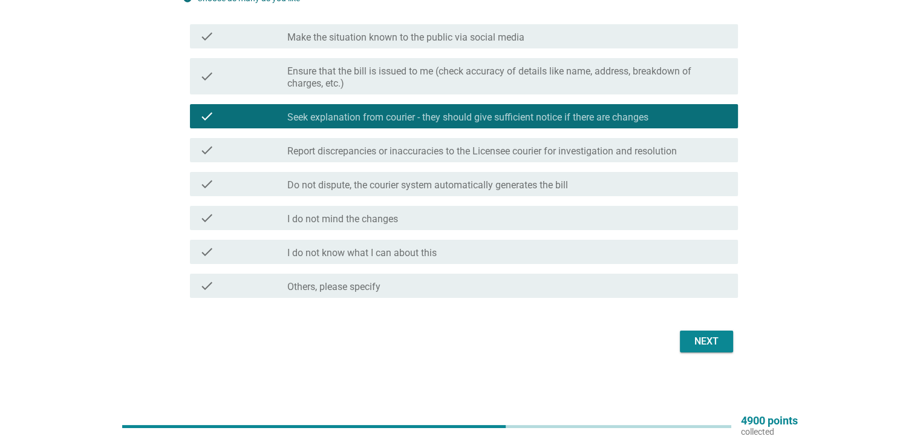
click at [690, 338] on div "Next" at bounding box center [707, 341] width 34 height 15
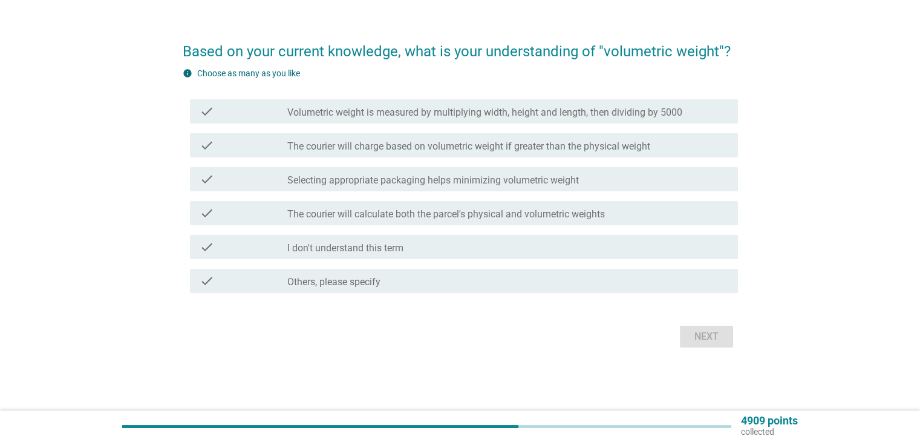
scroll to position [0, 0]
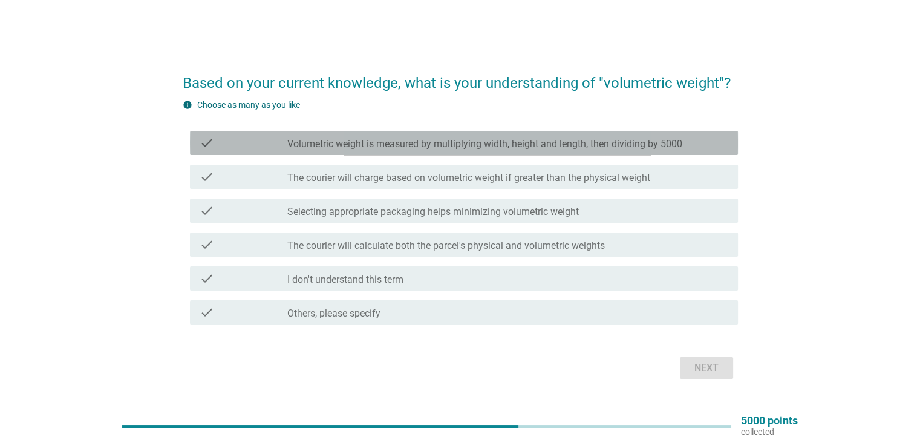
click at [677, 142] on label "Volumetric weight is measured by multiplying width, height and length, then div…" at bounding box center [484, 144] width 395 height 12
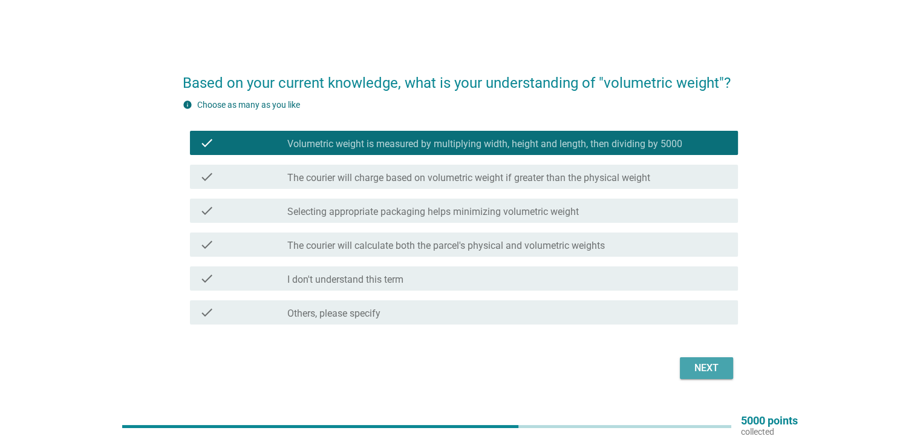
click at [707, 365] on div "Next" at bounding box center [707, 368] width 34 height 15
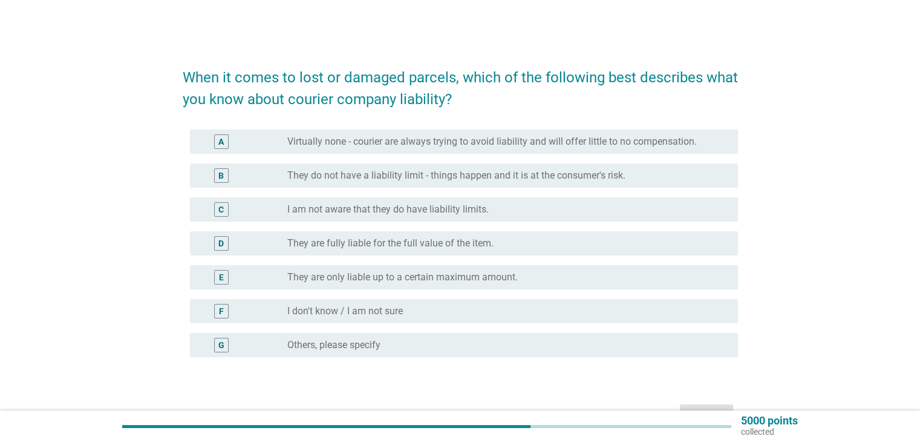
click at [496, 274] on label "They are only liable up to a certain maximum amount." at bounding box center [402, 277] width 230 height 12
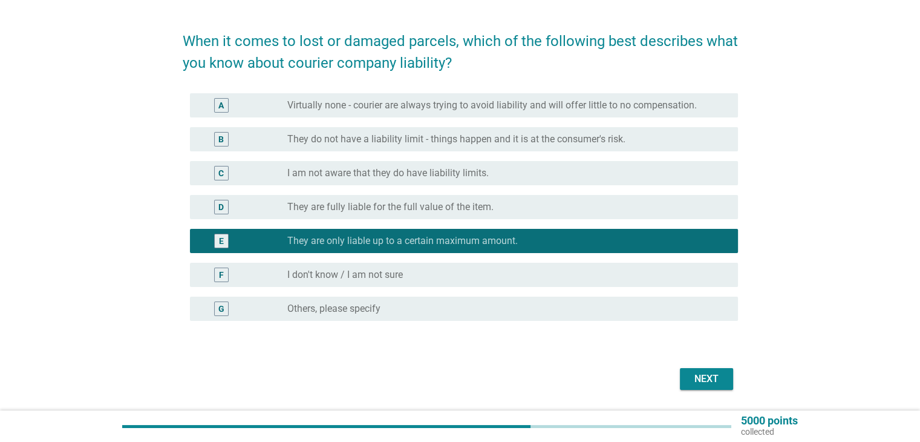
scroll to position [74, 0]
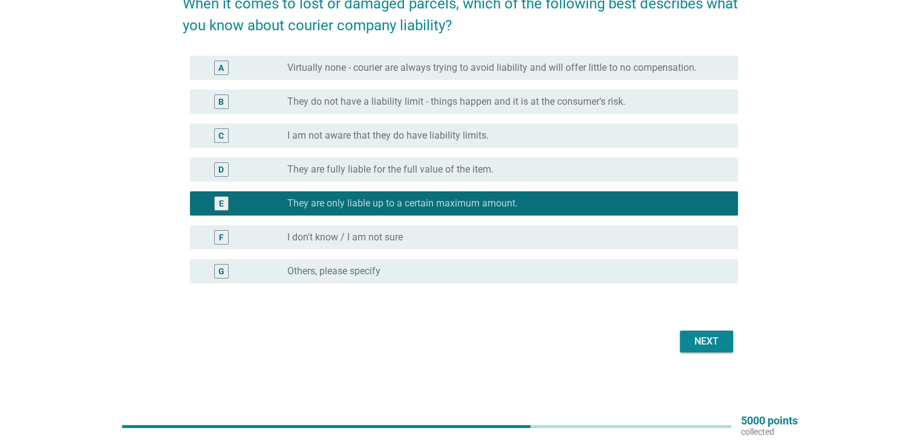
click at [707, 342] on div "Next" at bounding box center [707, 341] width 34 height 15
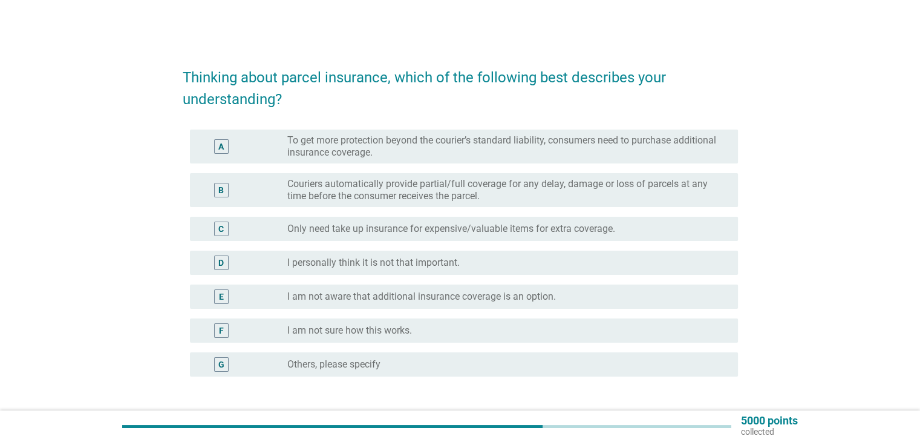
click at [547, 157] on label "To get more protection beyond the courier’s standard liability, consumers need …" at bounding box center [502, 146] width 431 height 24
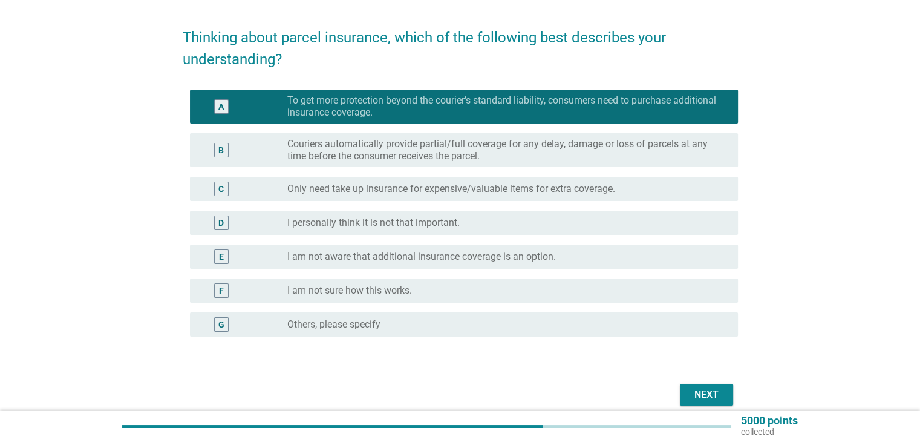
scroll to position [60, 0]
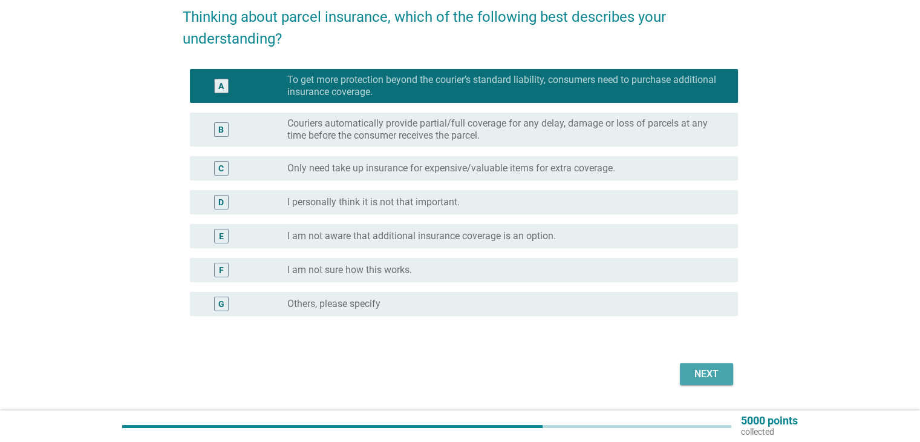
click at [722, 372] on div "Next" at bounding box center [707, 374] width 34 height 15
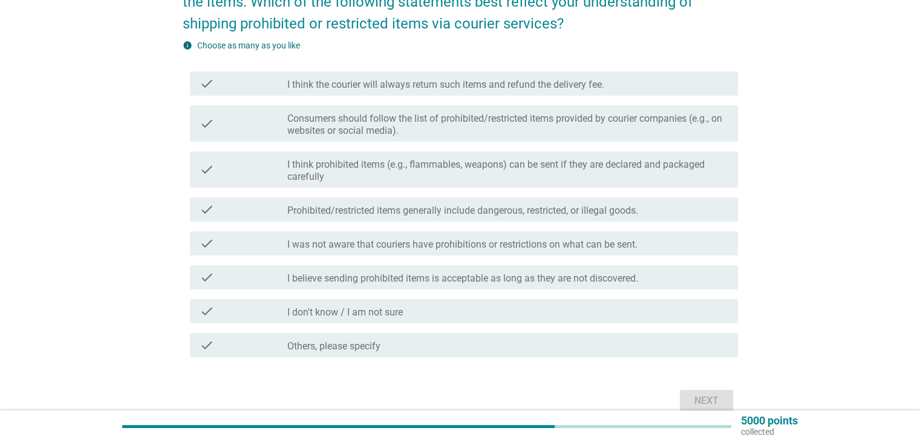
scroll to position [121, 0]
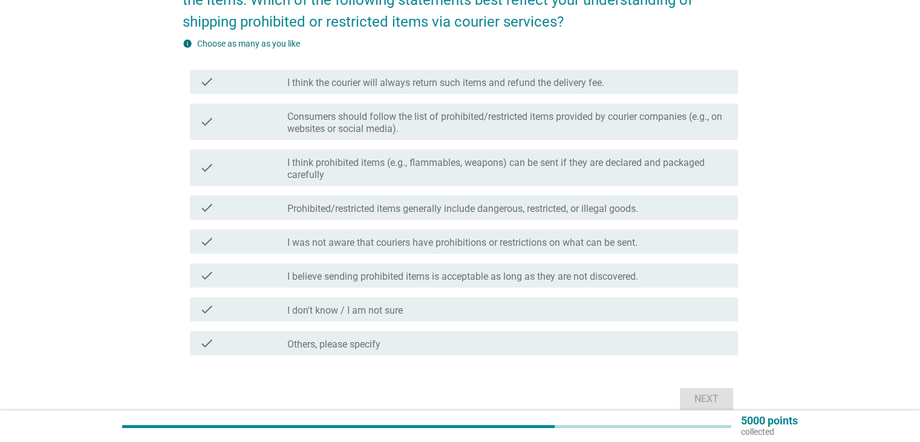
click at [679, 114] on label "Consumers should follow the list of prohibited/restricted items provided by cou…" at bounding box center [507, 123] width 440 height 24
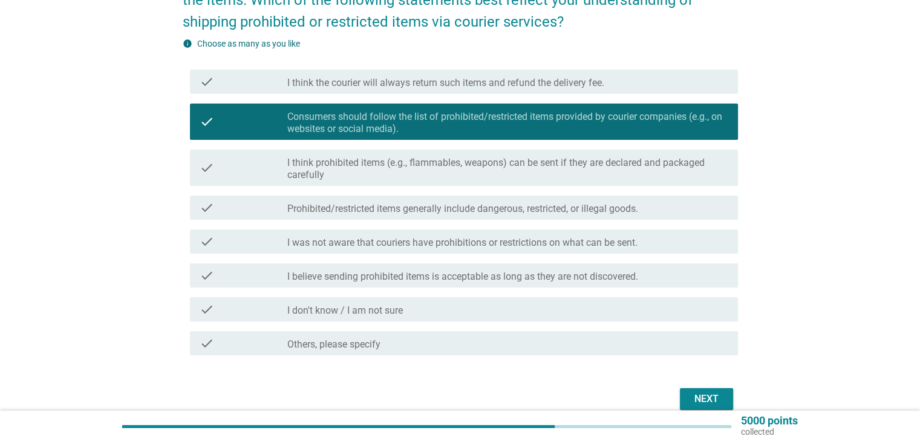
click at [719, 394] on div "Next" at bounding box center [707, 398] width 34 height 15
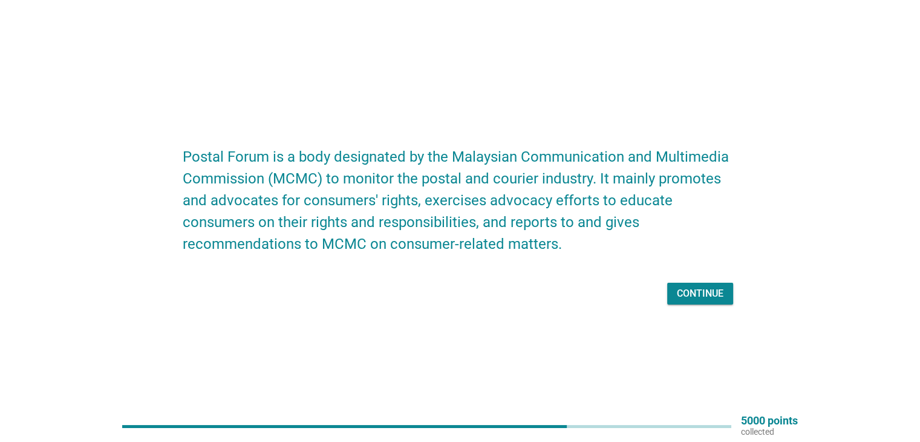
click at [694, 290] on div "Continue" at bounding box center [700, 293] width 47 height 15
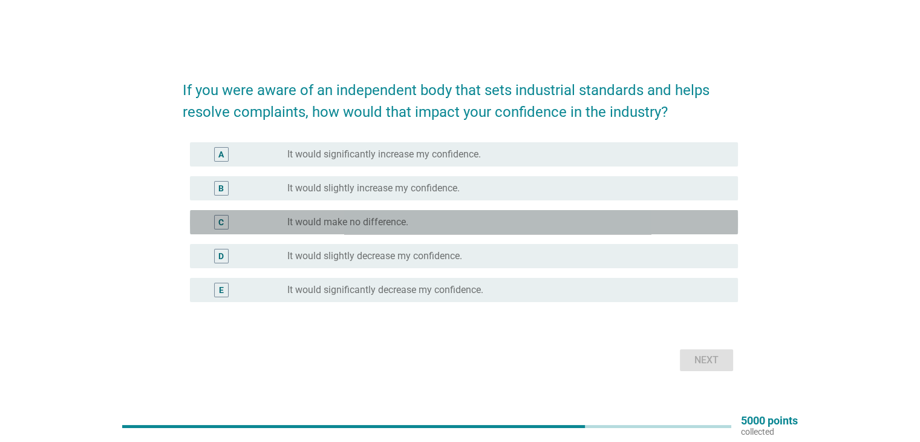
click at [438, 226] on div "radio_button_unchecked It would make no difference." at bounding box center [502, 222] width 431 height 12
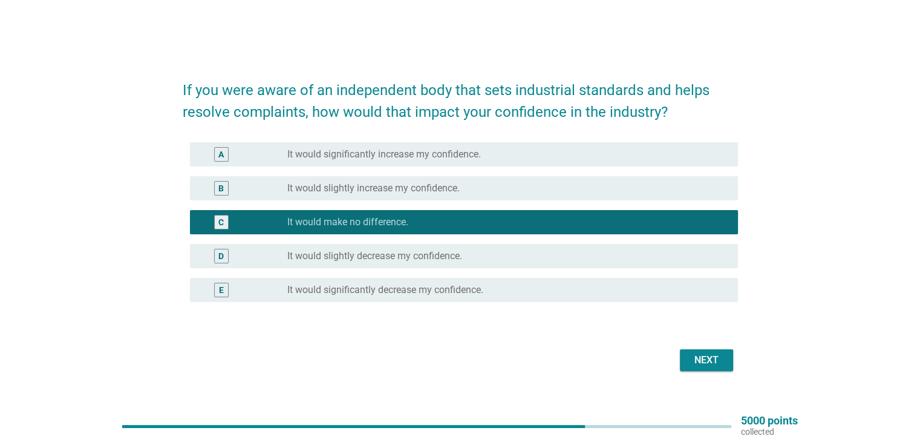
click at [685, 359] on button "Next" at bounding box center [706, 360] width 53 height 22
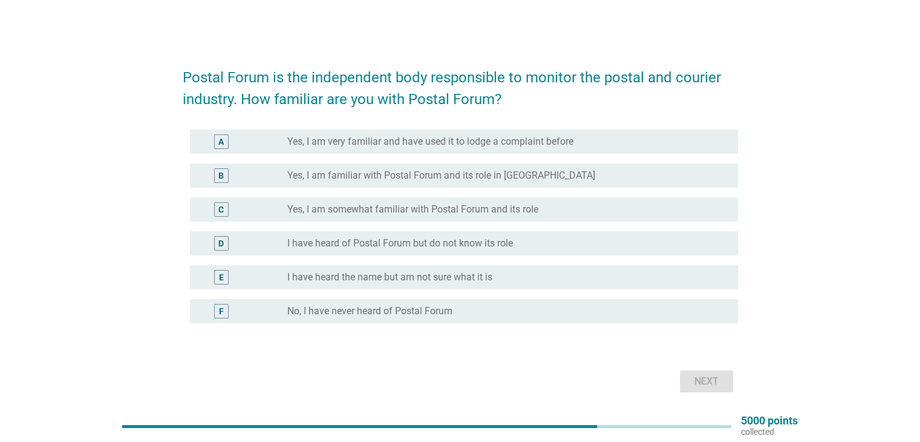
click at [414, 135] on label "Yes, I am very familiar and have used it to lodge a complaint before" at bounding box center [430, 141] width 286 height 12
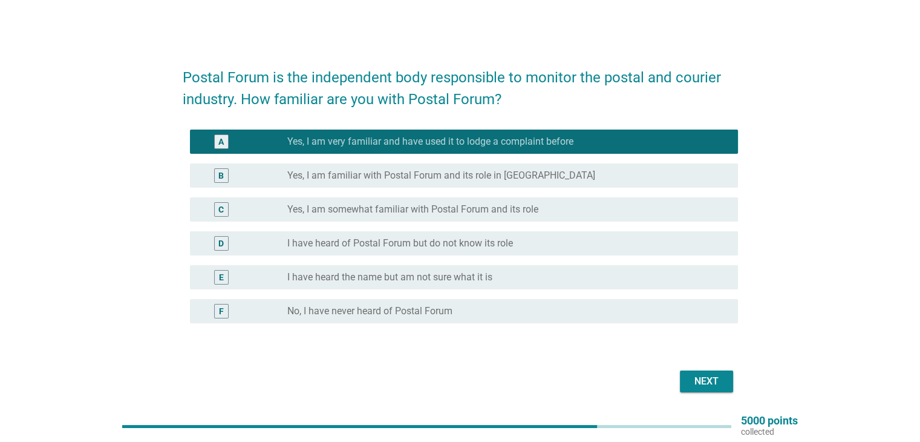
click at [691, 385] on div "Next" at bounding box center [707, 381] width 34 height 15
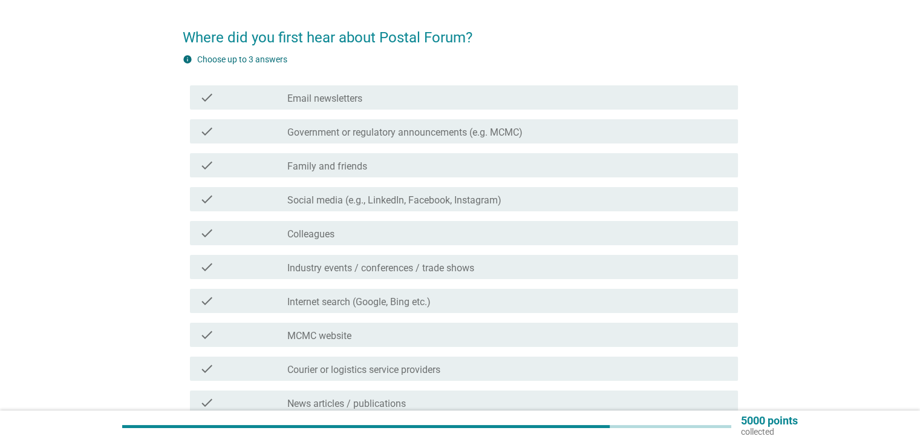
scroll to position [60, 0]
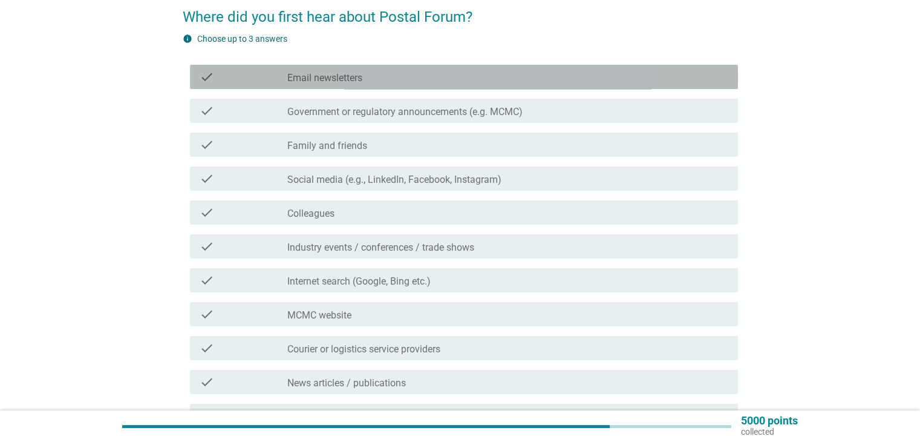
click at [357, 86] on div "check check_box_outline_blank Email newsletters" at bounding box center [464, 77] width 548 height 24
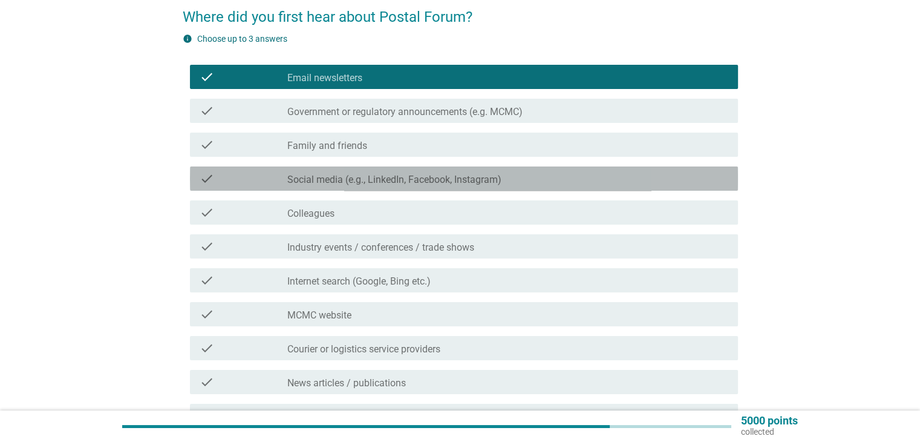
click at [384, 183] on label "Social media (e.g., LinkedIn, Facebook, Instagram)" at bounding box center [394, 180] width 214 height 12
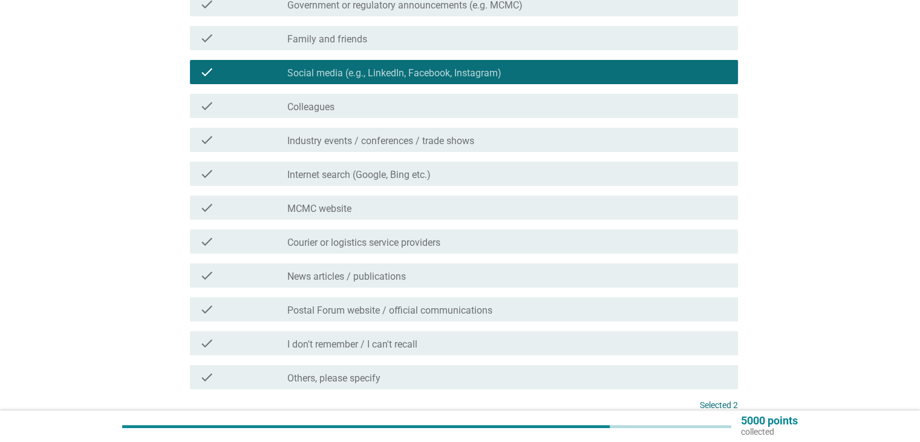
scroll to position [181, 0]
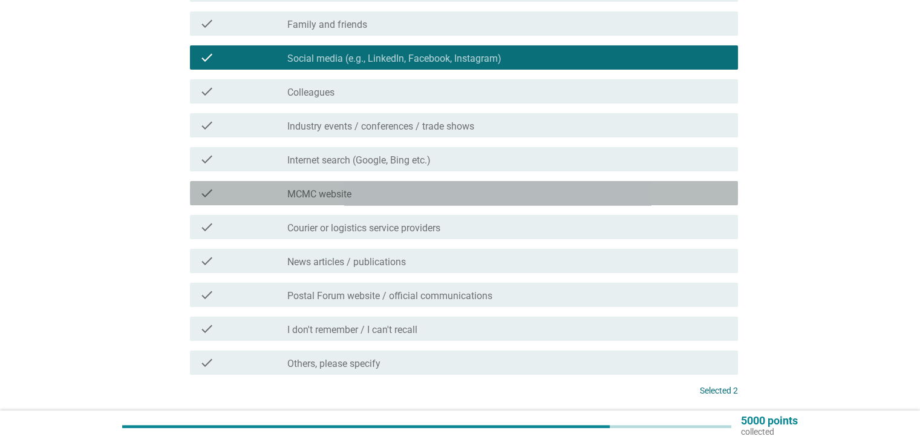
click at [399, 188] on div "check_box_outline_blank MCMC website" at bounding box center [507, 193] width 440 height 15
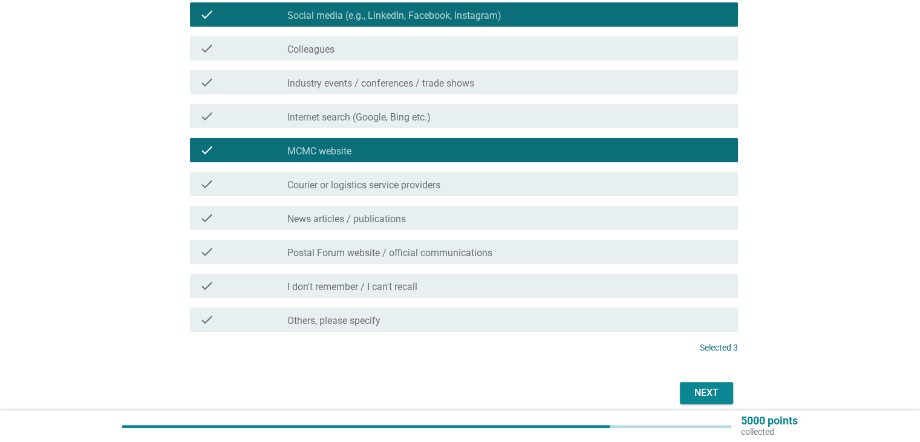
scroll to position [276, 0]
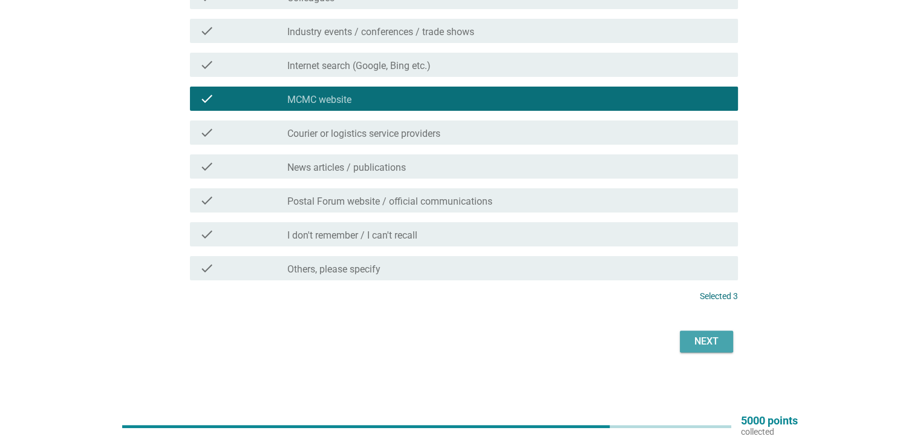
click at [703, 345] on div "Next" at bounding box center [707, 341] width 34 height 15
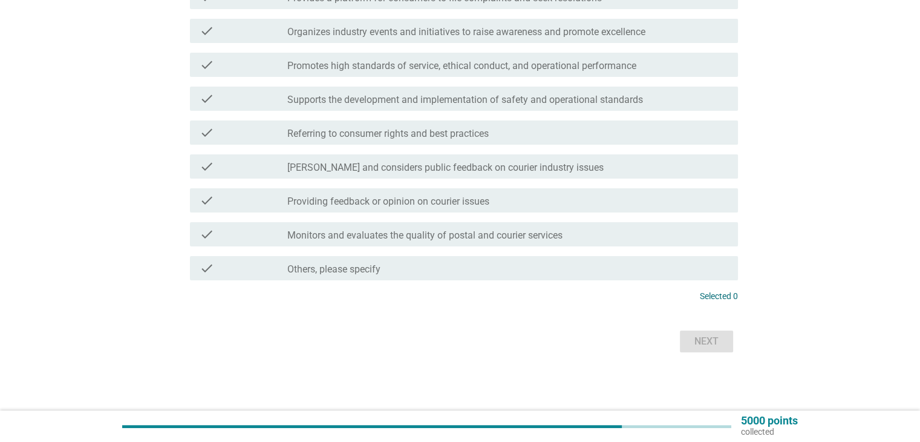
scroll to position [0, 0]
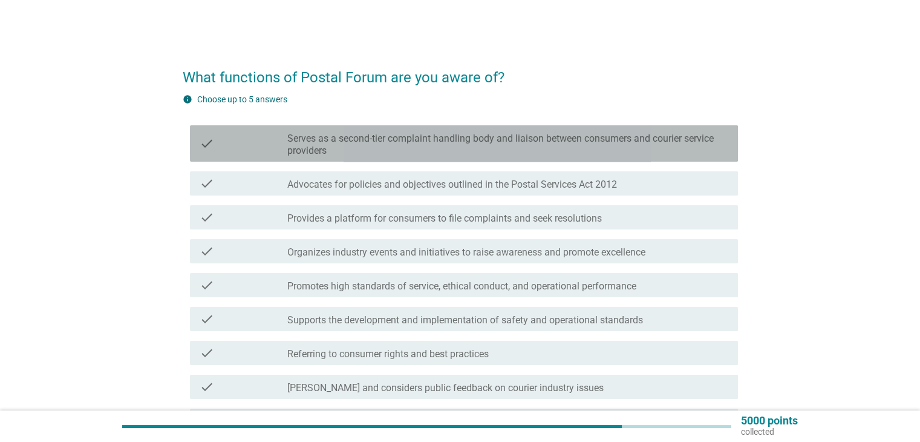
click at [690, 152] on label "Serves as a second-tier complaint handling body and liaison between consumers a…" at bounding box center [507, 144] width 440 height 24
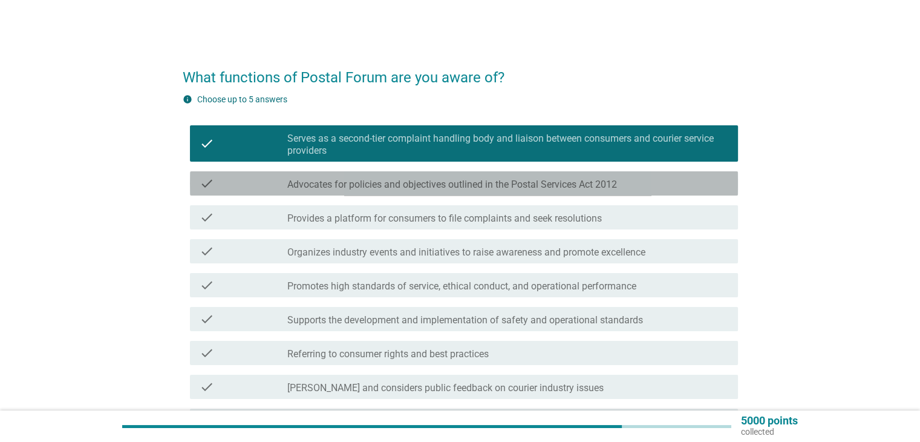
click at [477, 190] on label "Advocates for policies and objectives outlined in the Postal Services Act 2012" at bounding box center [452, 184] width 330 height 12
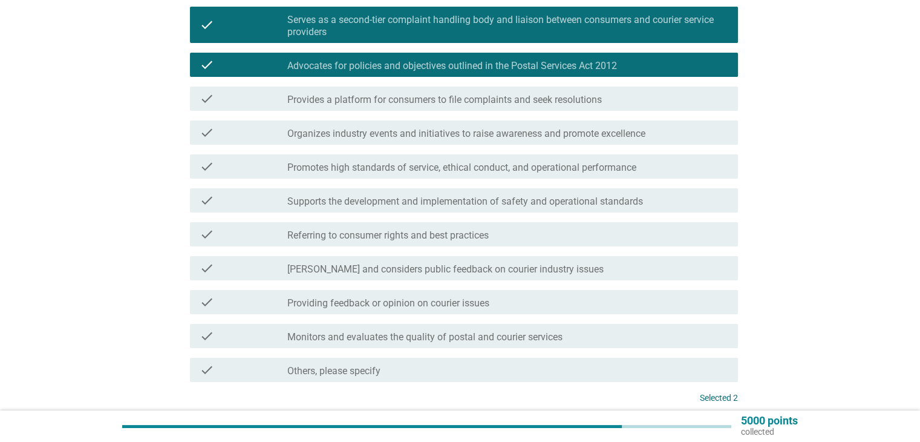
scroll to position [121, 0]
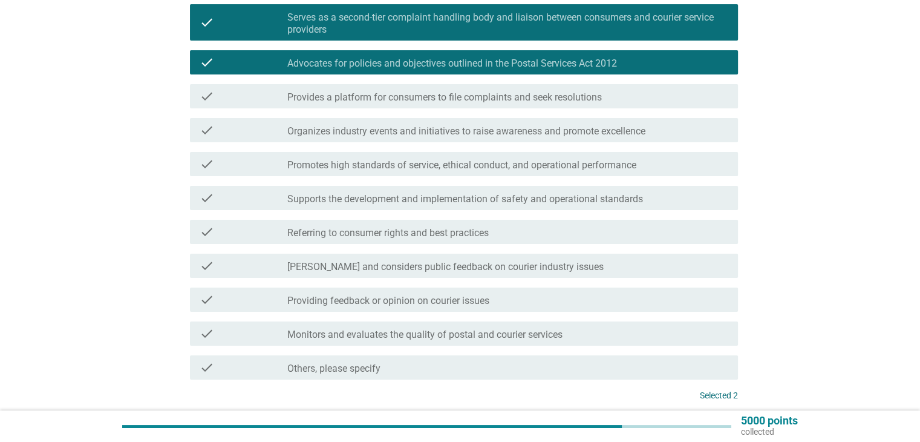
click at [448, 160] on label "Promotes high standards of service, ethical conduct, and operational performance" at bounding box center [461, 165] width 349 height 12
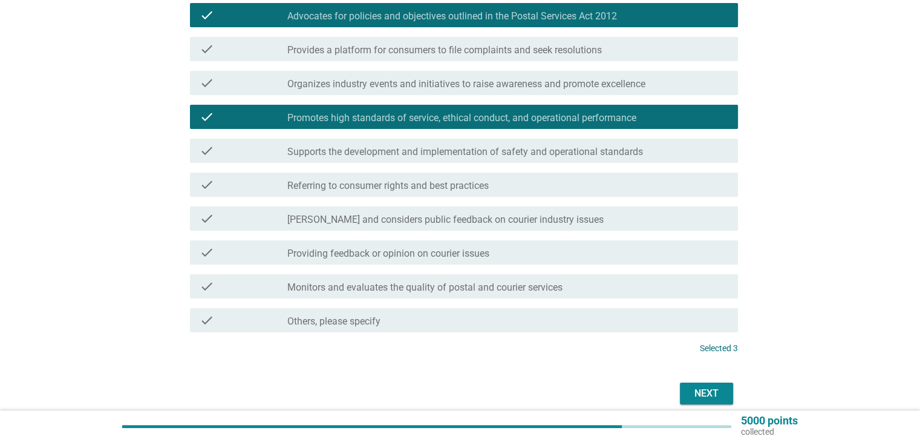
scroll to position [220, 0]
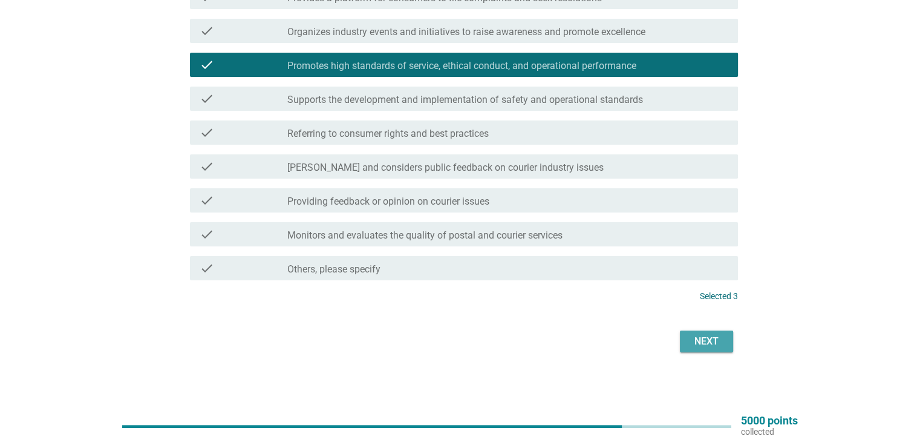
click at [713, 342] on div "Next" at bounding box center [707, 341] width 34 height 15
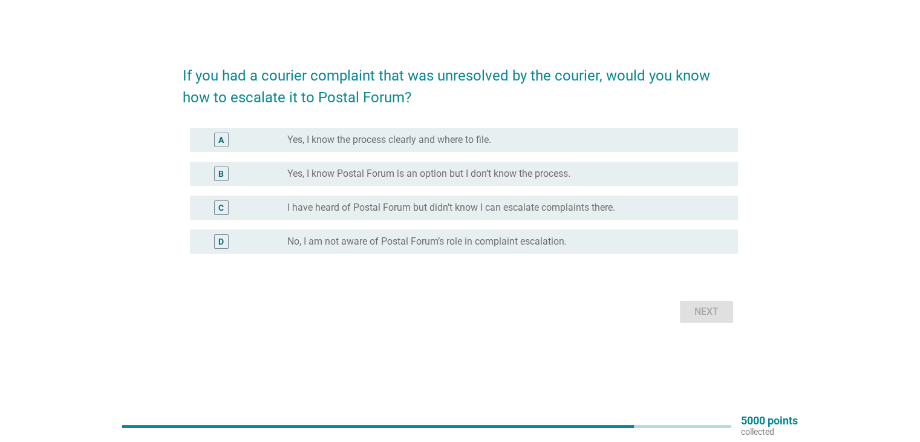
scroll to position [0, 0]
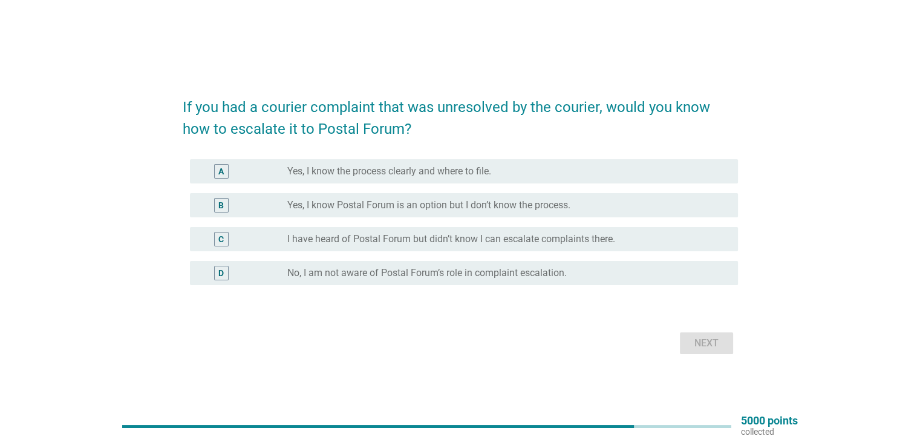
drag, startPoint x: 391, startPoint y: 172, endPoint x: 429, endPoint y: 197, distance: 45.1
click at [391, 173] on label "Yes, I know the process clearly and where to file." at bounding box center [389, 171] width 204 height 12
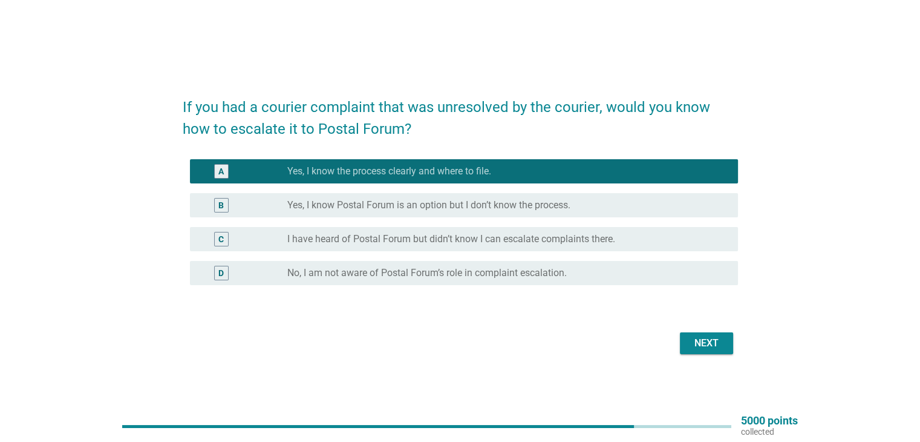
click at [687, 344] on button "Next" at bounding box center [706, 343] width 53 height 22
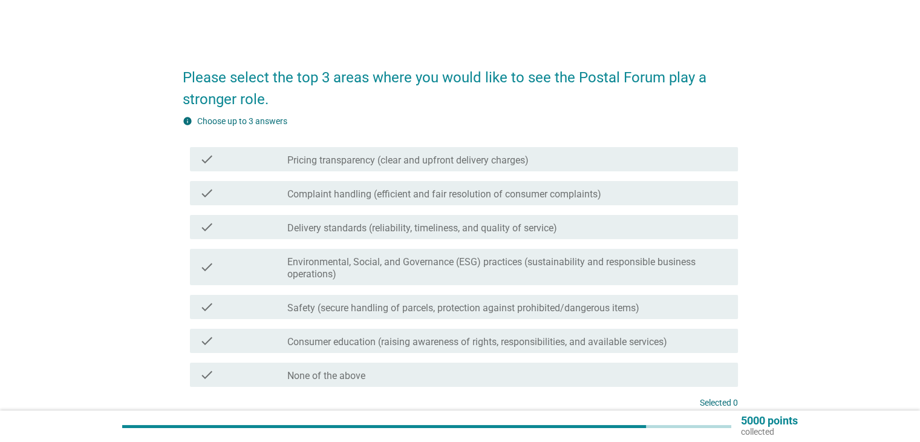
click at [373, 170] on div "check check_box_outline_blank Pricing transparency (clear and upfront delivery …" at bounding box center [464, 159] width 548 height 24
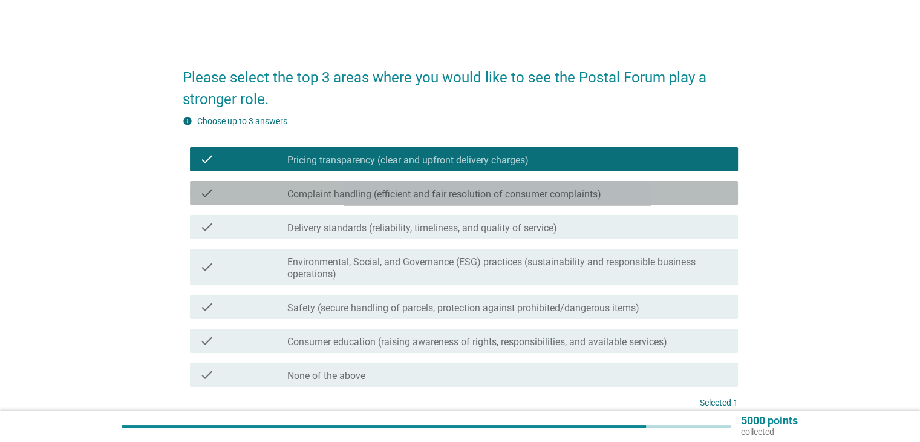
drag, startPoint x: 363, startPoint y: 201, endPoint x: 367, endPoint y: 240, distance: 39.5
click at [362, 200] on div "check check_box_outline_blank Complaint handling (efficient and fair resolution…" at bounding box center [464, 193] width 548 height 24
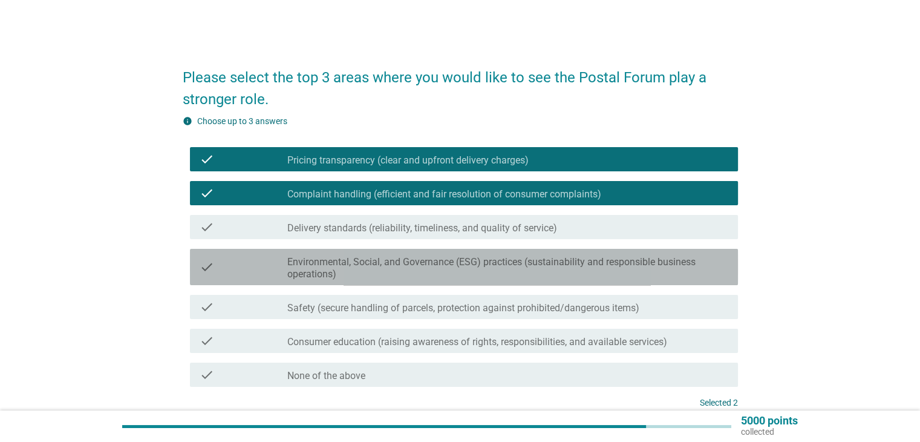
click at [382, 265] on label "Environmental, Social, and Governance (ESG) practices (sustainability and respo…" at bounding box center [507, 268] width 440 height 24
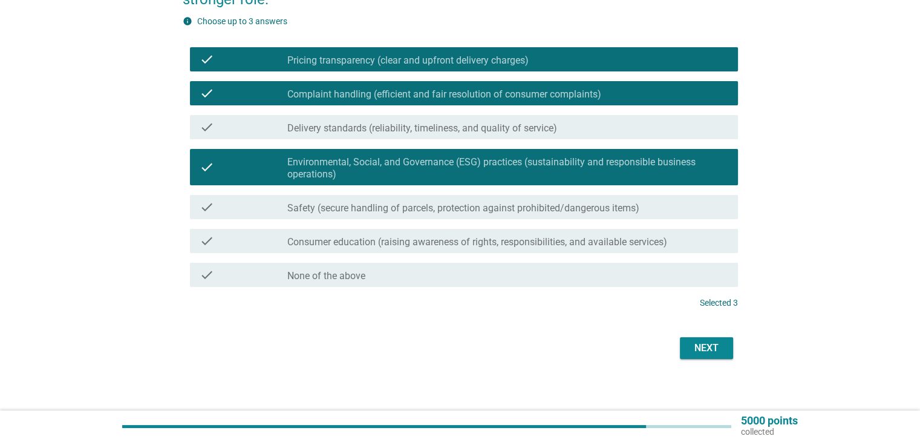
scroll to position [106, 0]
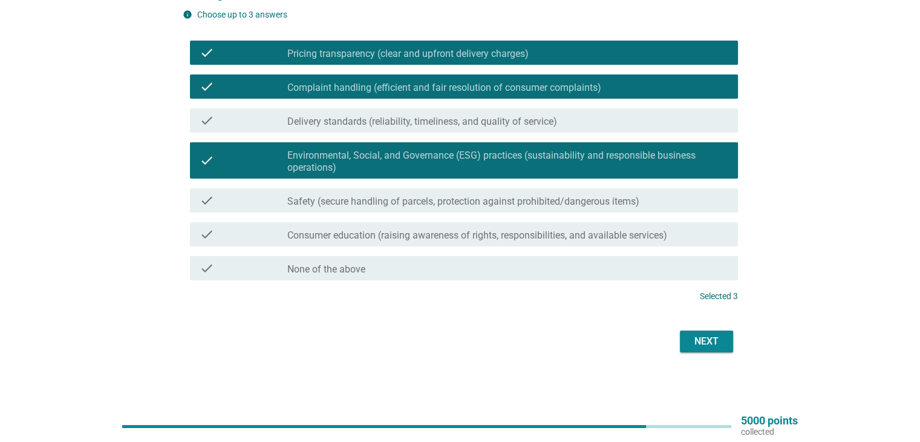
click at [690, 339] on div "Next" at bounding box center [707, 341] width 34 height 15
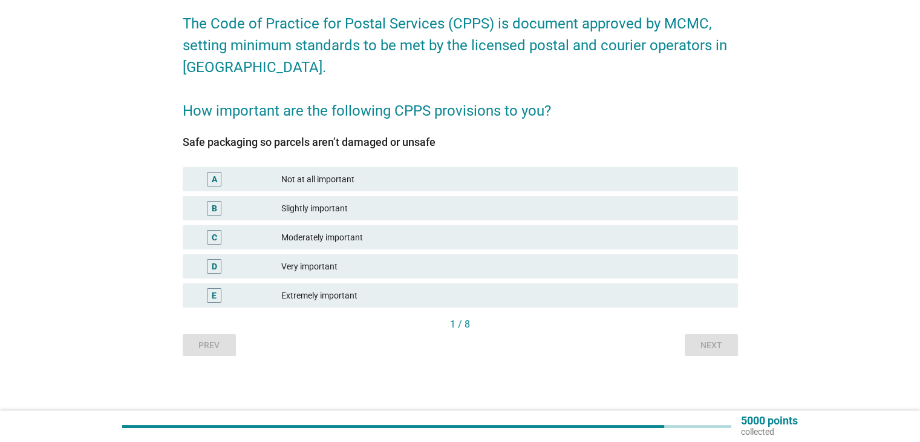
scroll to position [0, 0]
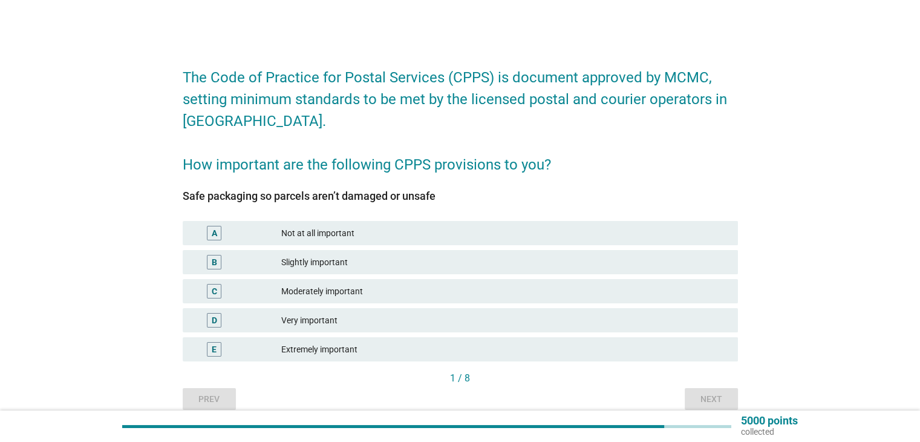
click at [315, 304] on div "C Moderately important" at bounding box center [460, 290] width 560 height 29
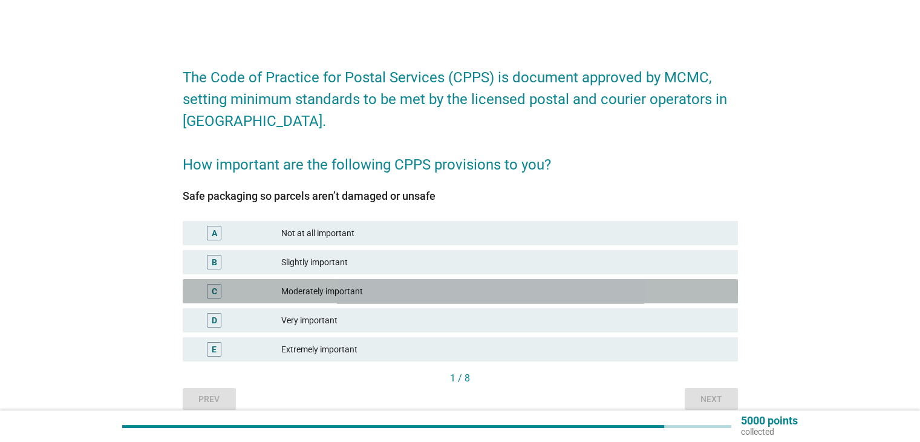
click at [319, 294] on div "Moderately important" at bounding box center [504, 291] width 446 height 15
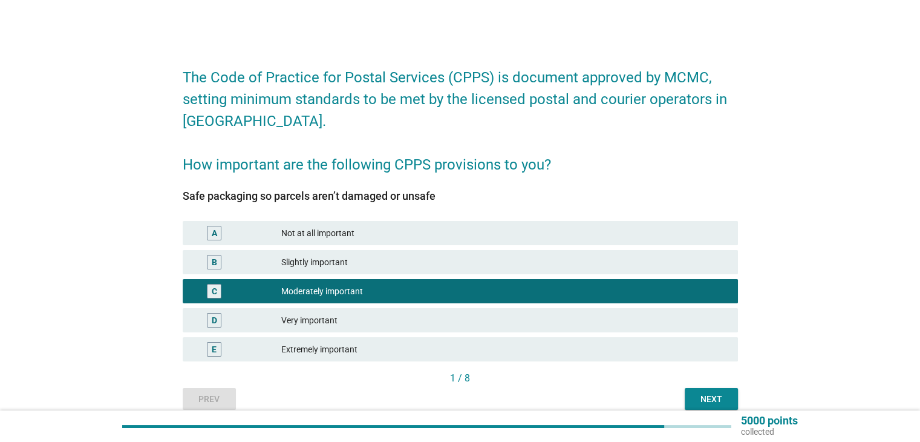
click at [709, 399] on div "Next" at bounding box center [711, 399] width 34 height 13
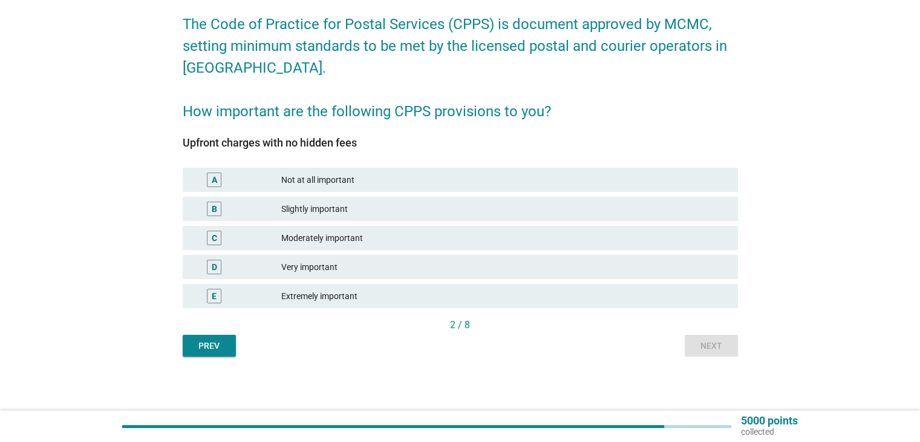
scroll to position [54, 0]
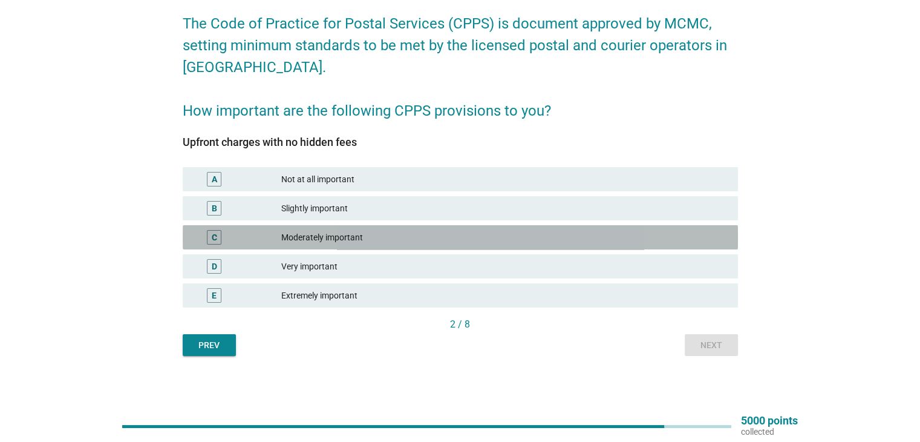
click at [373, 237] on div "Moderately important" at bounding box center [504, 237] width 446 height 15
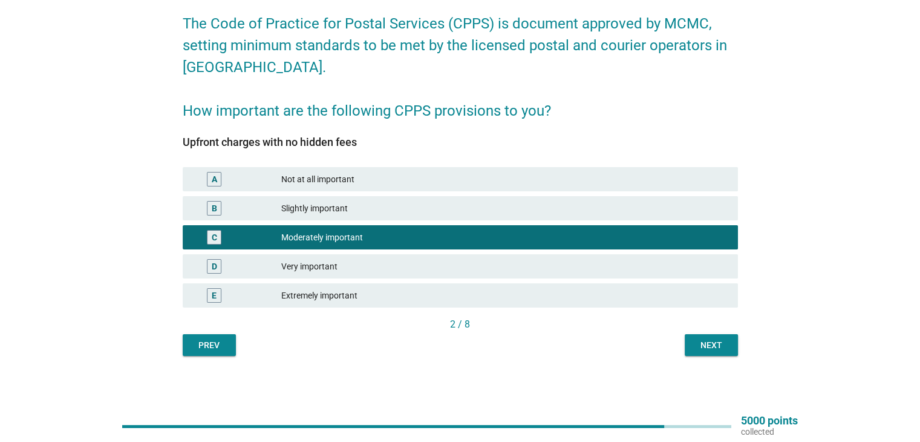
click at [732, 339] on button "Next" at bounding box center [711, 345] width 53 height 22
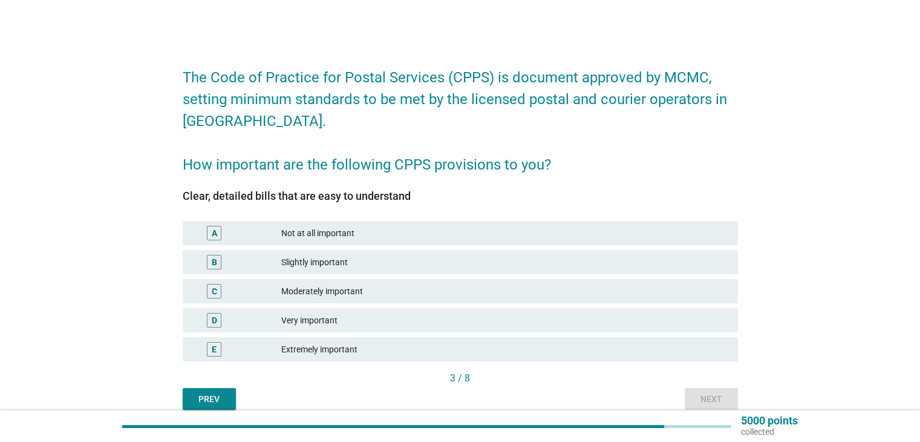
drag, startPoint x: 327, startPoint y: 321, endPoint x: 400, endPoint y: 322, distance: 73.2
click at [327, 320] on div "Very important" at bounding box center [504, 320] width 446 height 15
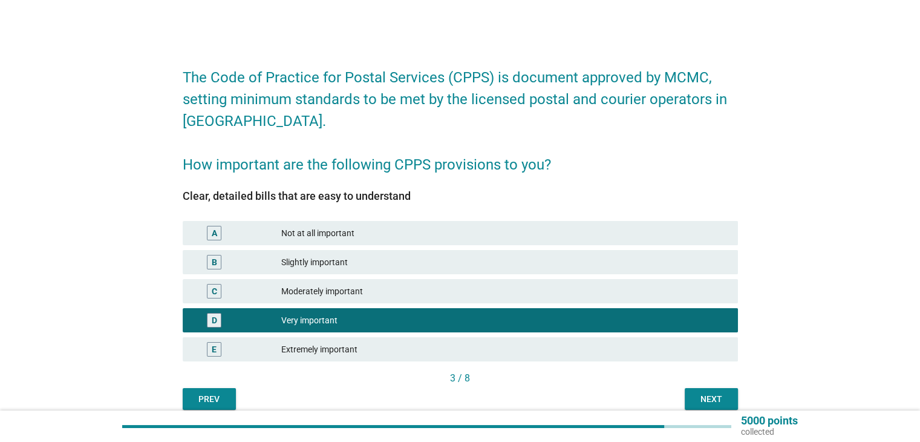
click at [702, 398] on div "Next" at bounding box center [711, 399] width 34 height 13
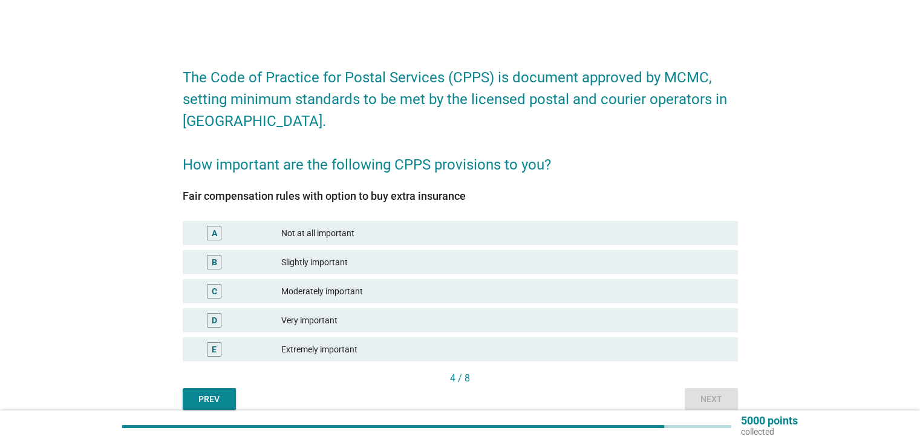
drag, startPoint x: 334, startPoint y: 318, endPoint x: 386, endPoint y: 321, distance: 52.1
click at [334, 318] on div "Very important" at bounding box center [504, 320] width 446 height 15
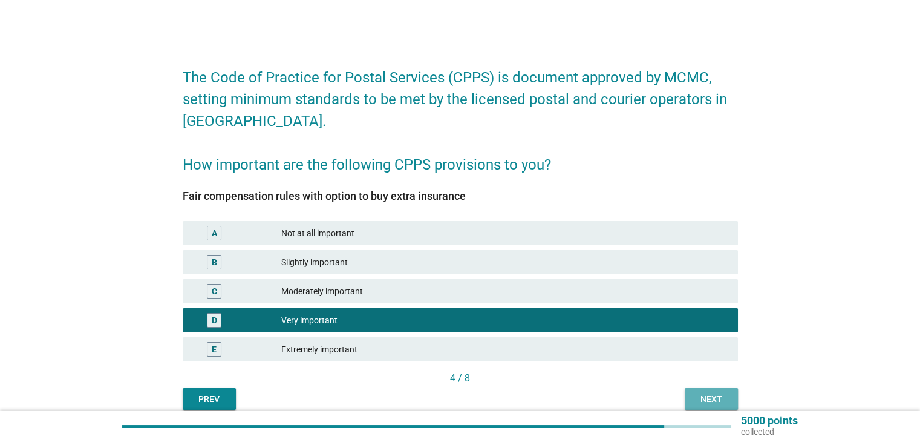
click at [716, 396] on div "Next" at bounding box center [711, 399] width 34 height 13
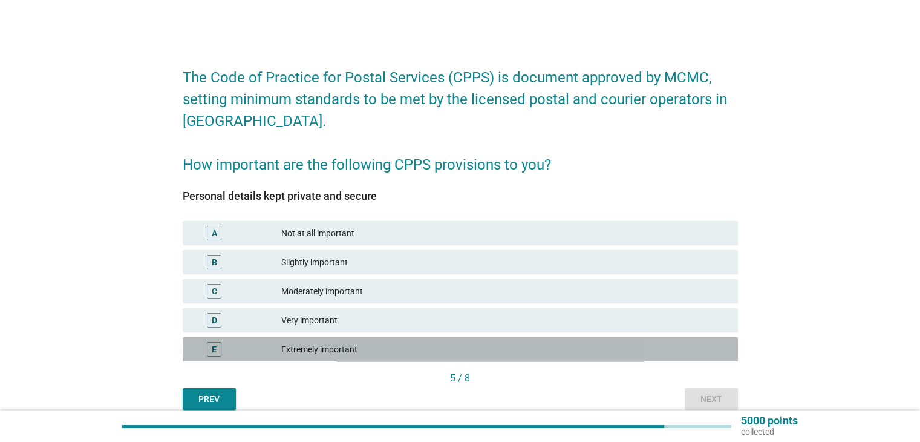
click at [349, 358] on div "E Extremely important" at bounding box center [460, 349] width 555 height 24
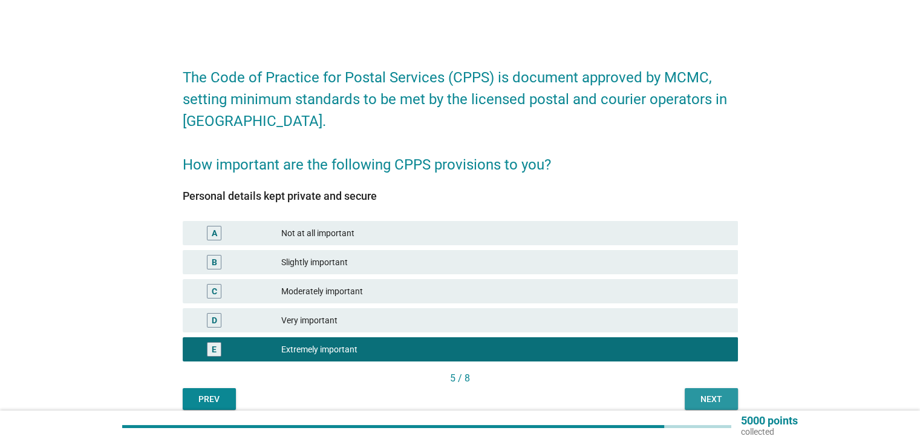
click at [710, 397] on div "Next" at bounding box center [711, 399] width 34 height 13
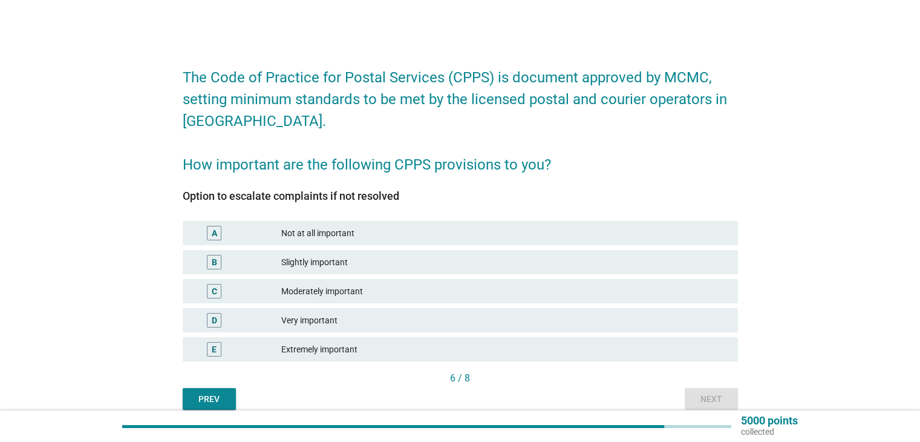
click at [590, 347] on div "Extremely important" at bounding box center [504, 349] width 446 height 15
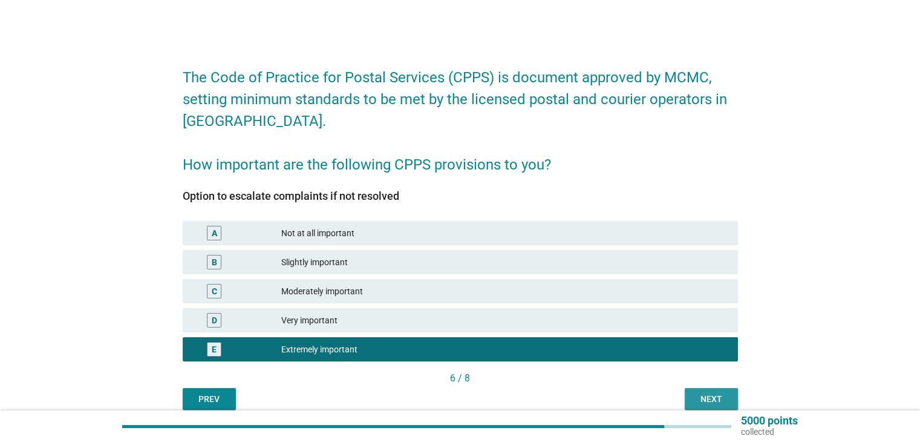
click at [693, 396] on button "Next" at bounding box center [711, 399] width 53 height 22
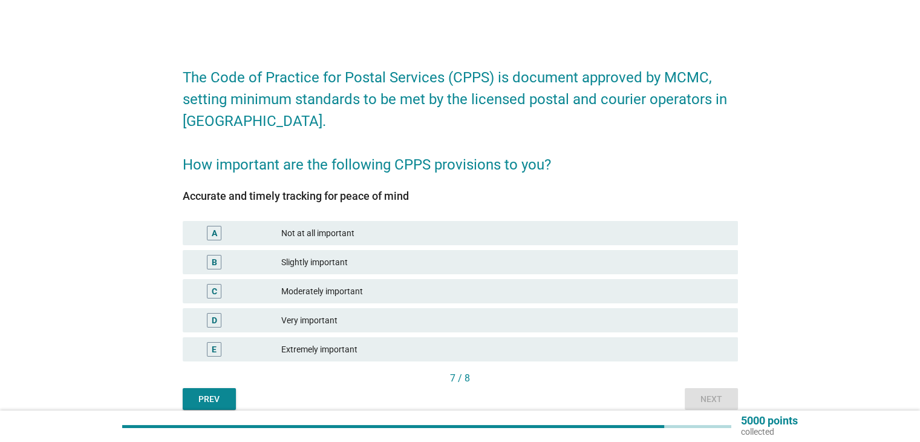
click at [663, 349] on div "Extremely important" at bounding box center [504, 349] width 446 height 15
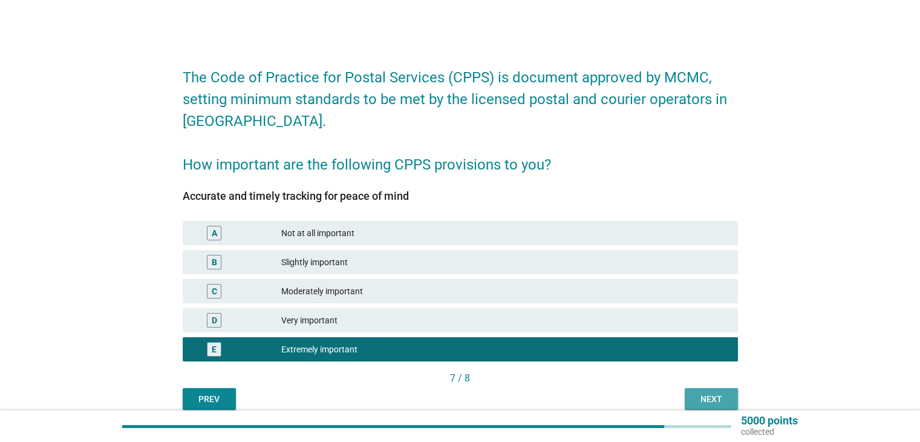
click at [701, 393] on button "Next" at bounding box center [711, 399] width 53 height 22
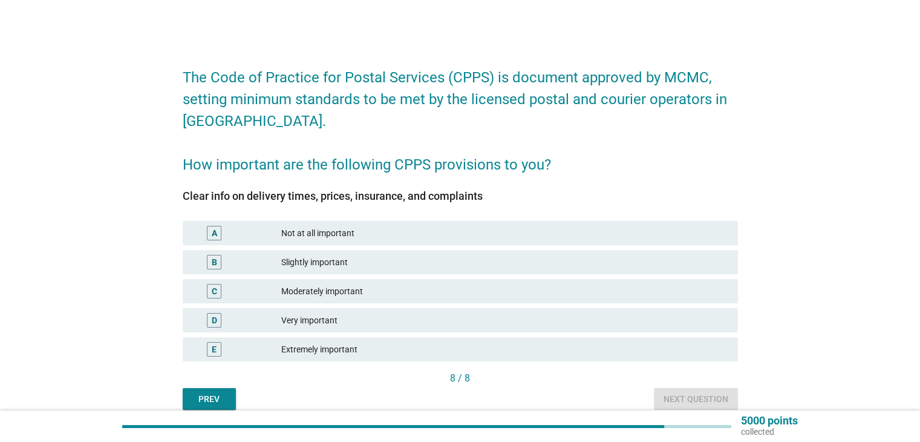
click at [683, 356] on div "Extremely important" at bounding box center [504, 349] width 446 height 15
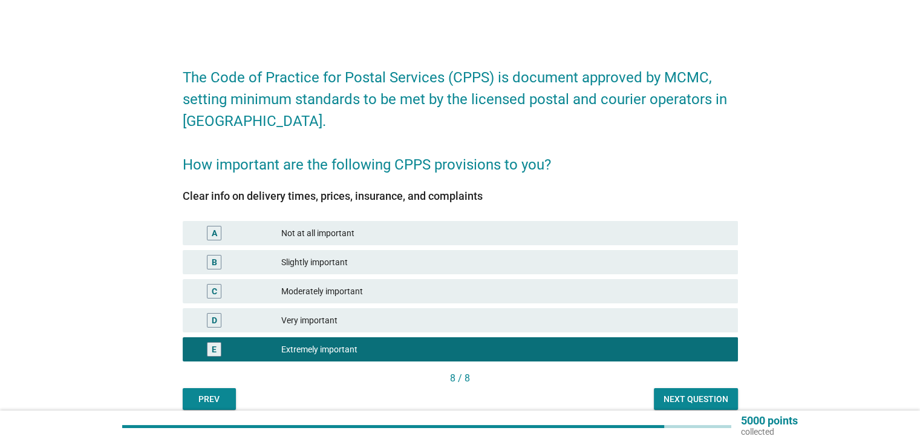
click at [711, 393] on div "Next question" at bounding box center [696, 399] width 65 height 13
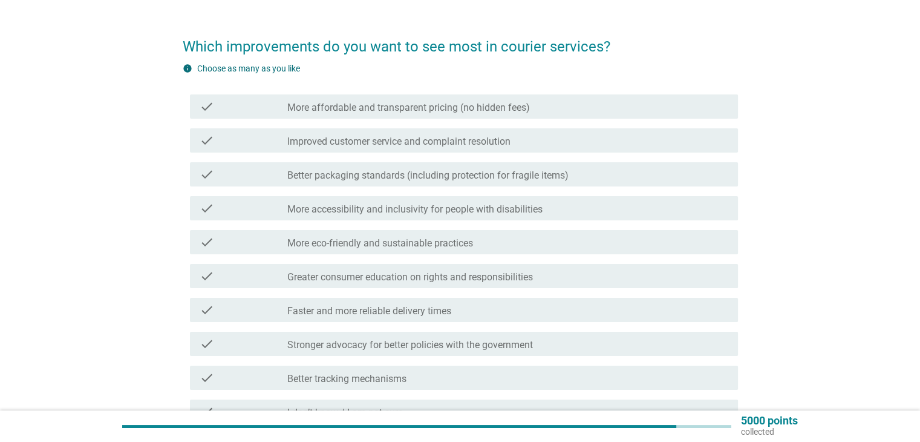
scroll to position [60, 0]
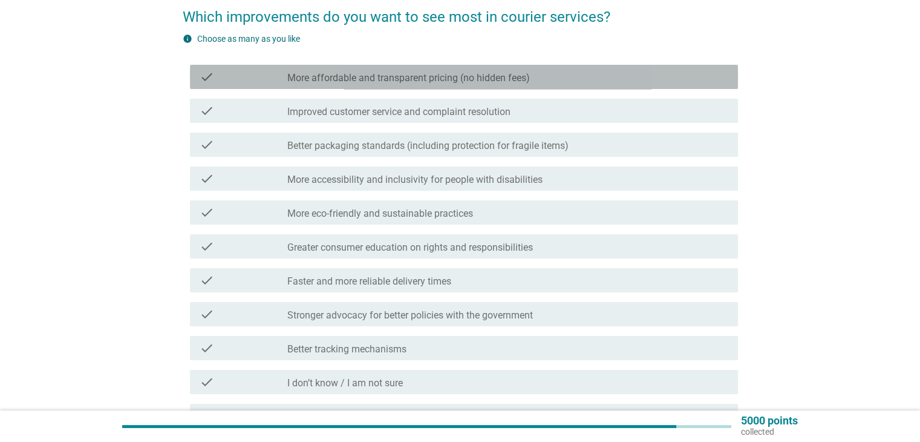
click at [448, 67] on div "check check_box_outline_blank More affordable and transparent pricing (no hidde…" at bounding box center [464, 77] width 548 height 24
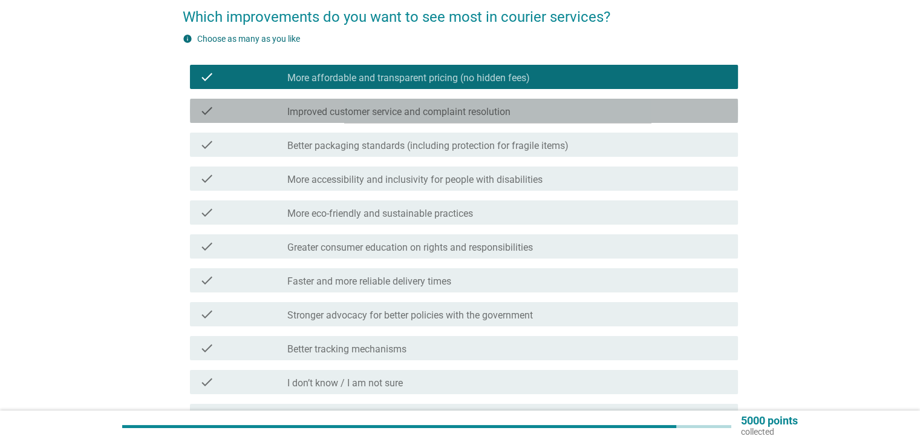
click at [447, 113] on label "Improved customer service and complaint resolution" at bounding box center [398, 112] width 223 height 12
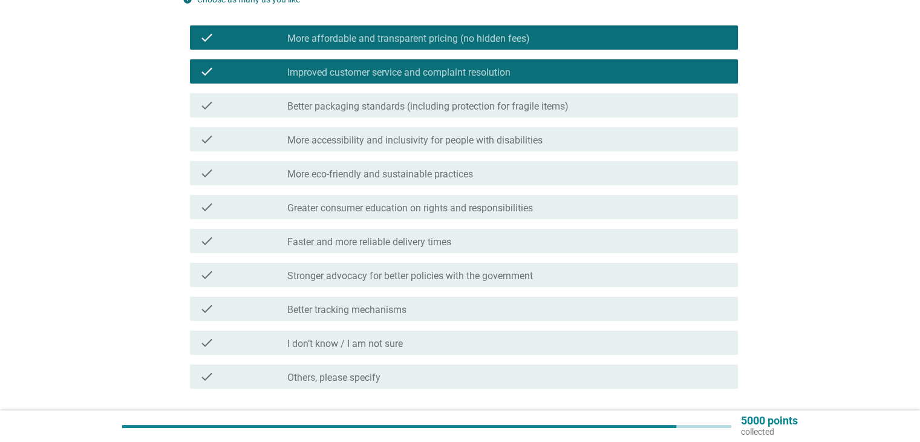
scroll to position [121, 0]
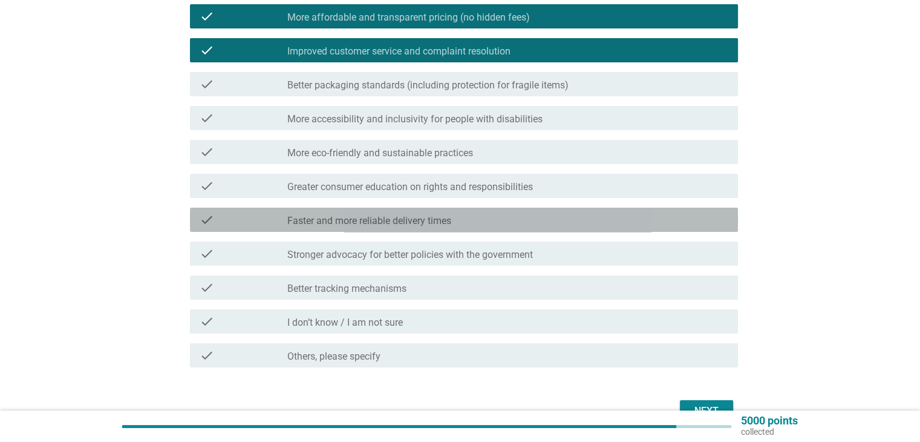
drag, startPoint x: 394, startPoint y: 217, endPoint x: 413, endPoint y: 258, distance: 45.0
click at [394, 217] on label "Faster and more reliable delivery times" at bounding box center [369, 221] width 164 height 12
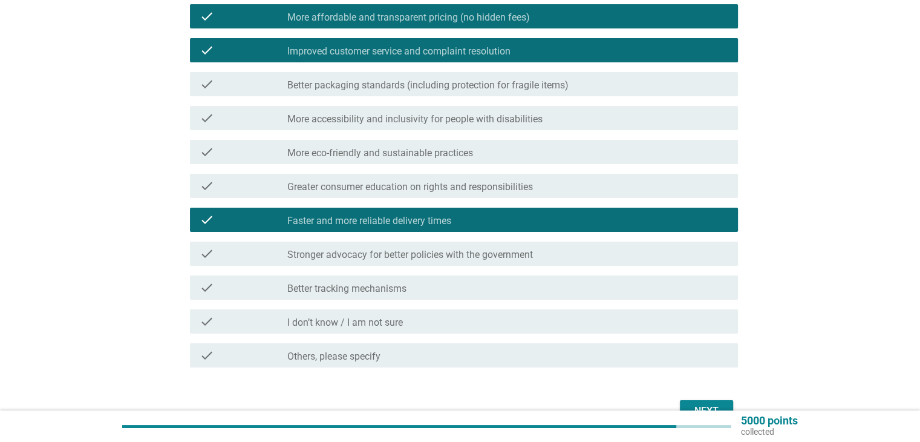
click at [684, 401] on button "Next" at bounding box center [706, 411] width 53 height 22
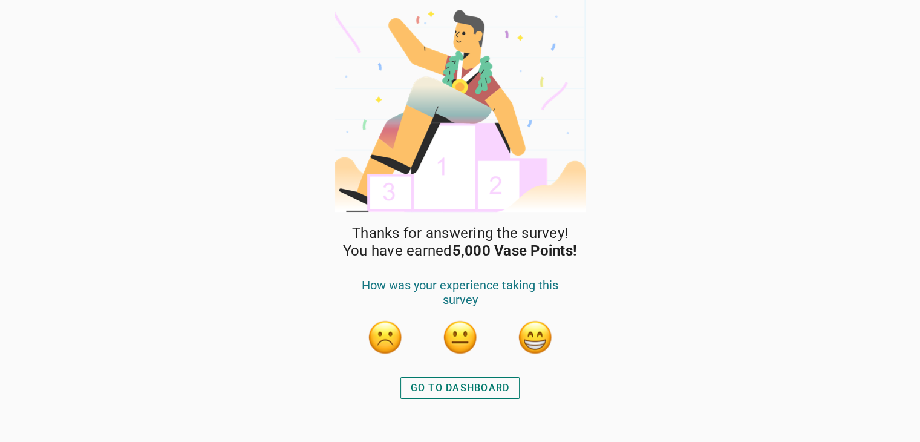
click at [467, 388] on div "GO TO DASHBOARD" at bounding box center [460, 387] width 99 height 15
